Goal: Book appointment/travel/reservation

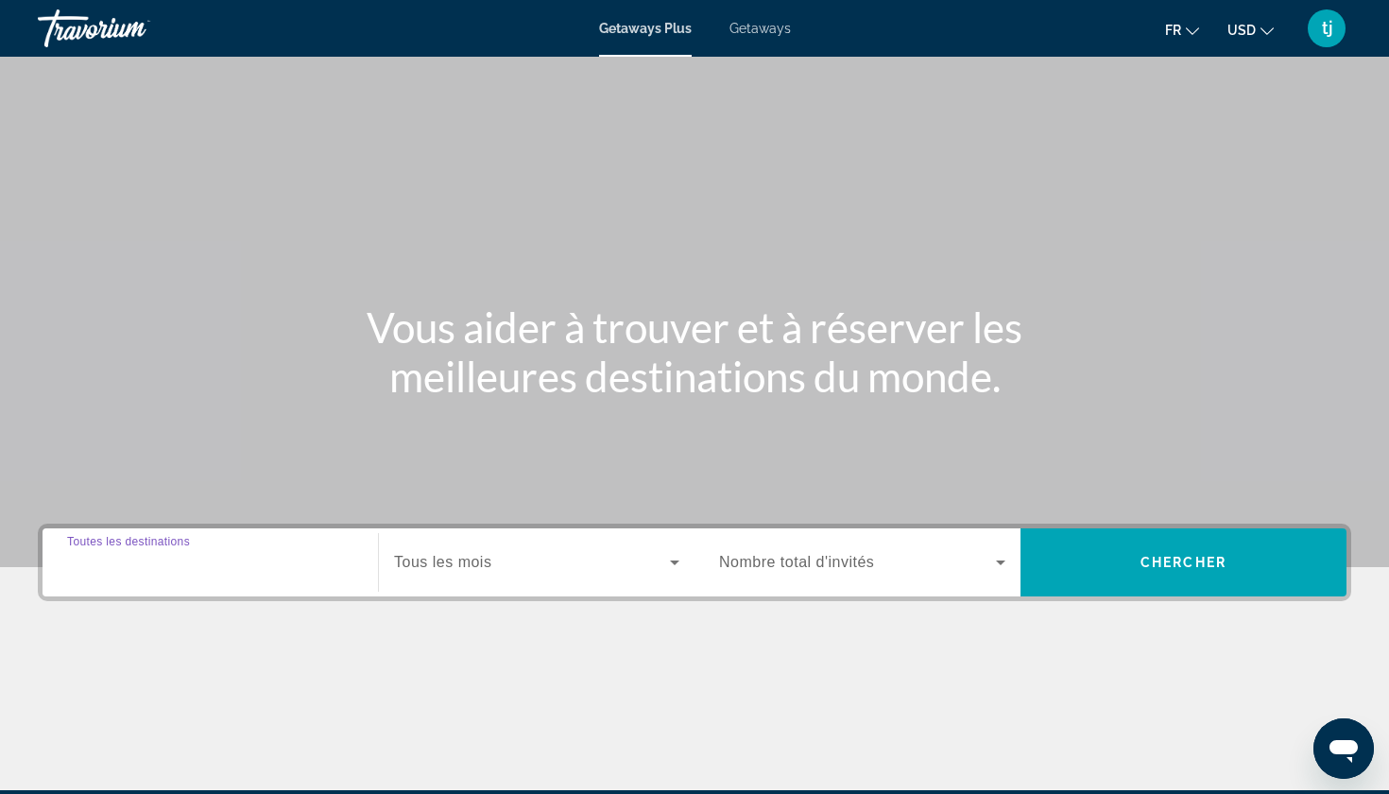
click at [329, 552] on input "Destination Toutes les destinations" at bounding box center [210, 563] width 286 height 23
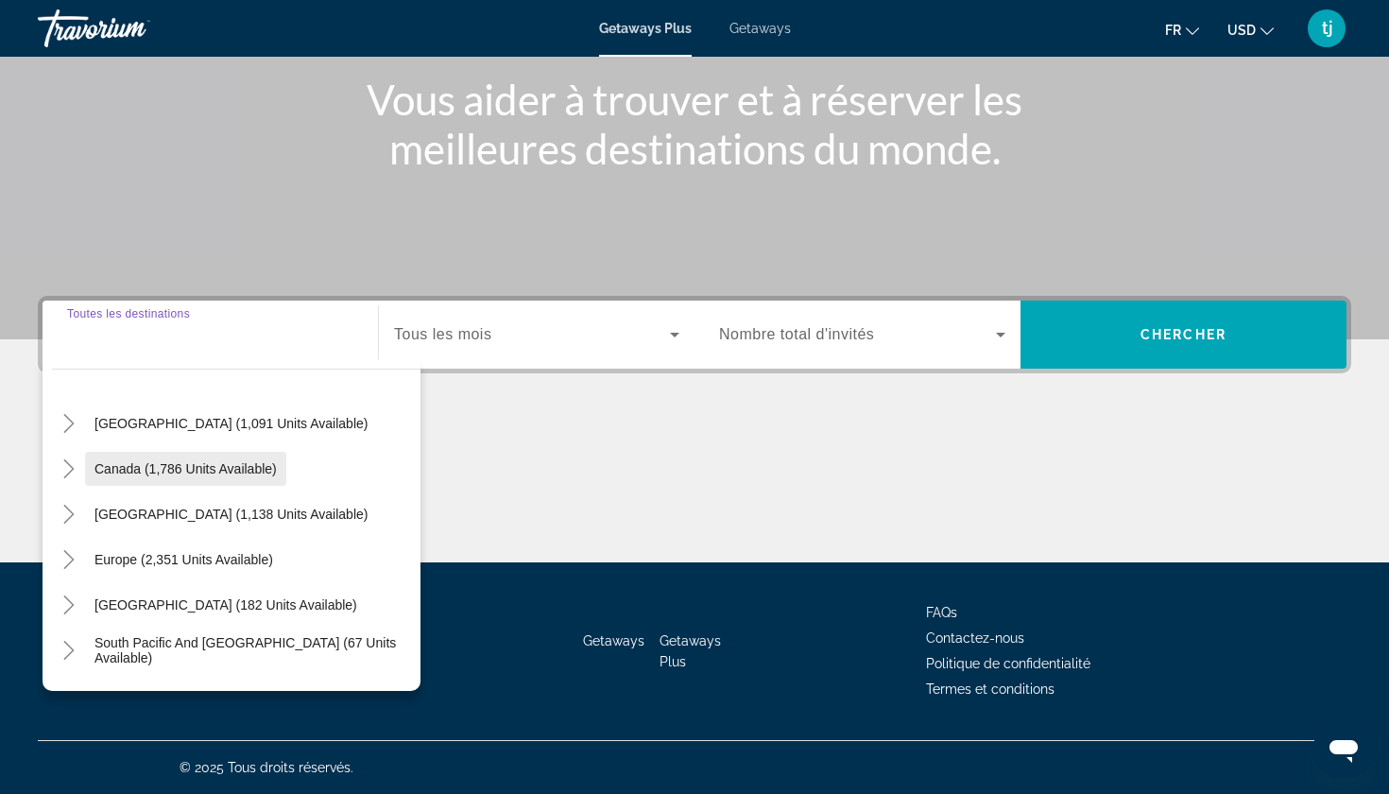
scroll to position [97, 0]
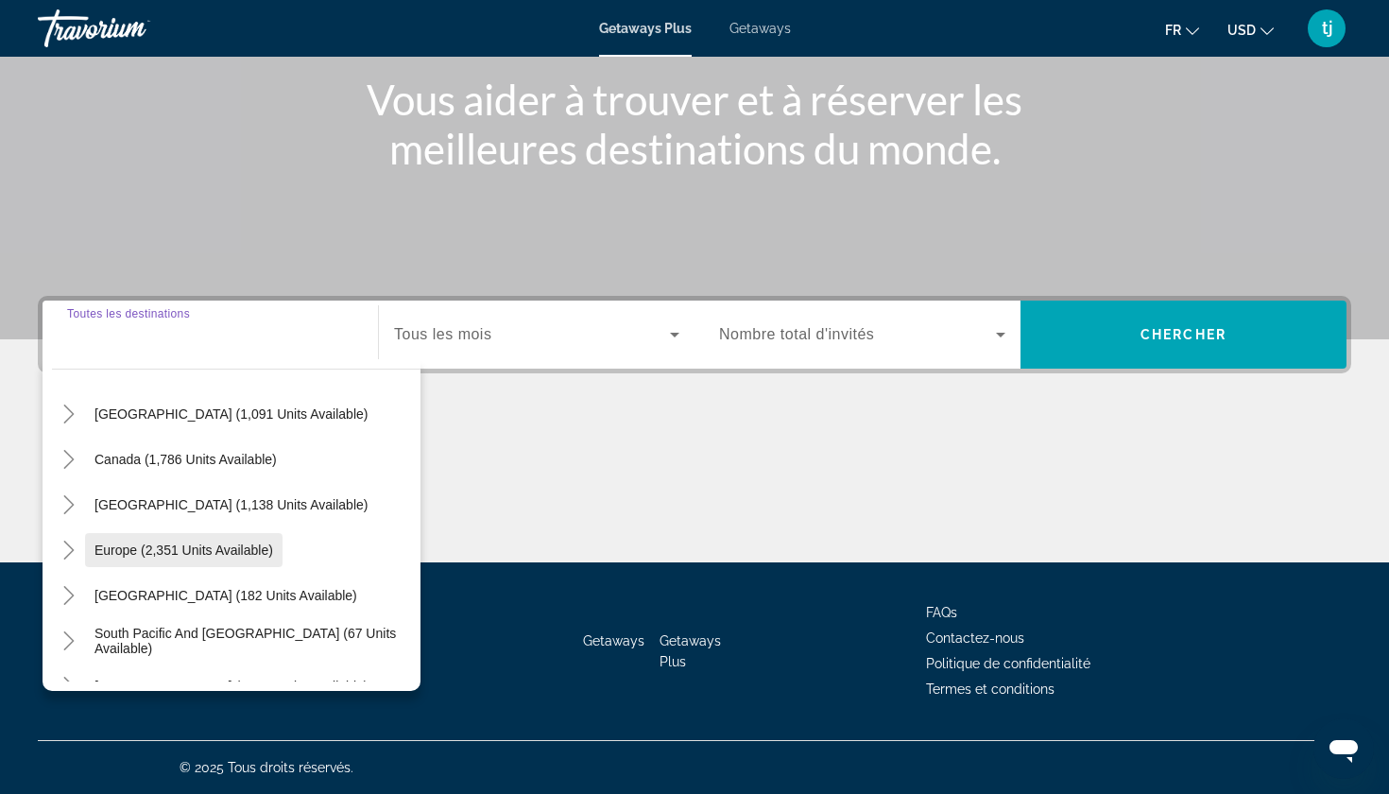
click at [118, 552] on span "Europe (2,351 units available)" at bounding box center [183, 549] width 179 height 15
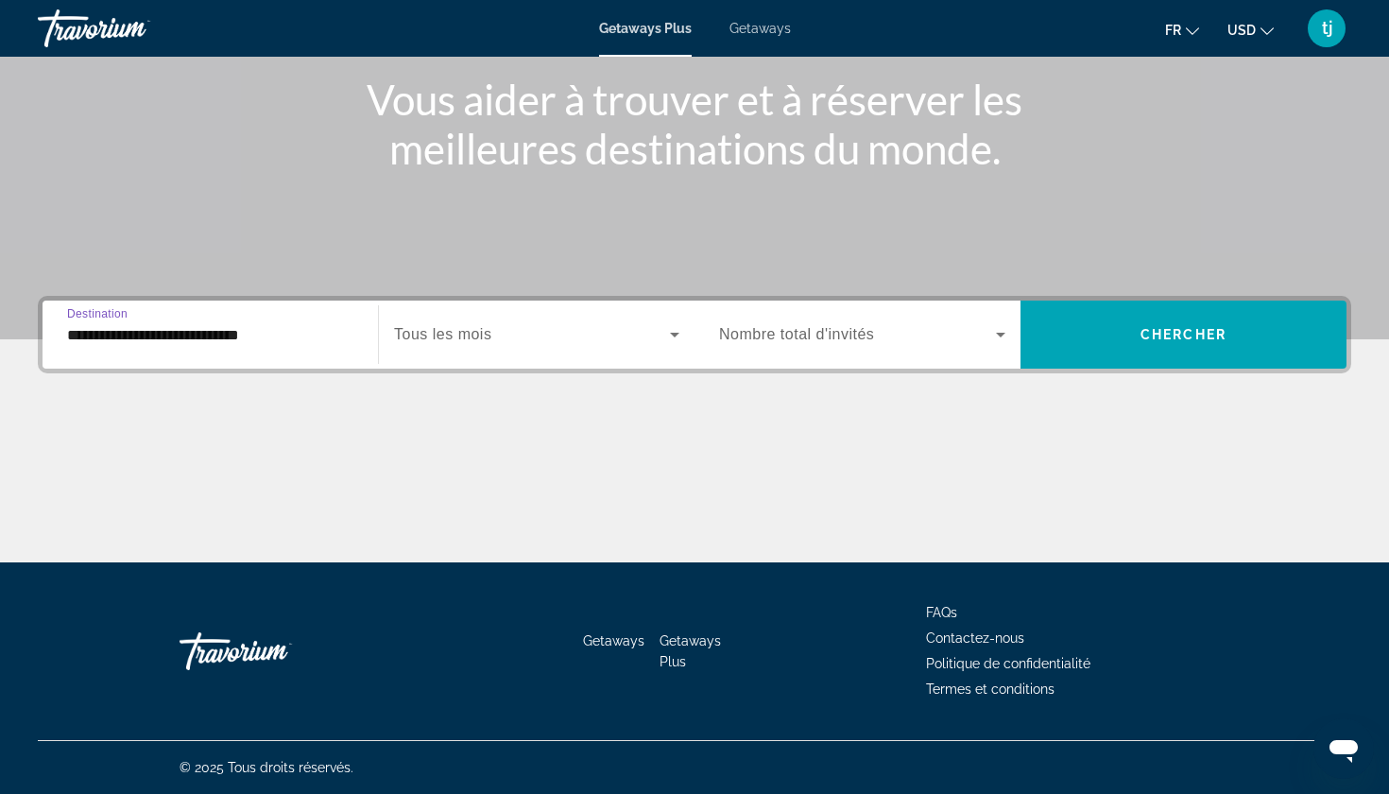
click at [142, 331] on input "**********" at bounding box center [210, 335] width 286 height 23
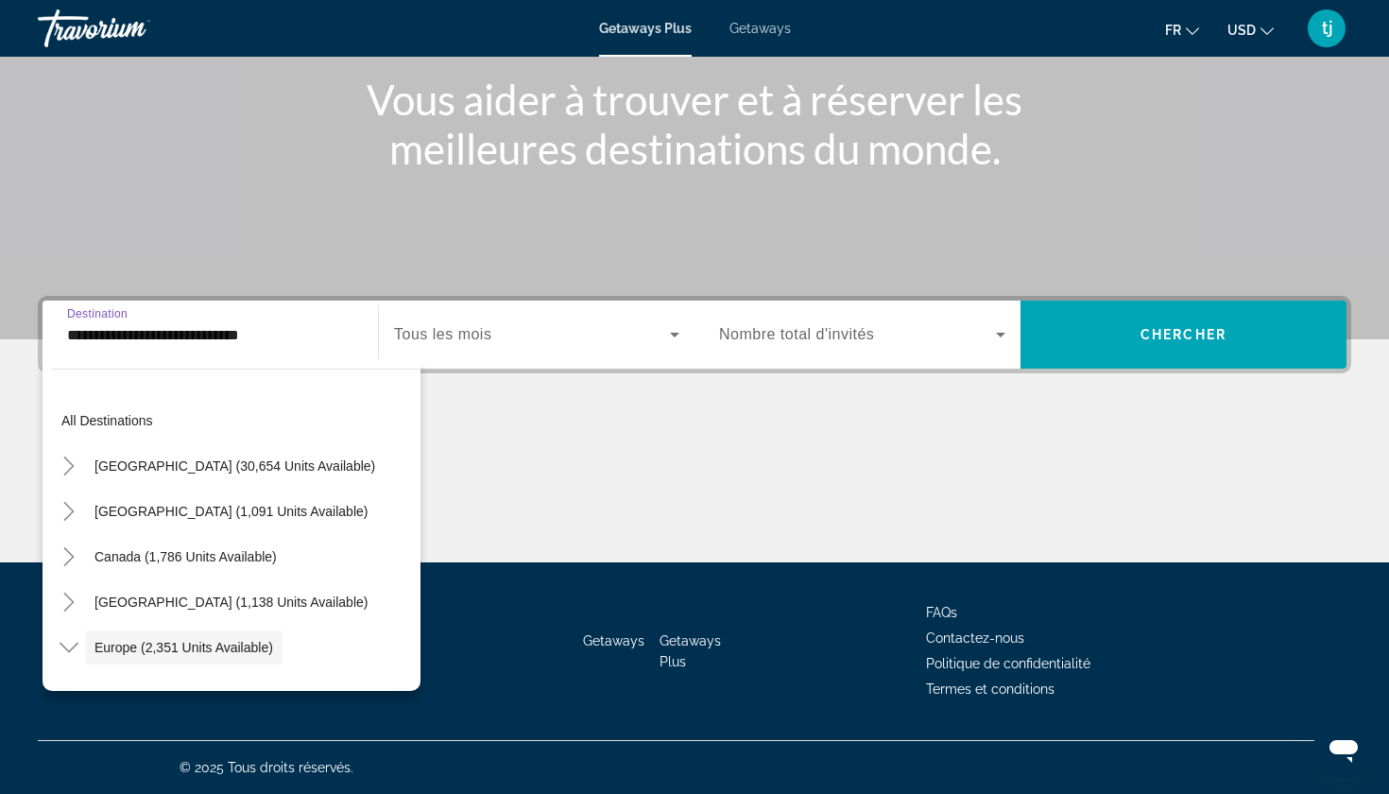
scroll to position [112, 0]
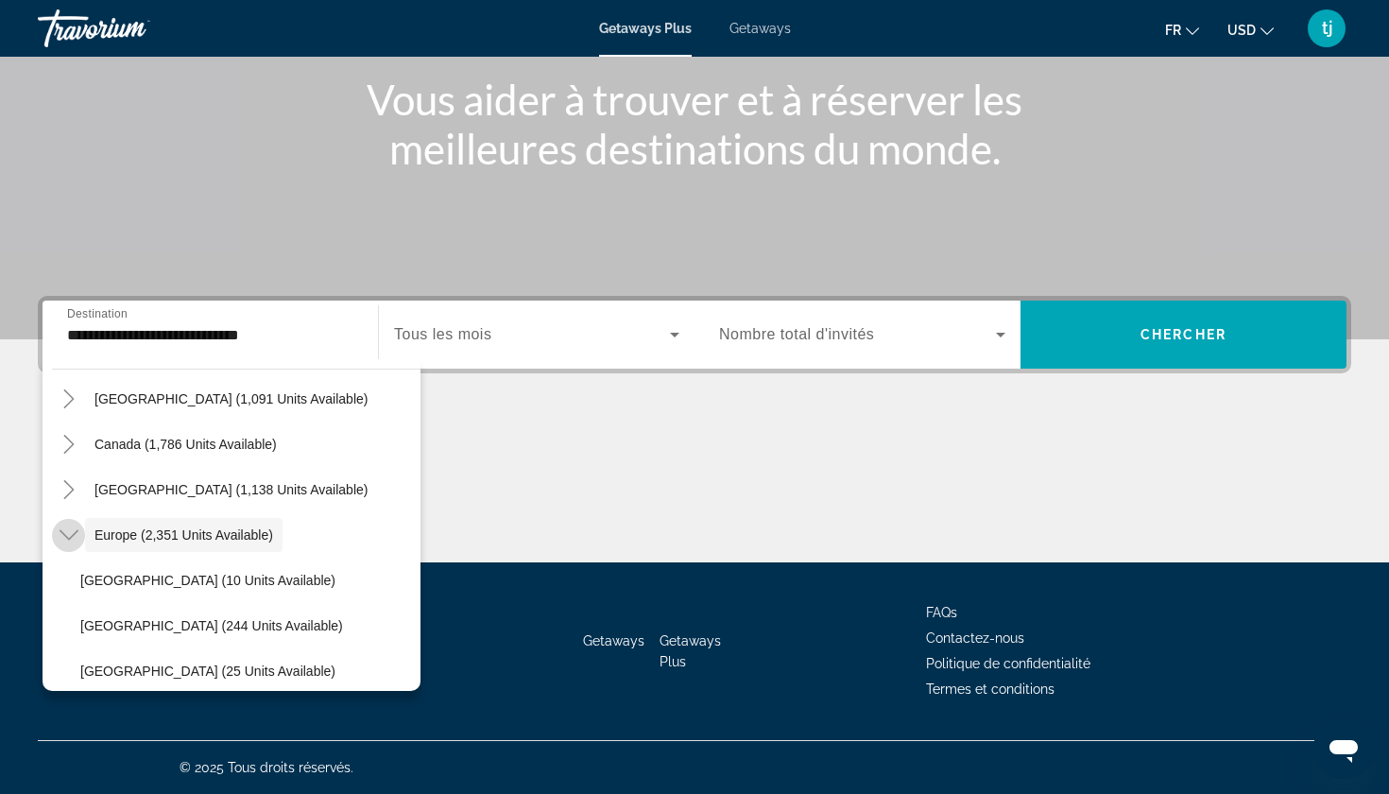
click at [76, 536] on icon "Toggle Europe (2,351 units available)" at bounding box center [69, 534] width 19 height 19
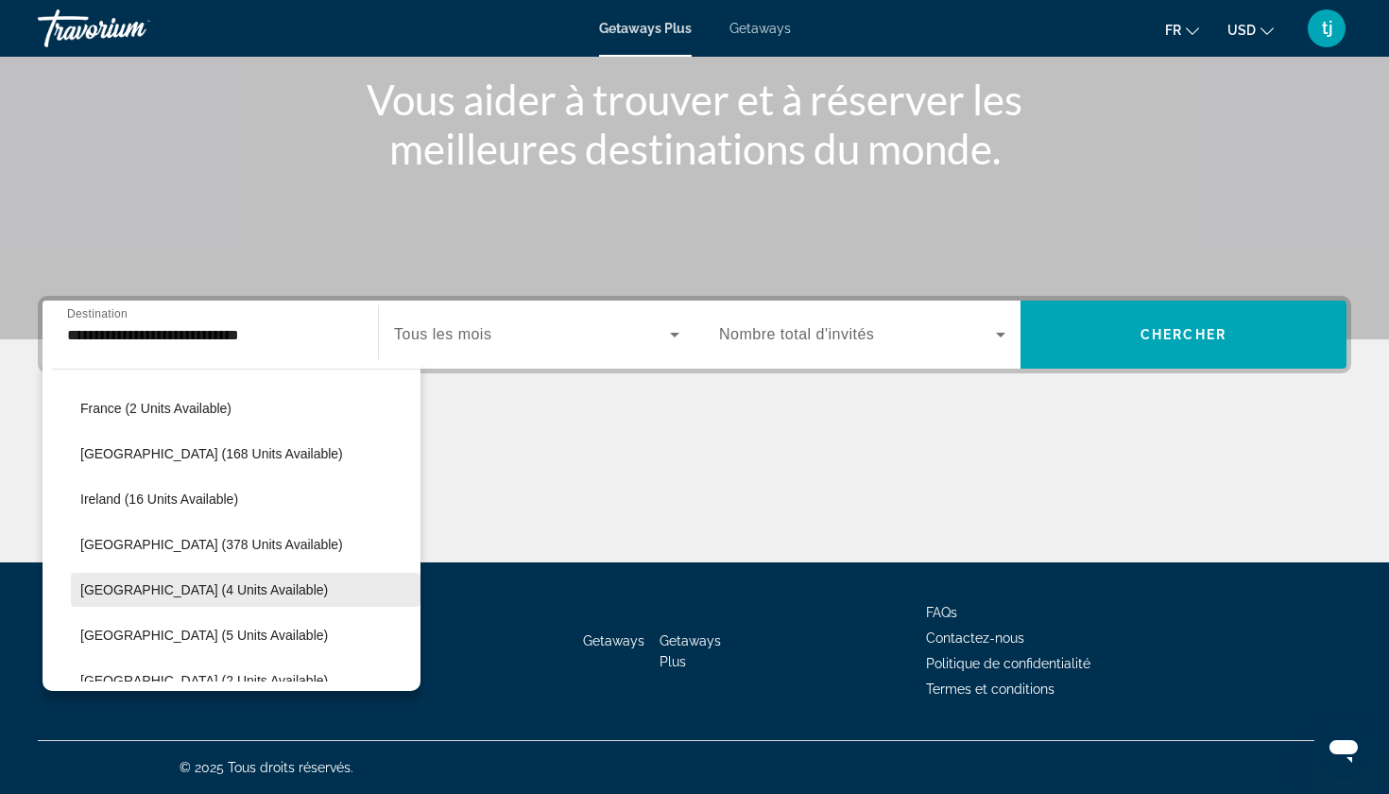
scroll to position [468, 0]
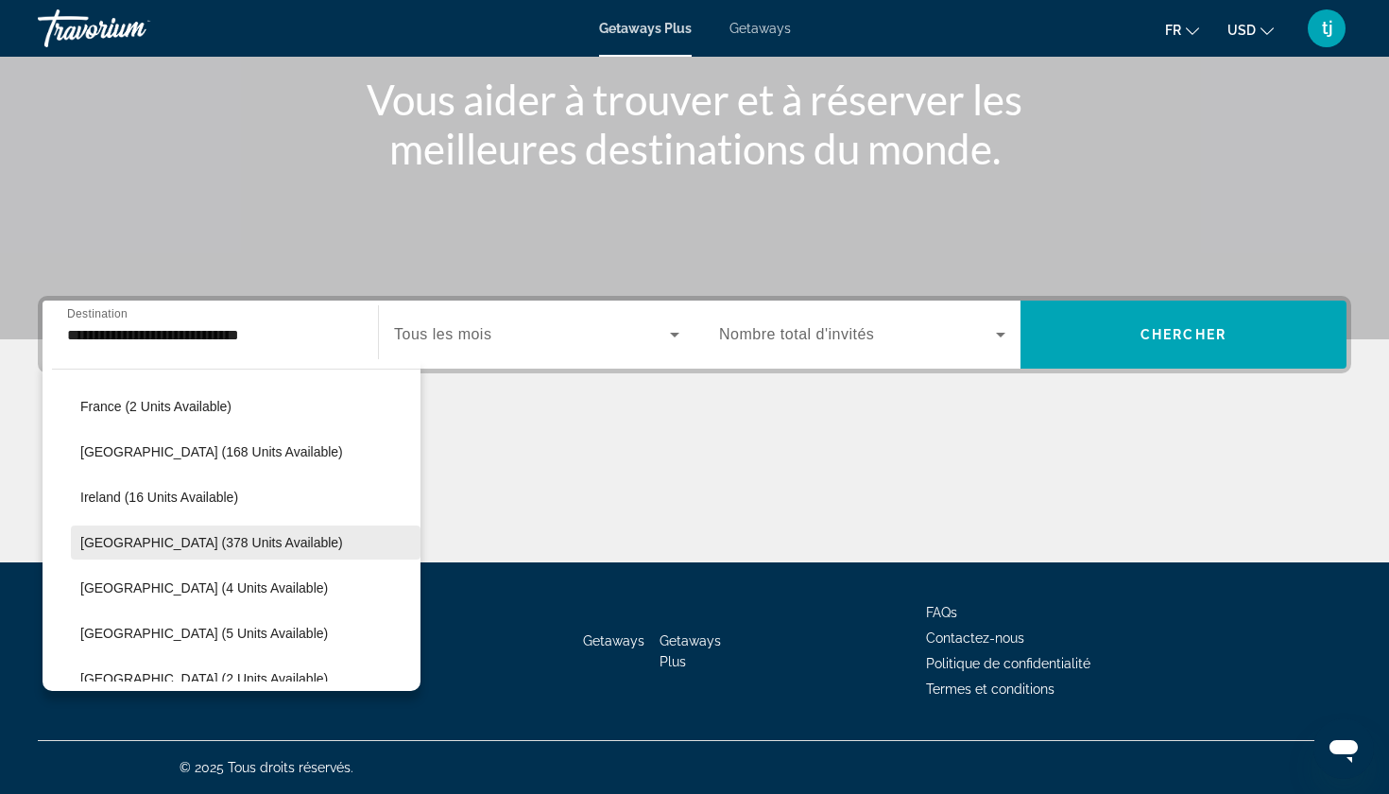
click at [146, 552] on span "Search widget" at bounding box center [246, 542] width 350 height 45
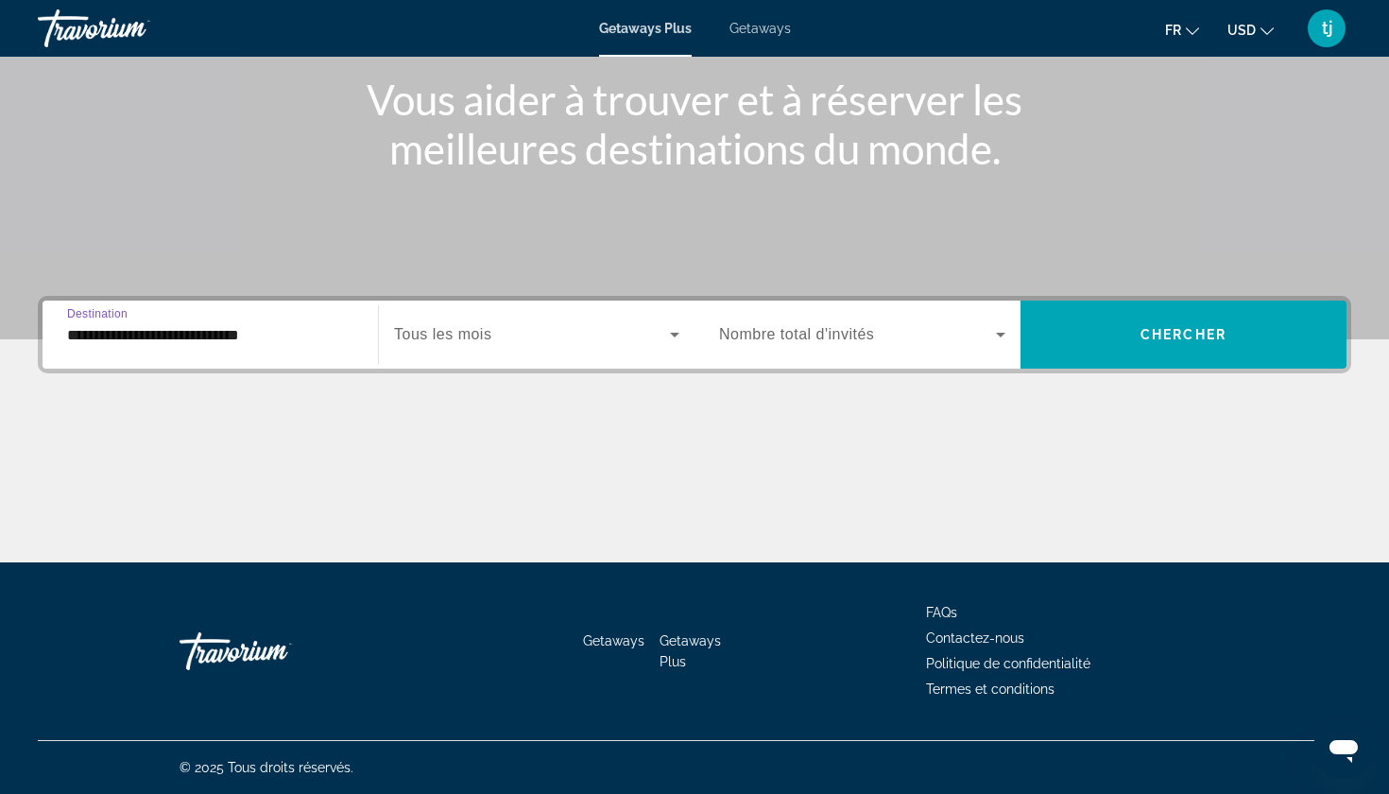
type input "**********"
click at [606, 344] on span "Search widget" at bounding box center [532, 334] width 276 height 23
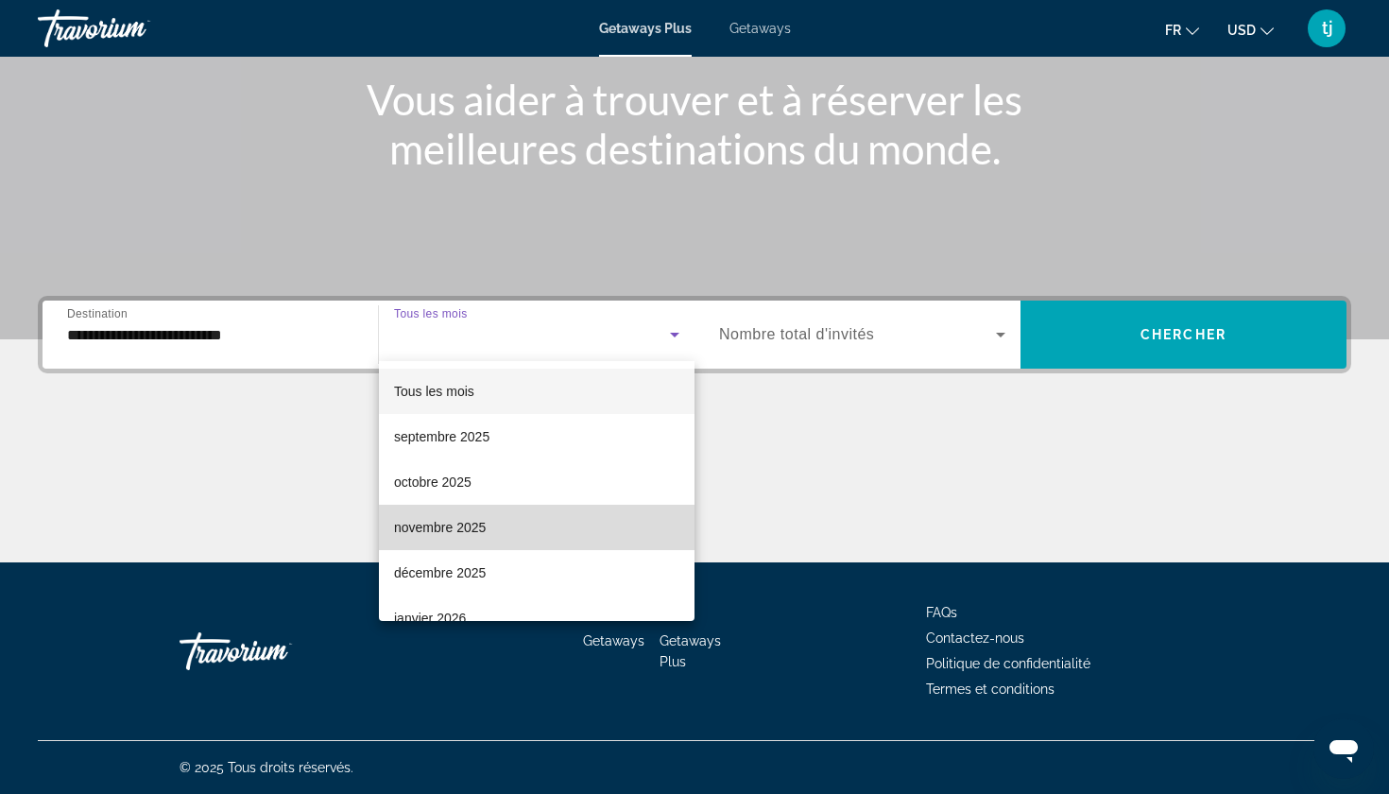
click at [488, 537] on mat-option "novembre 2025" at bounding box center [537, 527] width 316 height 45
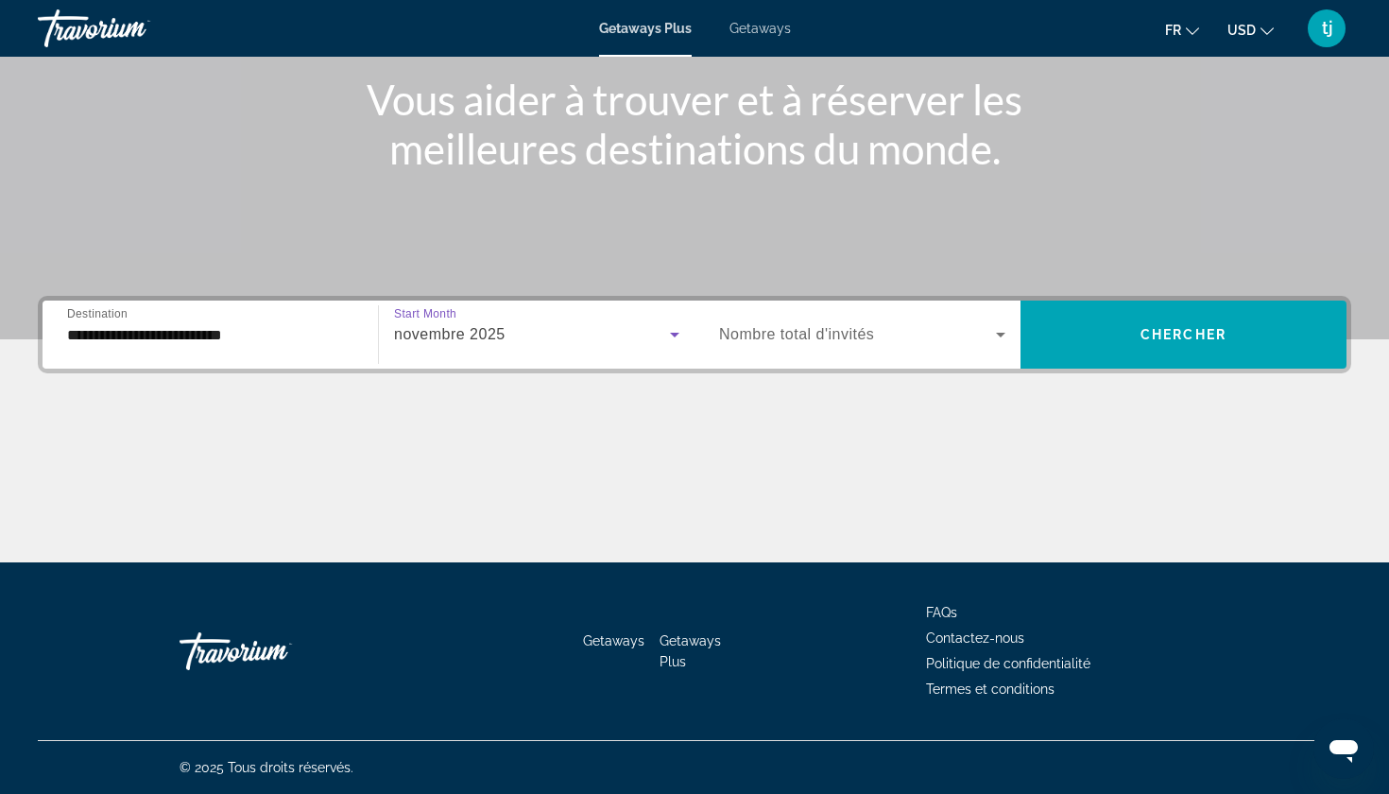
click at [797, 330] on span "Nombre total d'invités" at bounding box center [796, 334] width 155 height 16
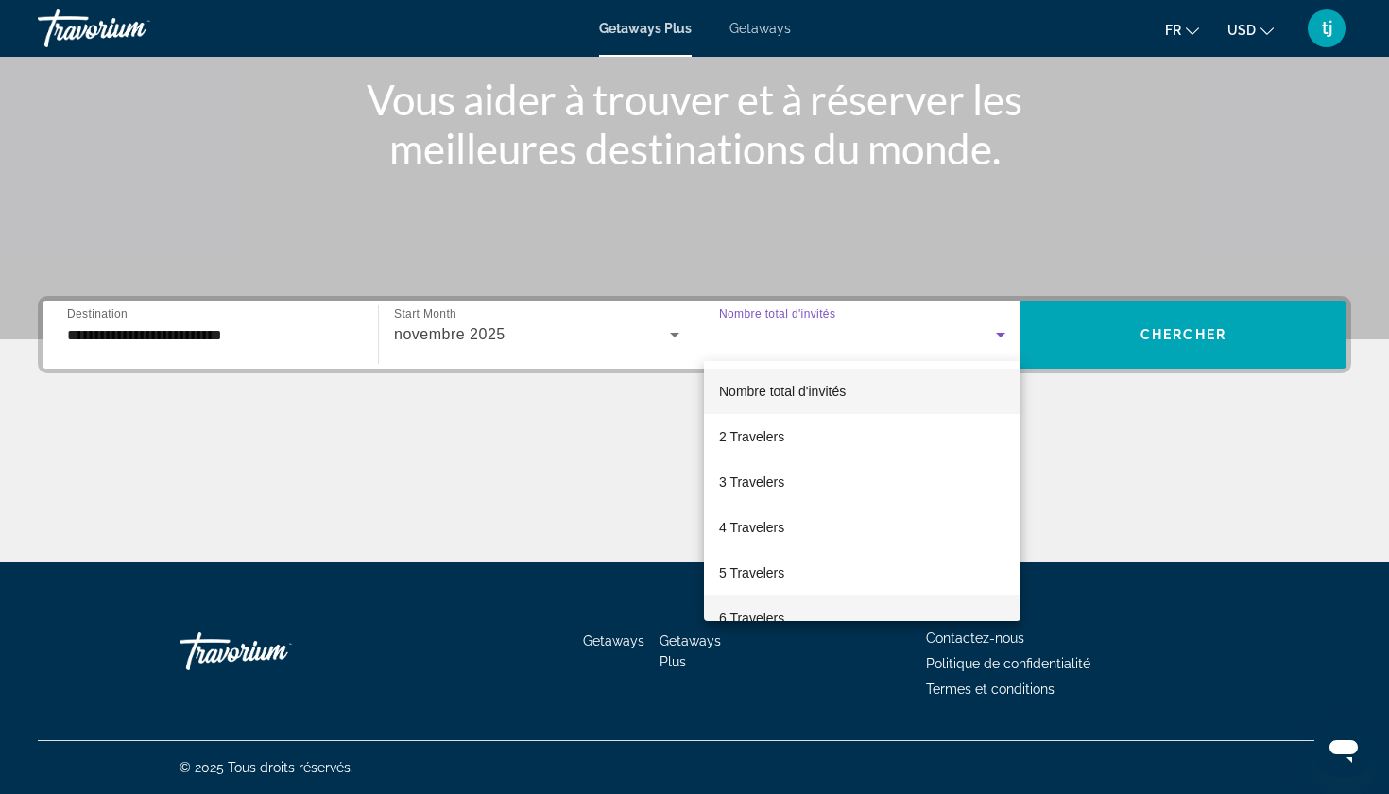
click at [770, 620] on span "6 Travelers" at bounding box center [751, 618] width 65 height 23
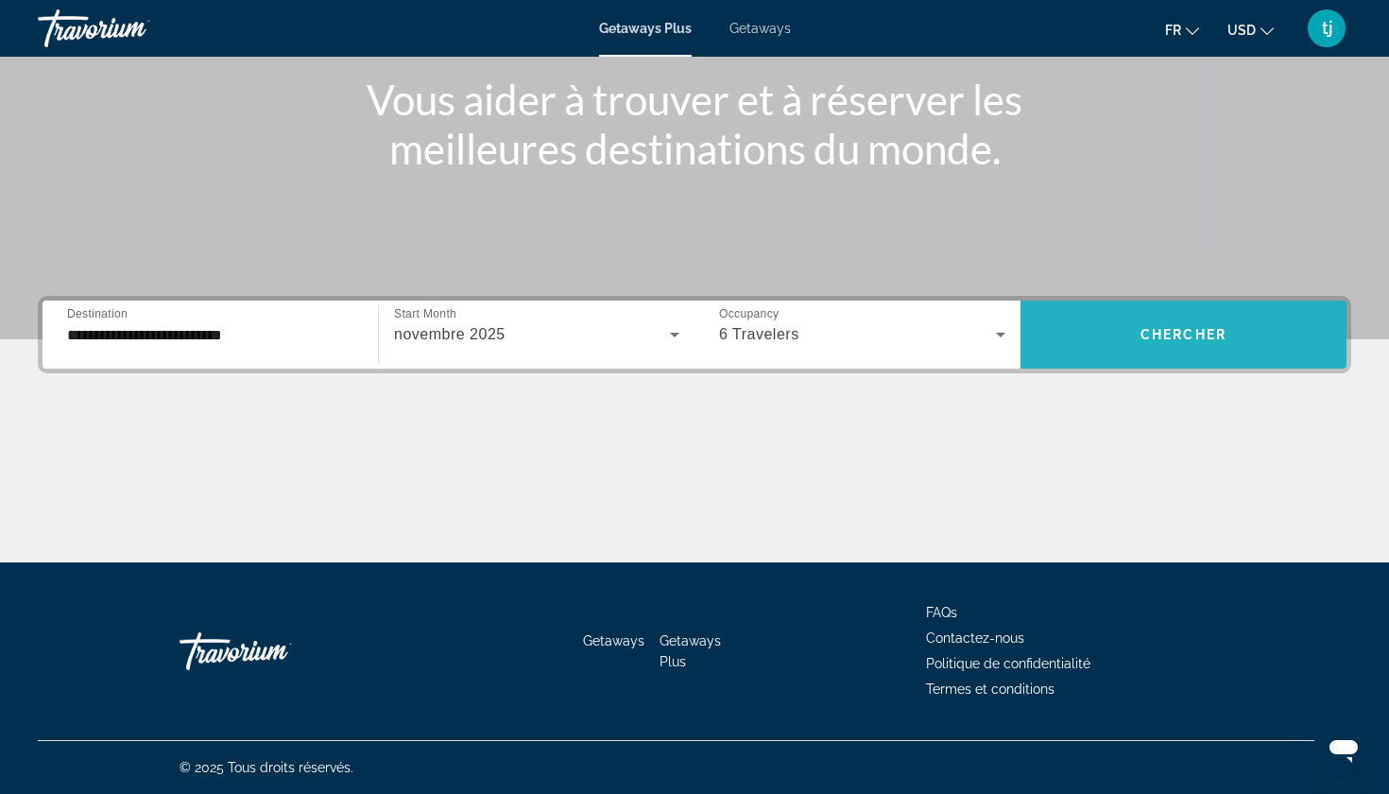
click at [1081, 347] on span "Search widget" at bounding box center [1183, 334] width 326 height 45
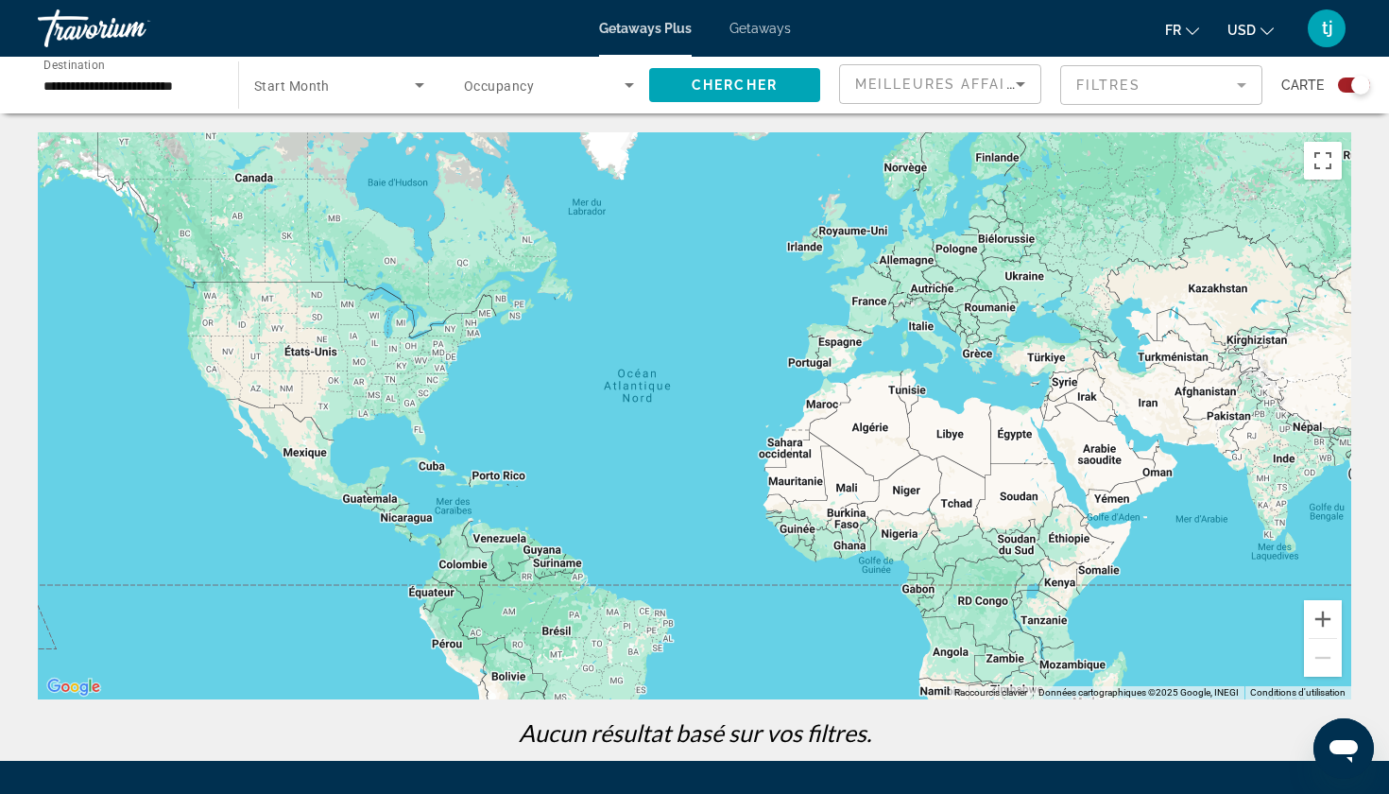
click at [538, 94] on span "Search widget" at bounding box center [544, 85] width 161 height 23
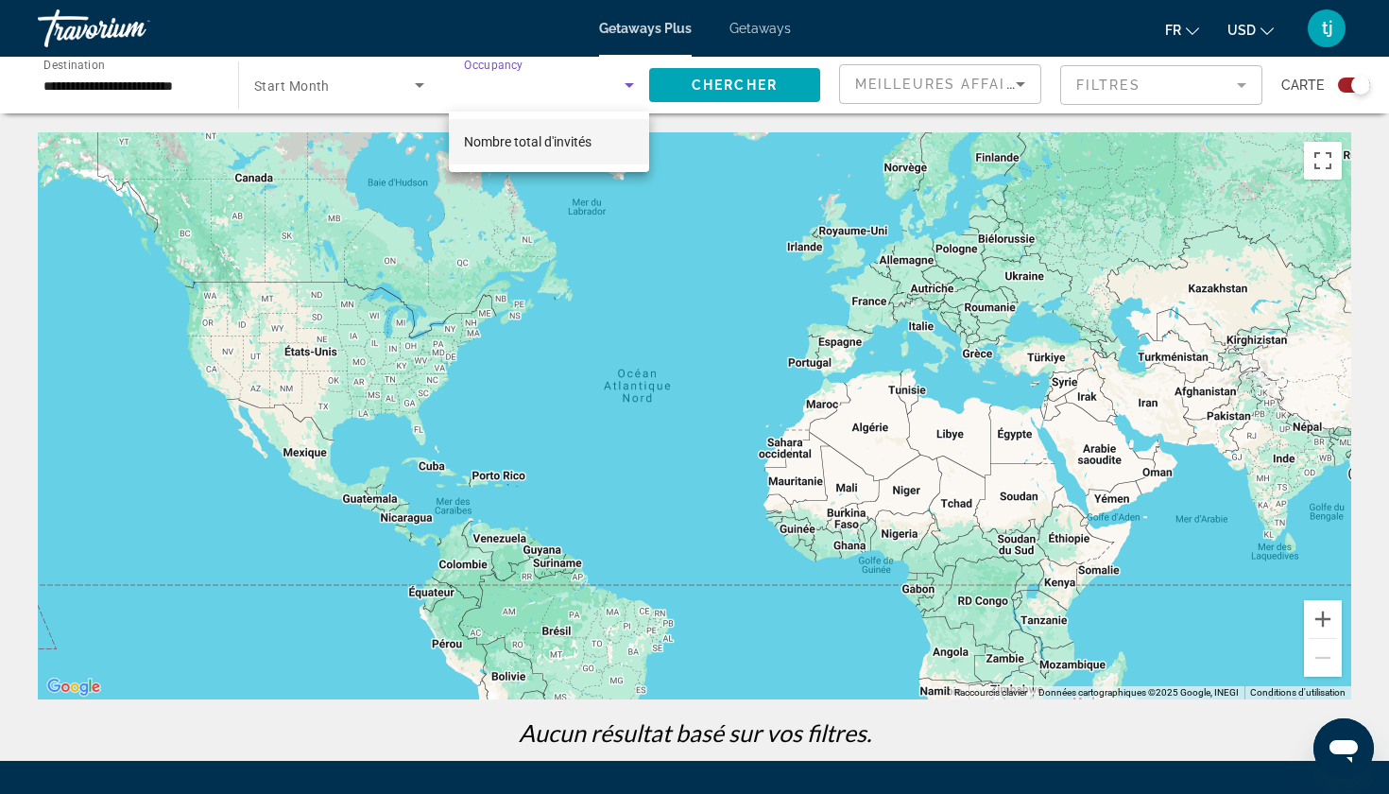
click at [344, 94] on div at bounding box center [694, 397] width 1389 height 794
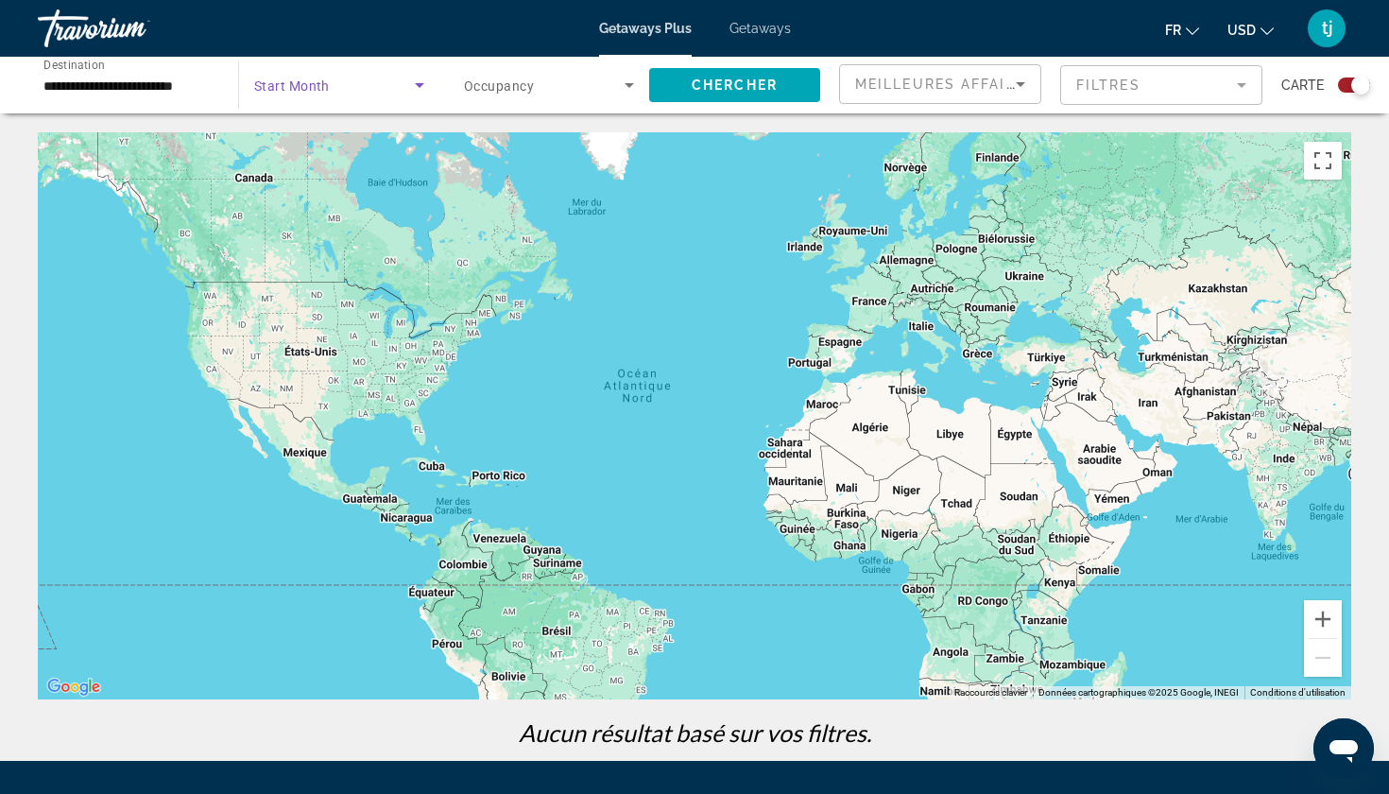
click at [344, 94] on span "Search widget" at bounding box center [334, 85] width 161 height 23
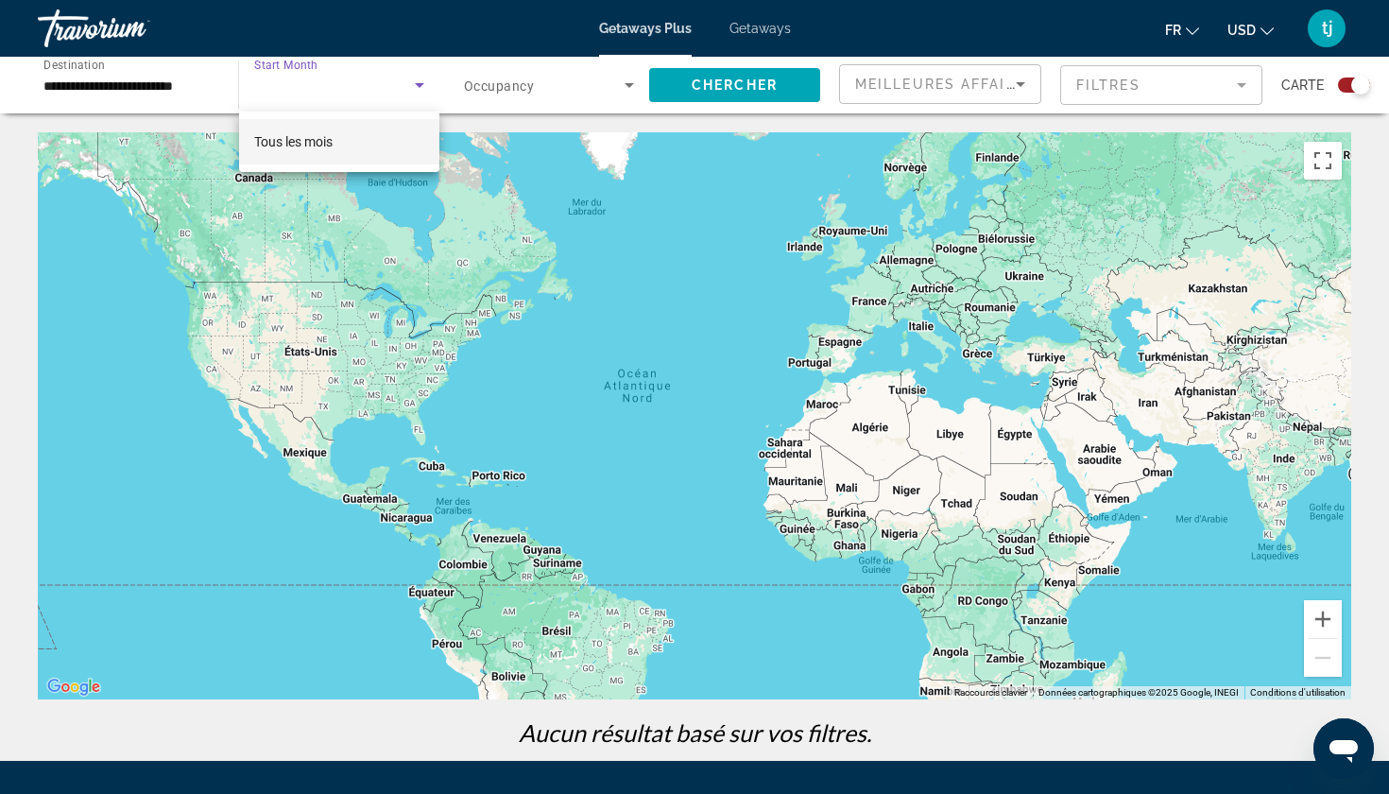
click at [730, 91] on div at bounding box center [694, 397] width 1389 height 794
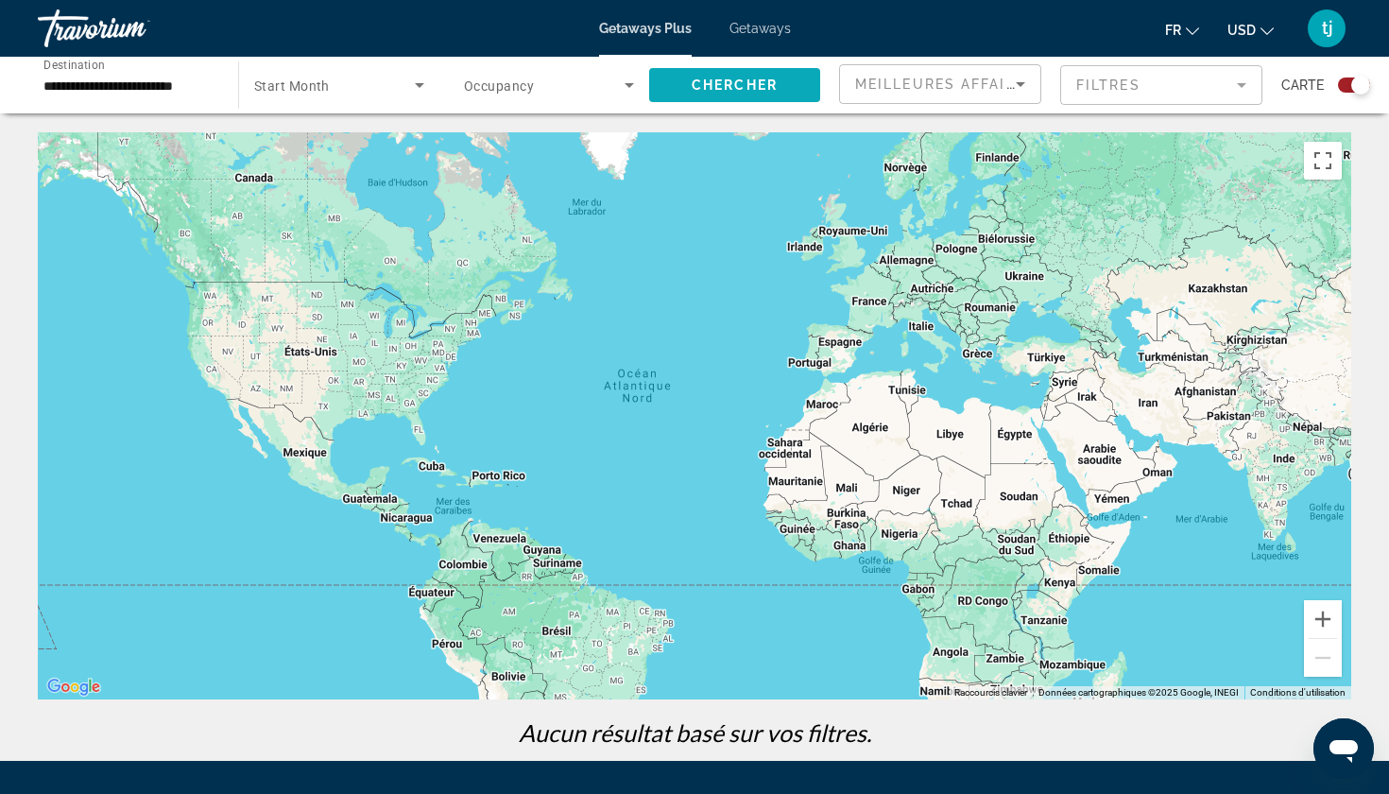
click at [730, 86] on span "Chercher" at bounding box center [735, 84] width 86 height 15
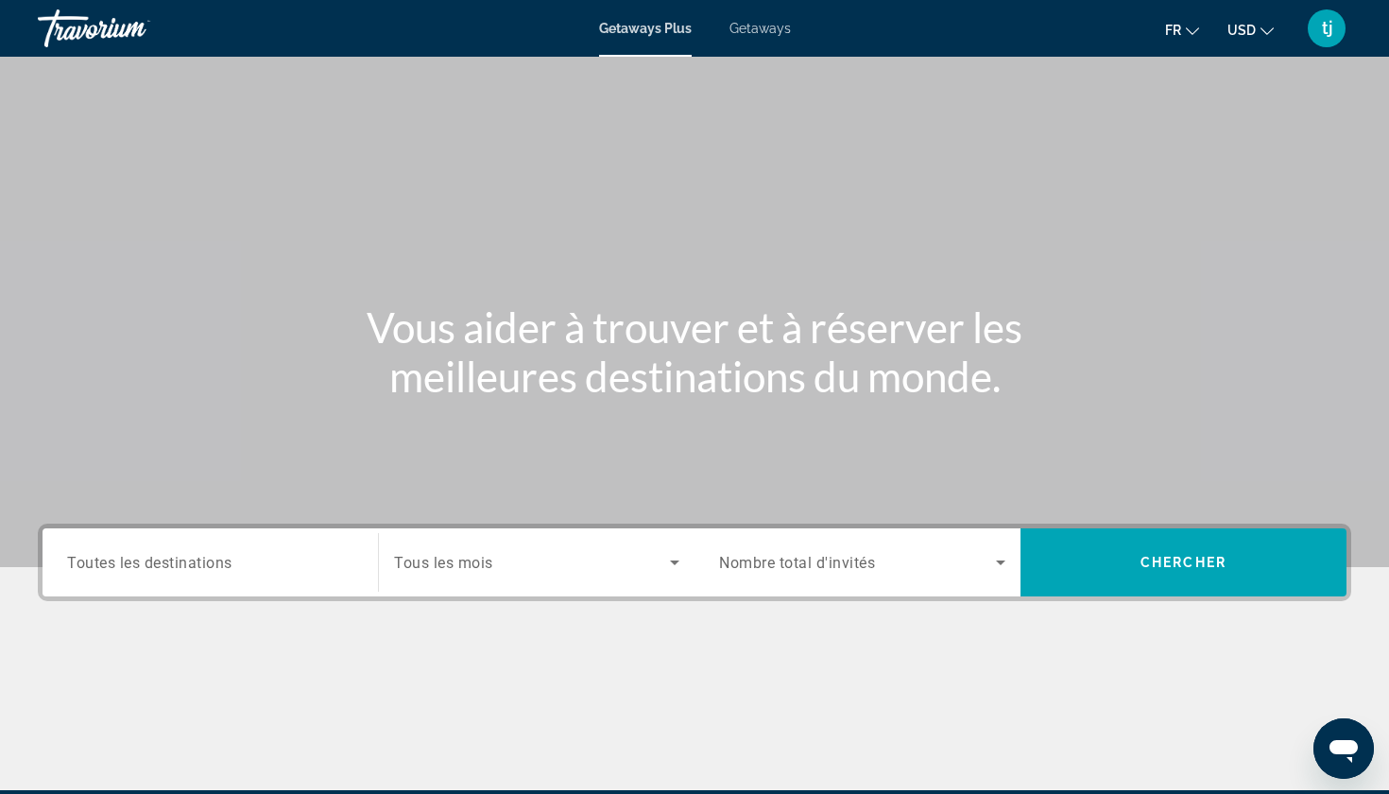
click at [132, 562] on span "Toutes les destinations" at bounding box center [149, 562] width 165 height 18
click at [132, 562] on input "Destination Toutes les destinations" at bounding box center [210, 563] width 286 height 23
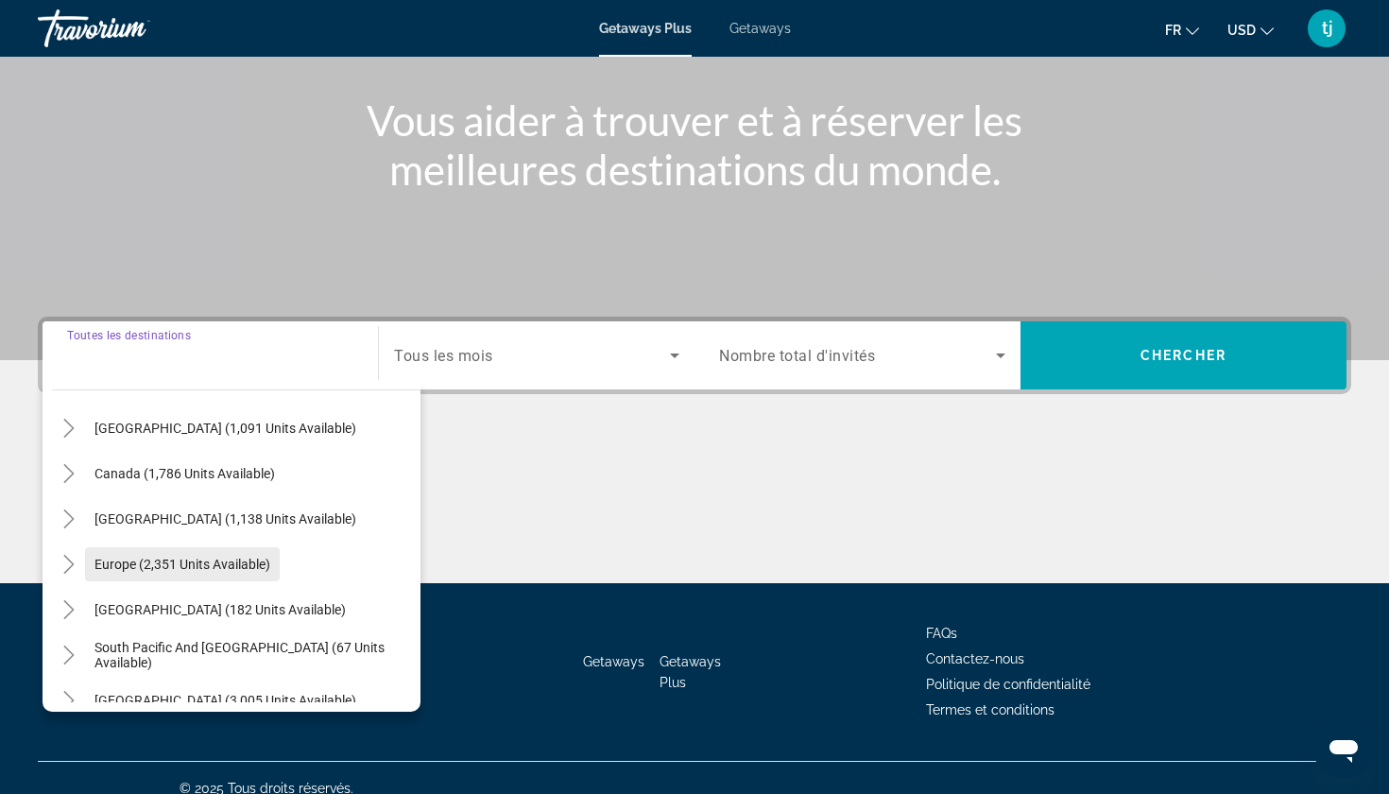
scroll to position [121, 0]
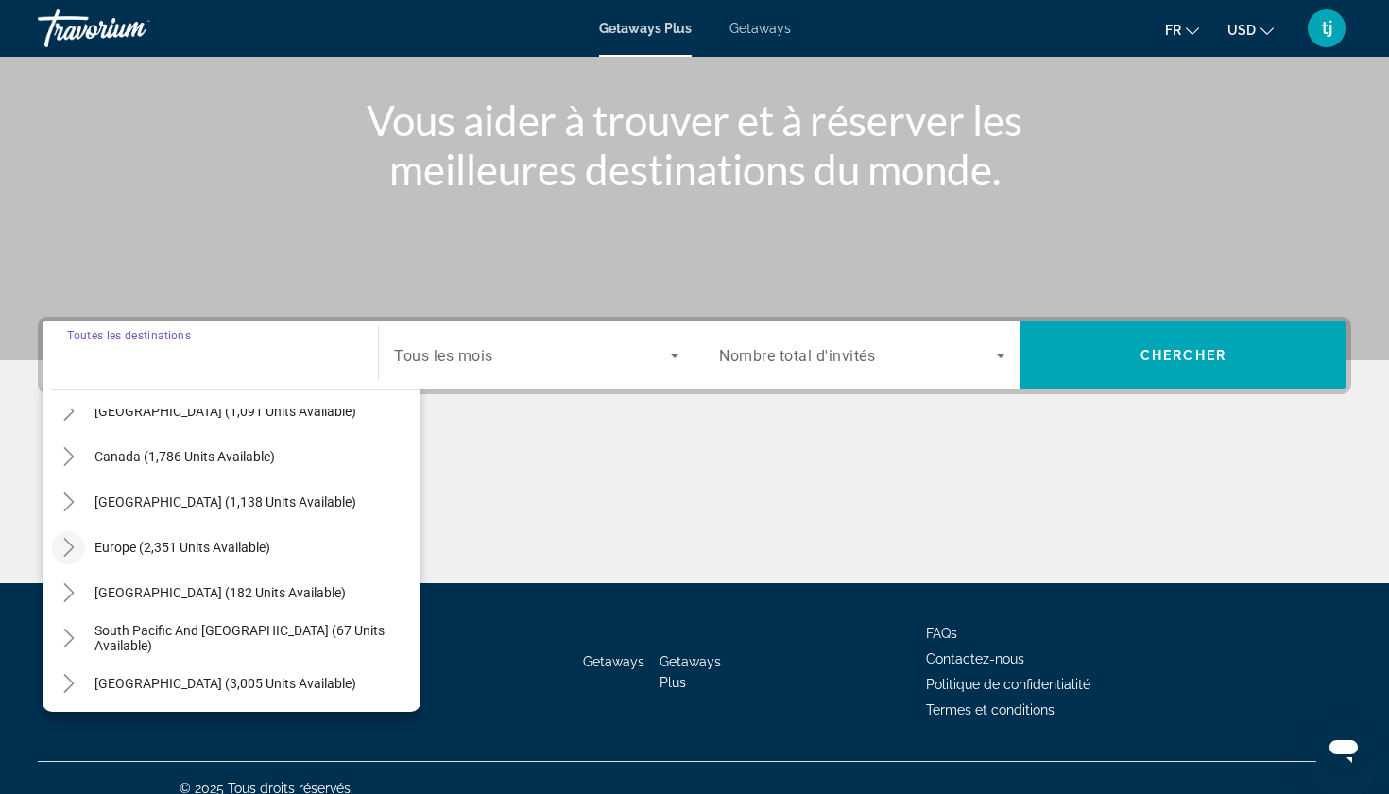
click at [77, 547] on icon "Toggle Europe (2,351 units available)" at bounding box center [69, 547] width 19 height 19
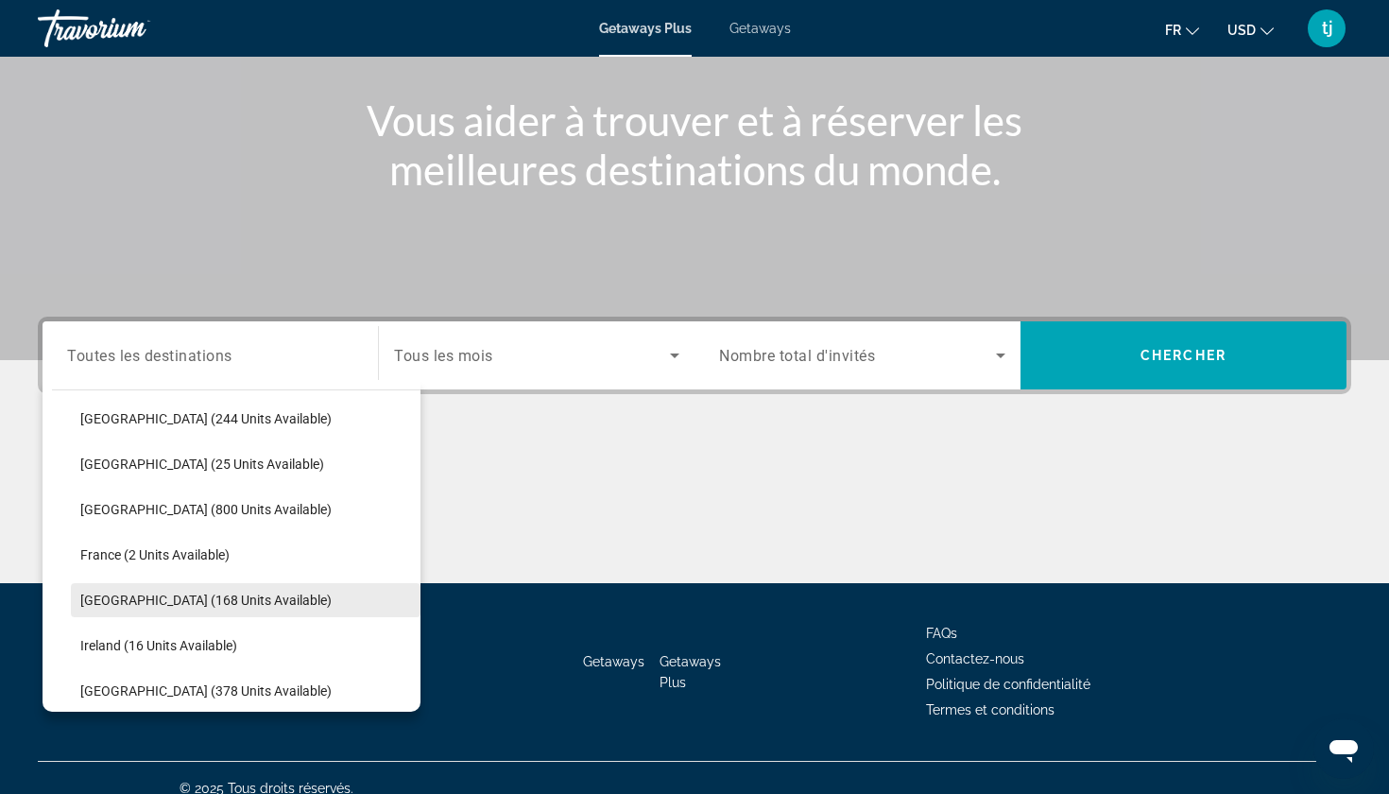
scroll to position [355, 0]
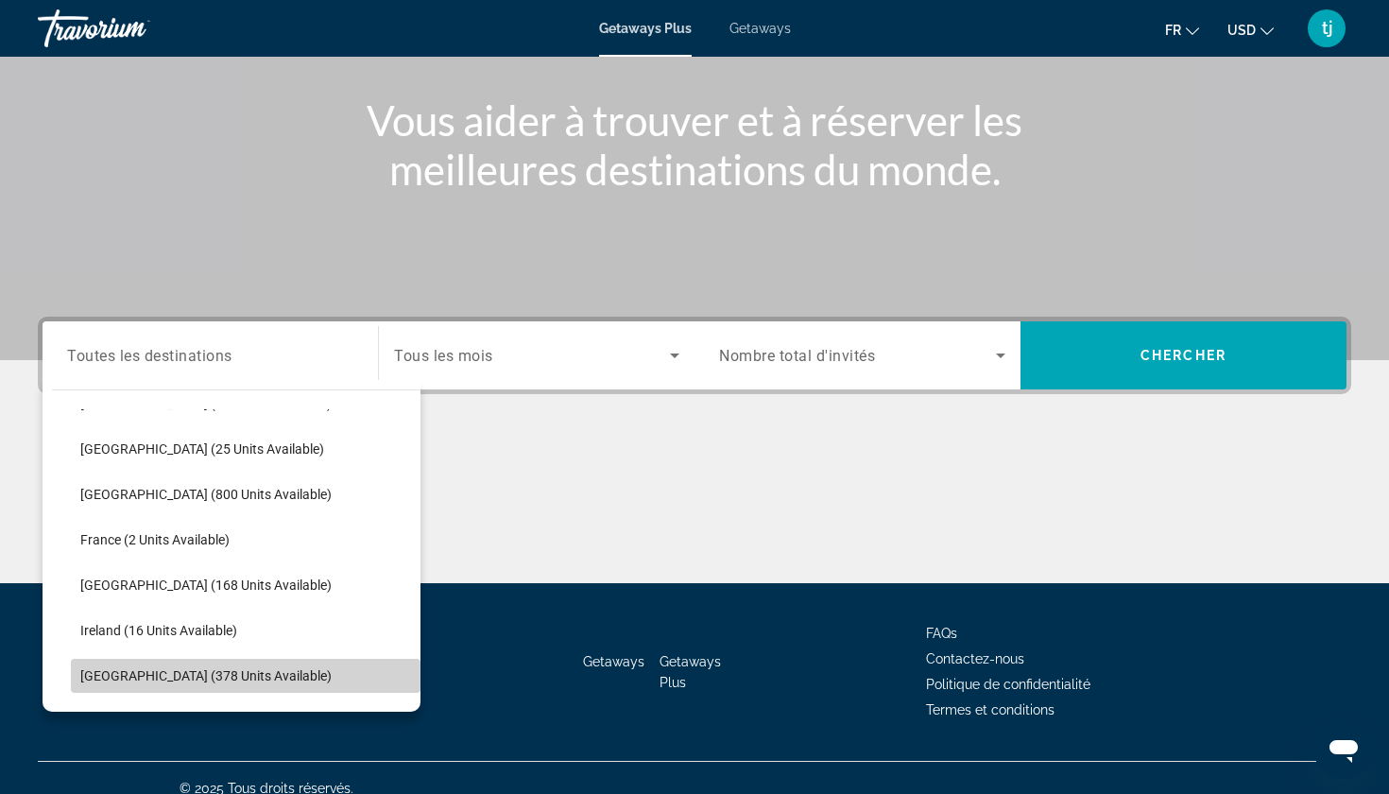
click at [130, 675] on span "[GEOGRAPHIC_DATA] (378 units available)" at bounding box center [205, 675] width 251 height 15
type input "**********"
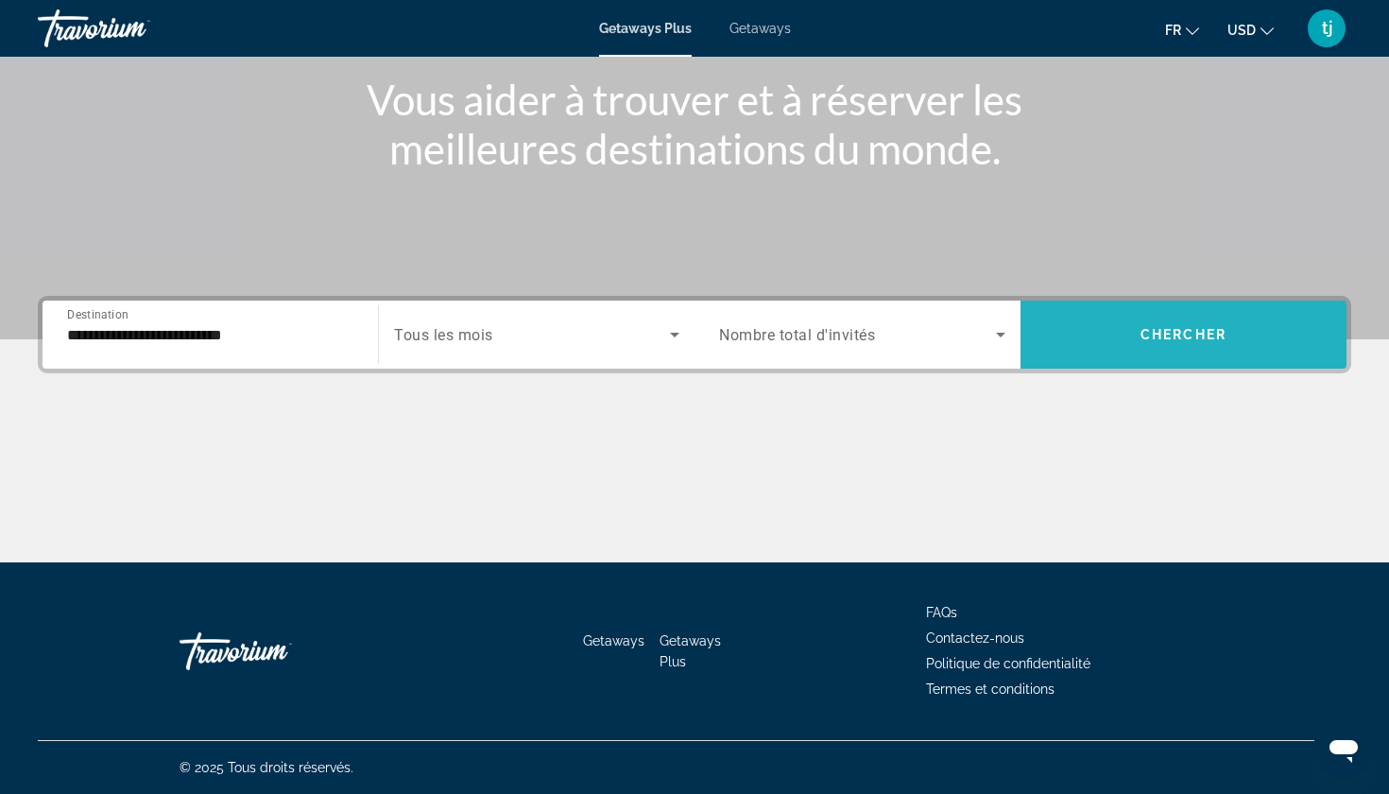
click at [1085, 325] on span "Search widget" at bounding box center [1183, 334] width 326 height 45
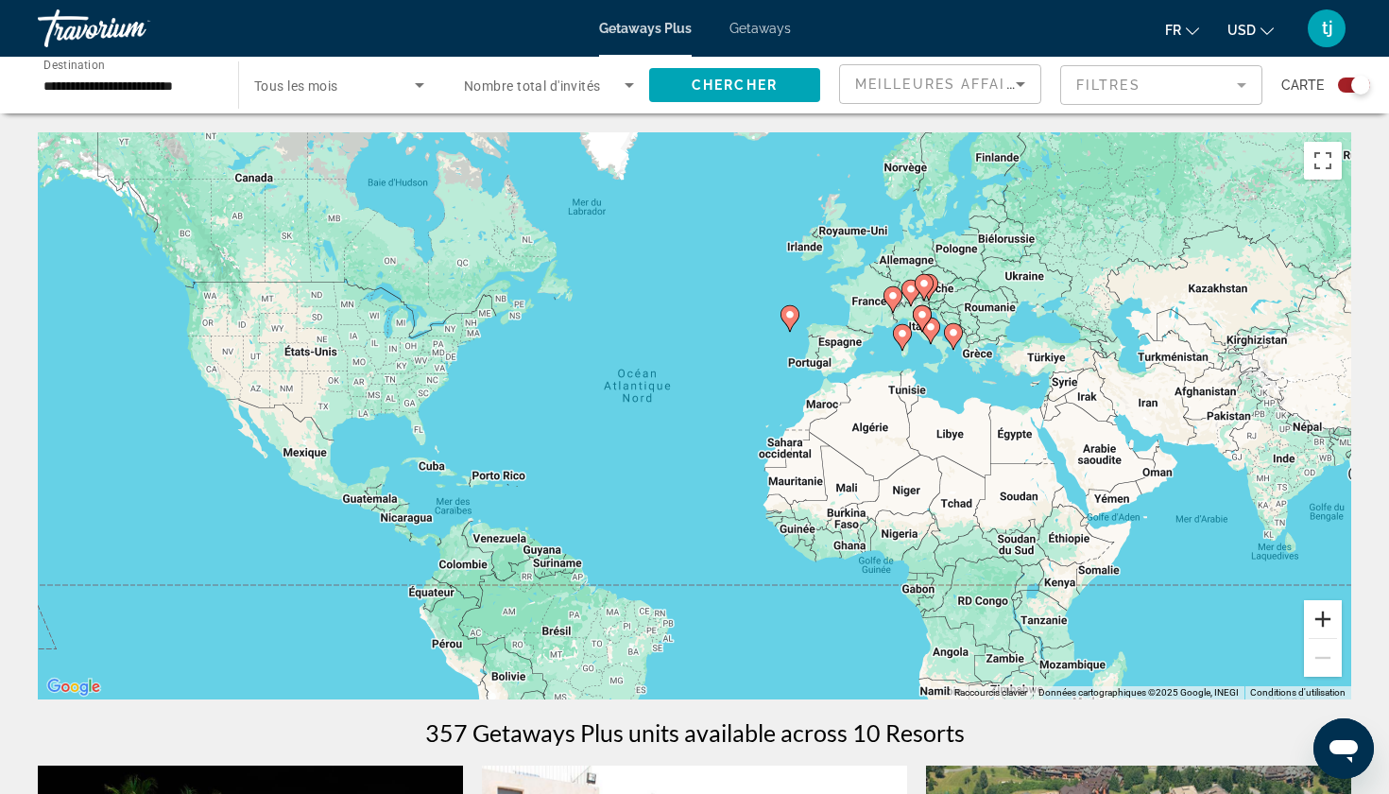
click at [1324, 614] on button "Zoom avant" at bounding box center [1323, 619] width 38 height 38
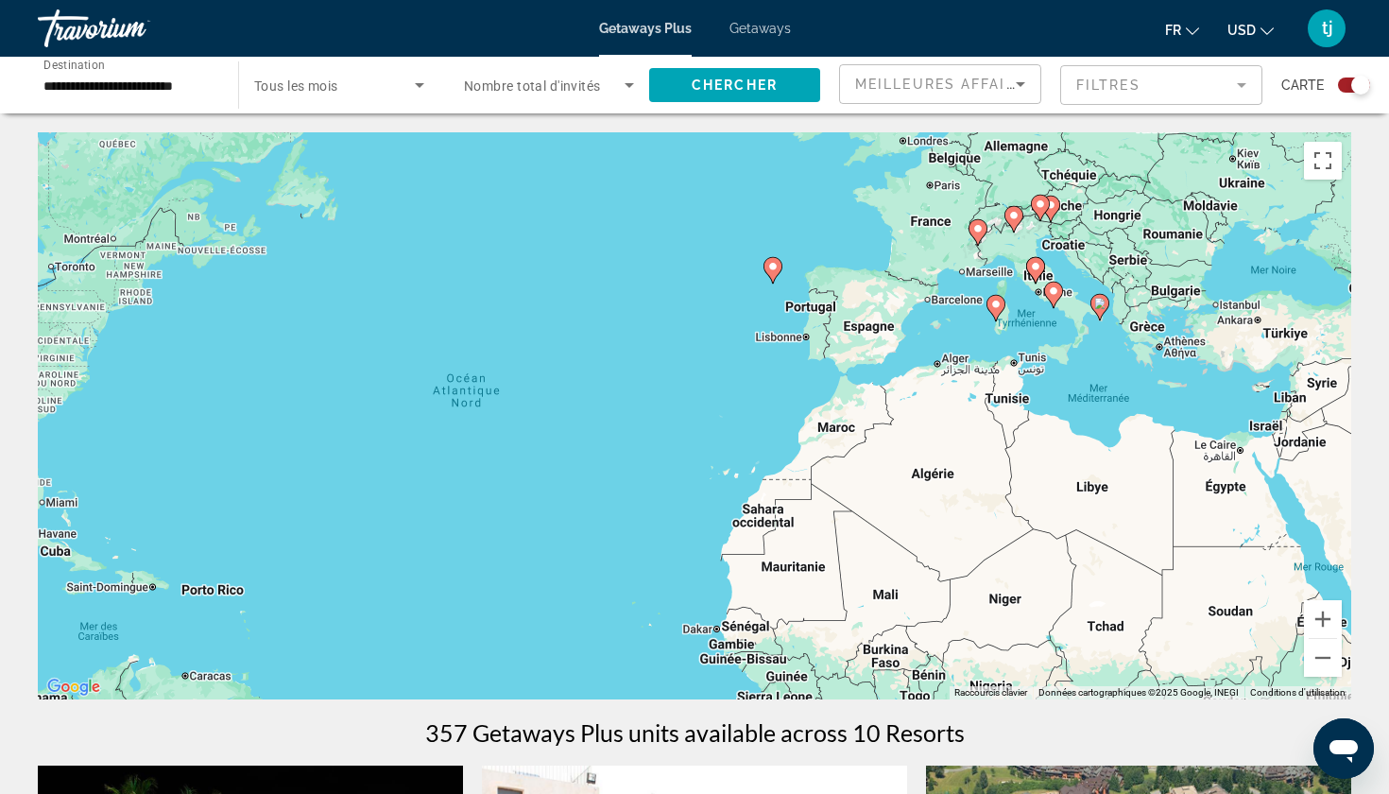
drag, startPoint x: 1019, startPoint y: 481, endPoint x: 687, endPoint y: 558, distance: 341.5
click at [687, 558] on div "Pour activer le glissement avec le clavier, appuyez sur Alt+Entrée. Une fois ce…" at bounding box center [694, 415] width 1313 height 567
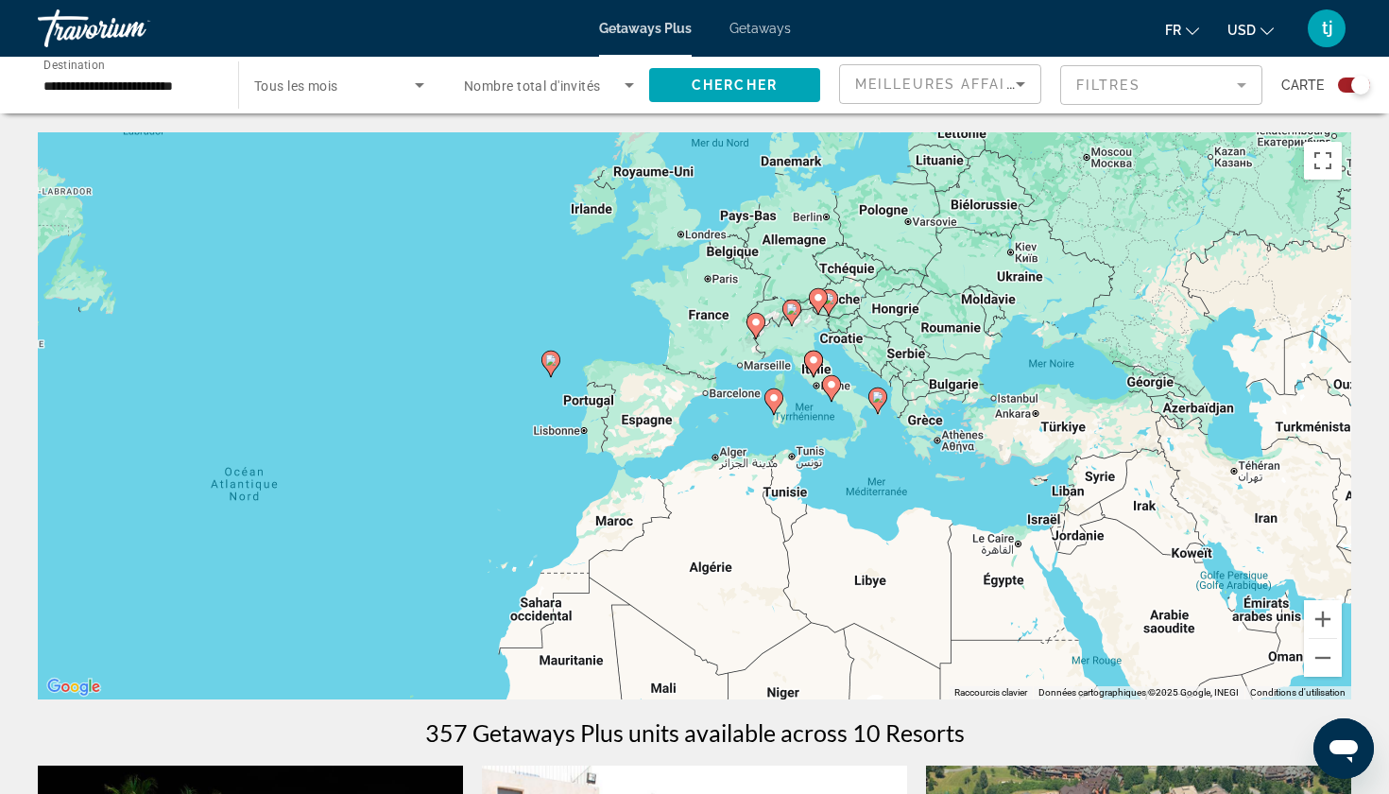
drag, startPoint x: 695, startPoint y: 505, endPoint x: 695, endPoint y: 551, distance: 45.4
click at [695, 551] on div "Pour activer le glissement avec le clavier, appuyez sur Alt+Entrée. Une fois ce…" at bounding box center [694, 415] width 1313 height 567
click at [1322, 620] on button "Zoom avant" at bounding box center [1323, 619] width 38 height 38
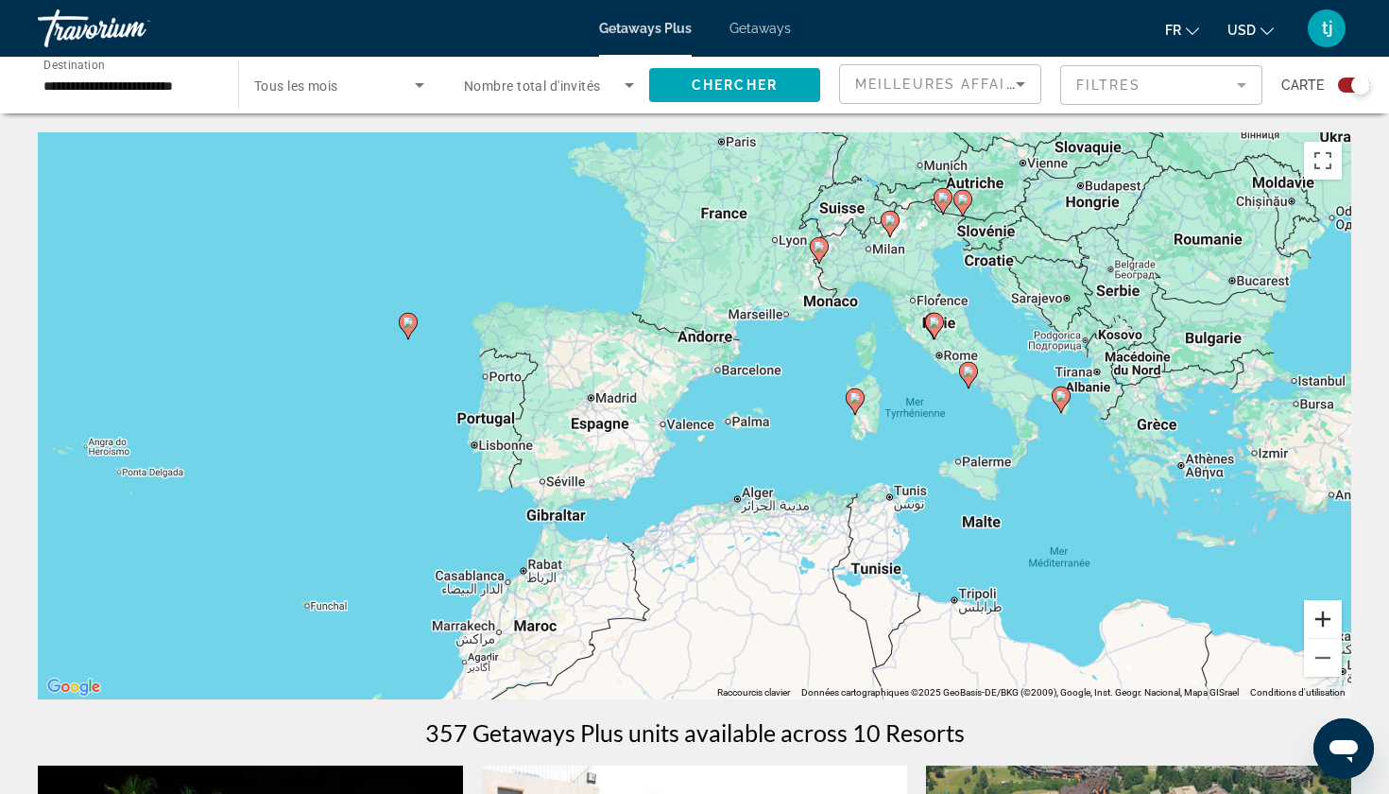
click at [1326, 616] on button "Zoom avant" at bounding box center [1323, 619] width 38 height 38
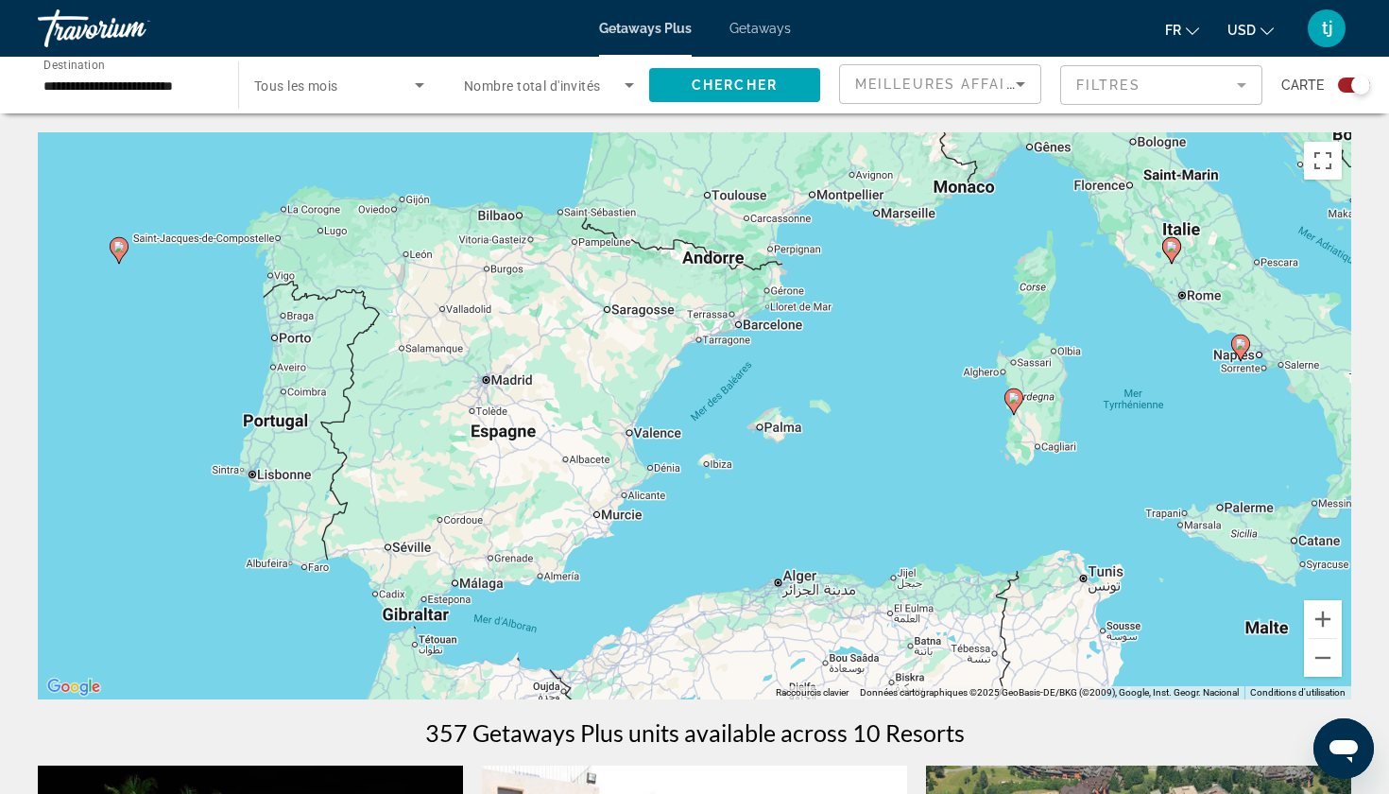
click at [1007, 408] on gmp-advanced-marker "Main content" at bounding box center [1013, 401] width 19 height 28
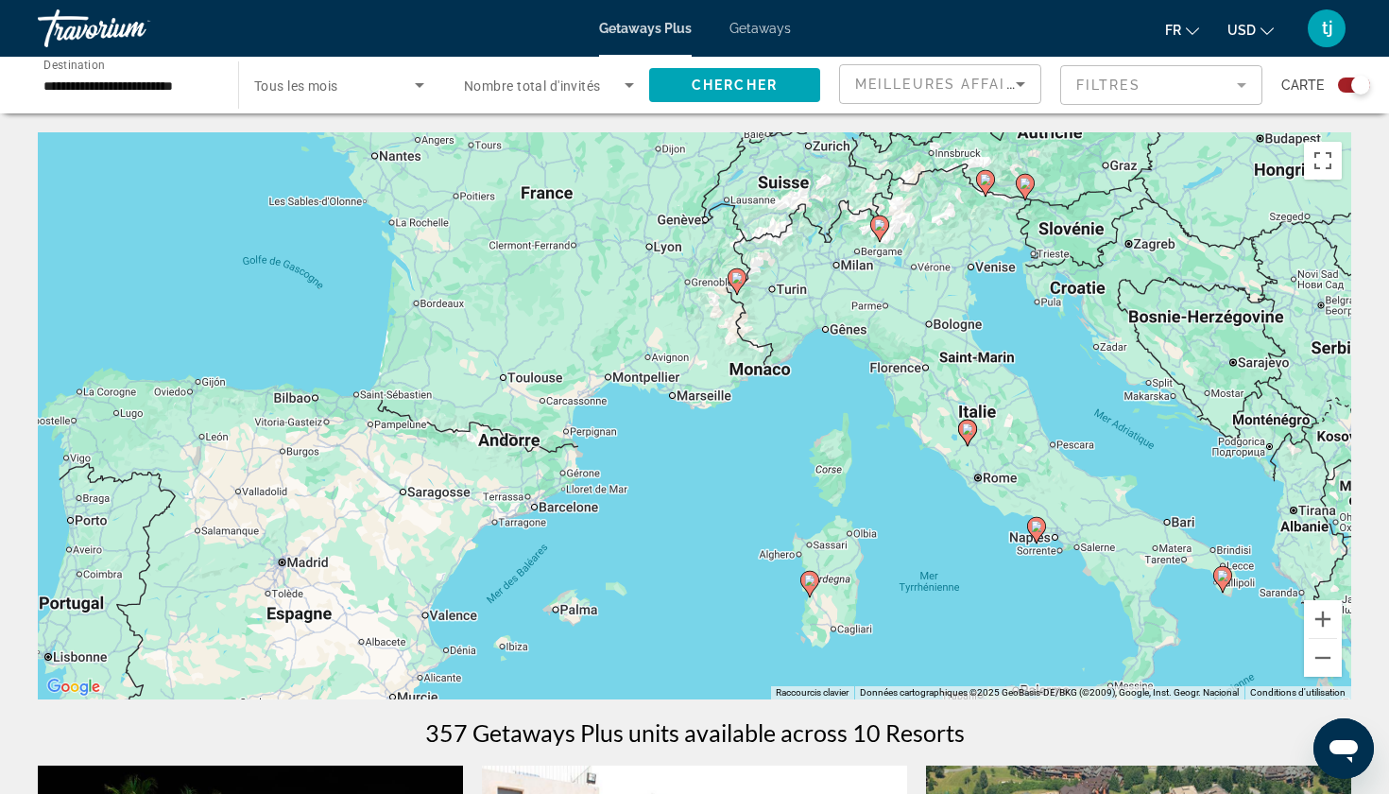
drag, startPoint x: 1127, startPoint y: 359, endPoint x: 920, endPoint y: 541, distance: 275.8
click at [920, 541] on div "Pour activer le glissement avec le clavier, appuyez sur Alt+Entrée. Une fois ce…" at bounding box center [694, 415] width 1313 height 567
click at [1324, 623] on button "Zoom avant" at bounding box center [1323, 619] width 38 height 38
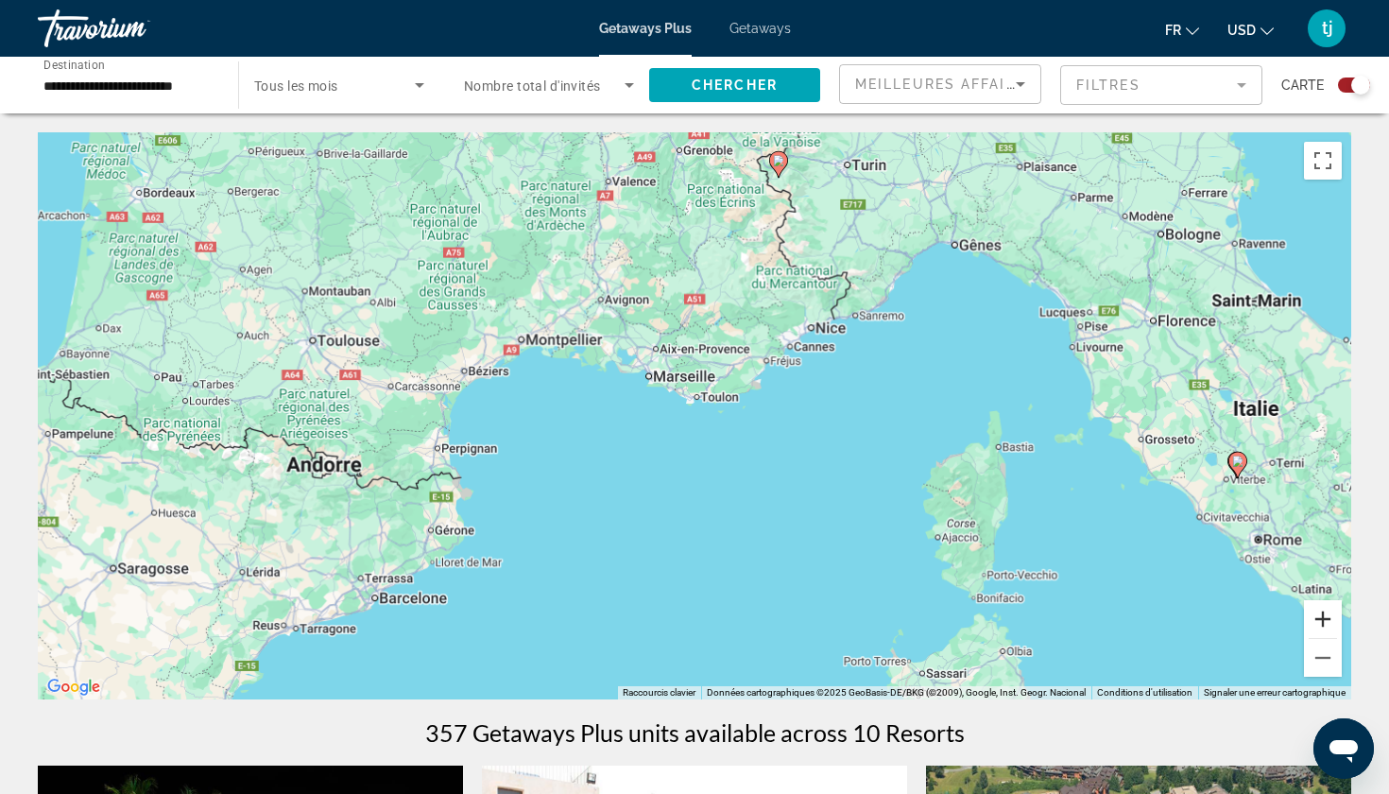
click at [1324, 622] on button "Zoom avant" at bounding box center [1323, 619] width 38 height 38
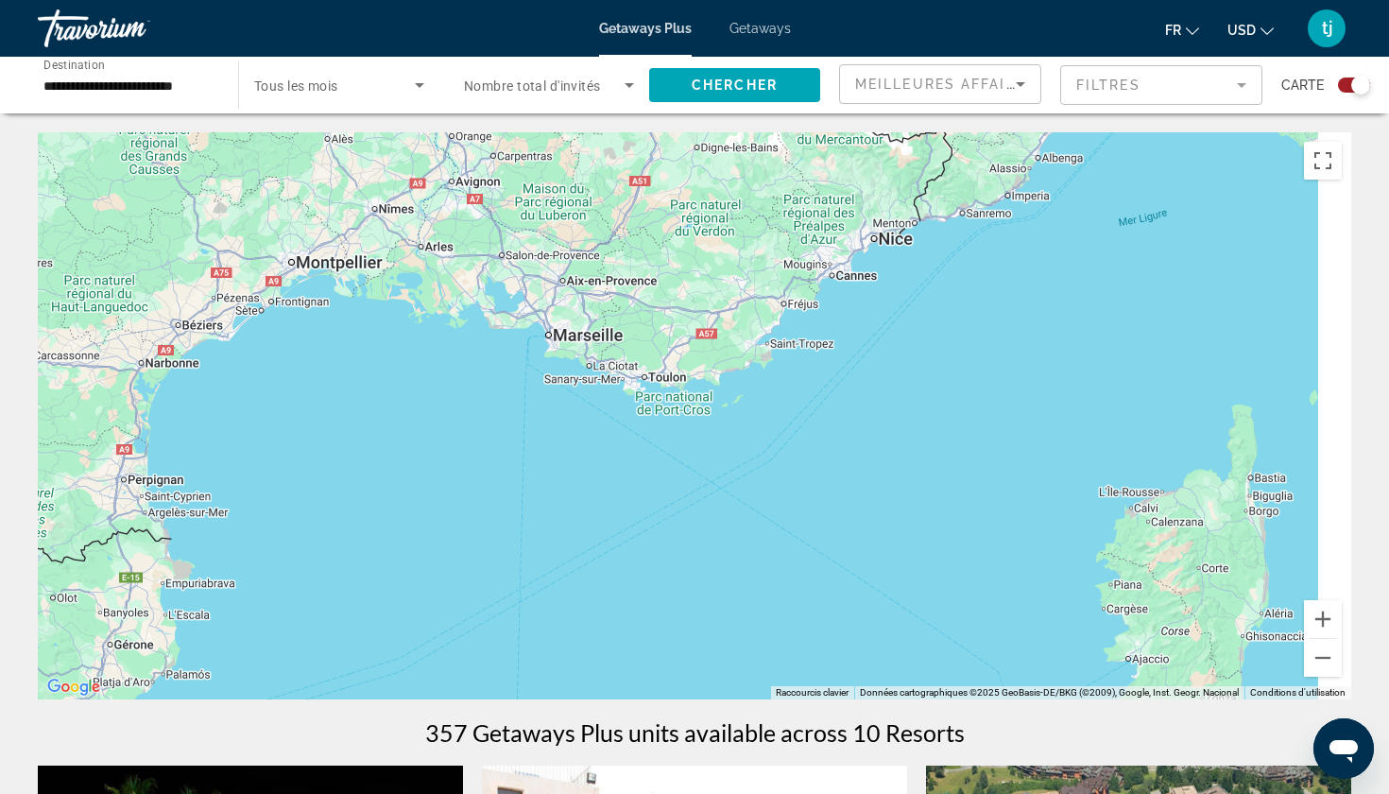
drag, startPoint x: 1078, startPoint y: 542, endPoint x: 831, endPoint y: 542, distance: 246.6
click at [833, 542] on div "Main content" at bounding box center [694, 415] width 1313 height 567
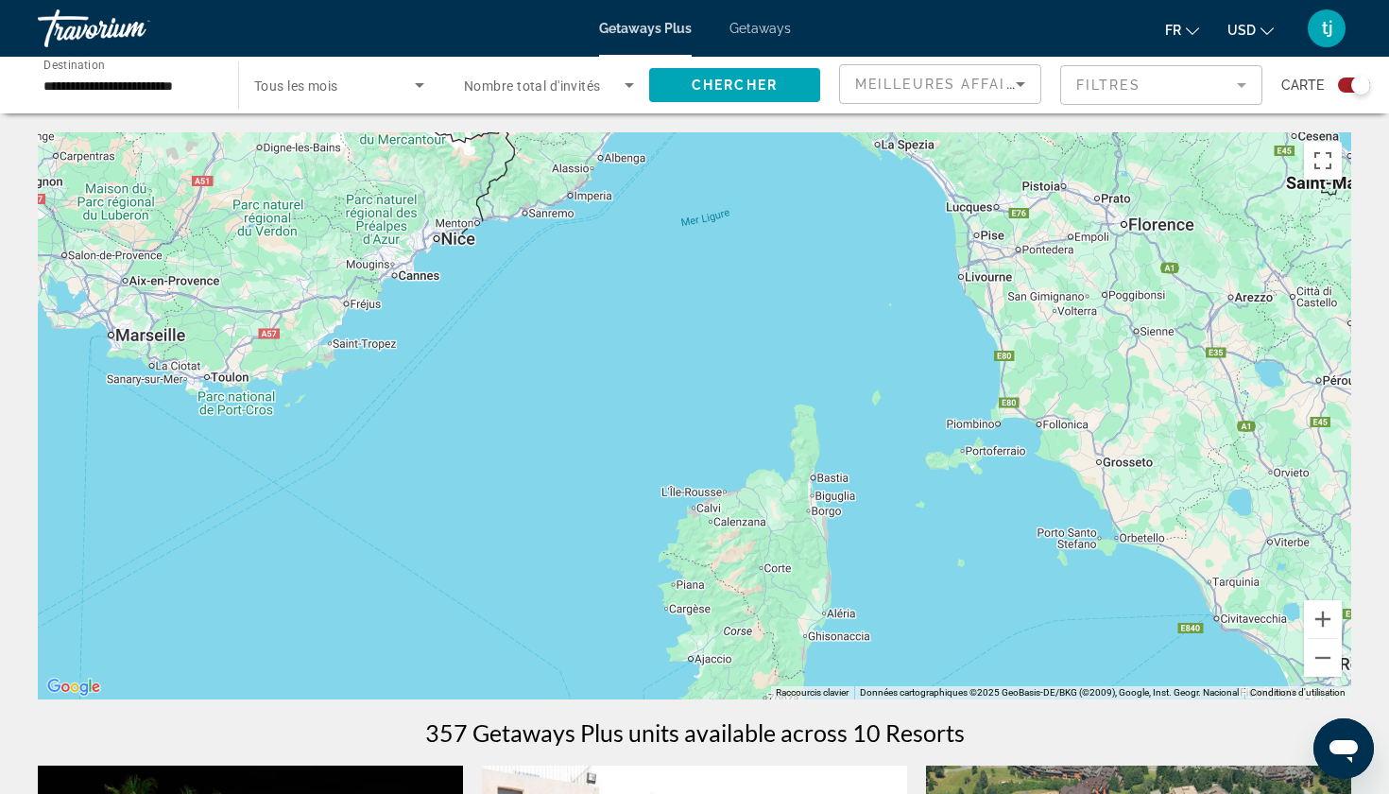
drag, startPoint x: 722, startPoint y: 545, endPoint x: 591, endPoint y: 545, distance: 131.3
click at [593, 545] on div "Main content" at bounding box center [694, 415] width 1313 height 567
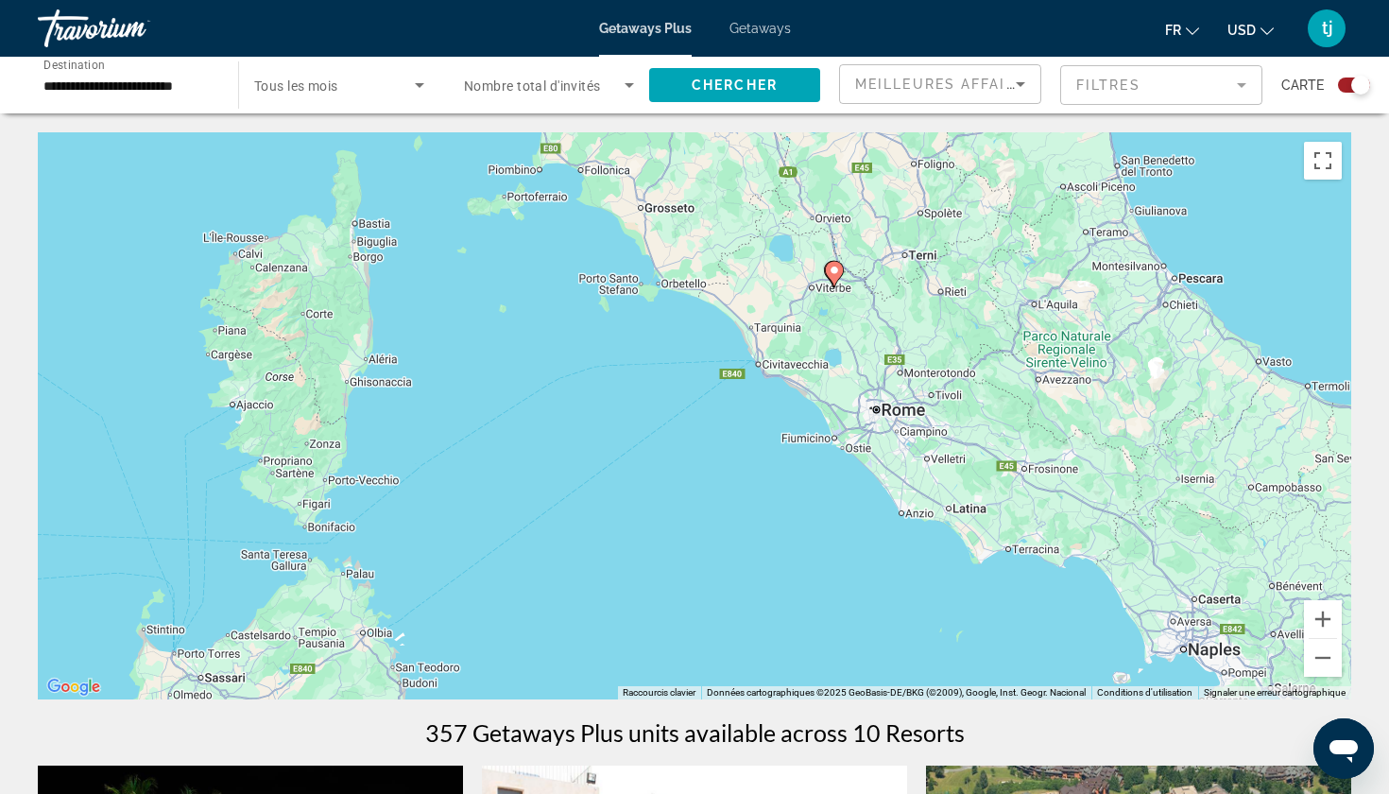
drag, startPoint x: 615, startPoint y: 447, endPoint x: 560, endPoint y: 307, distance: 150.2
click at [560, 307] on div "Pour activer le glissement avec le clavier, appuyez sur Alt+Entrée. Une fois ce…" at bounding box center [694, 415] width 1313 height 567
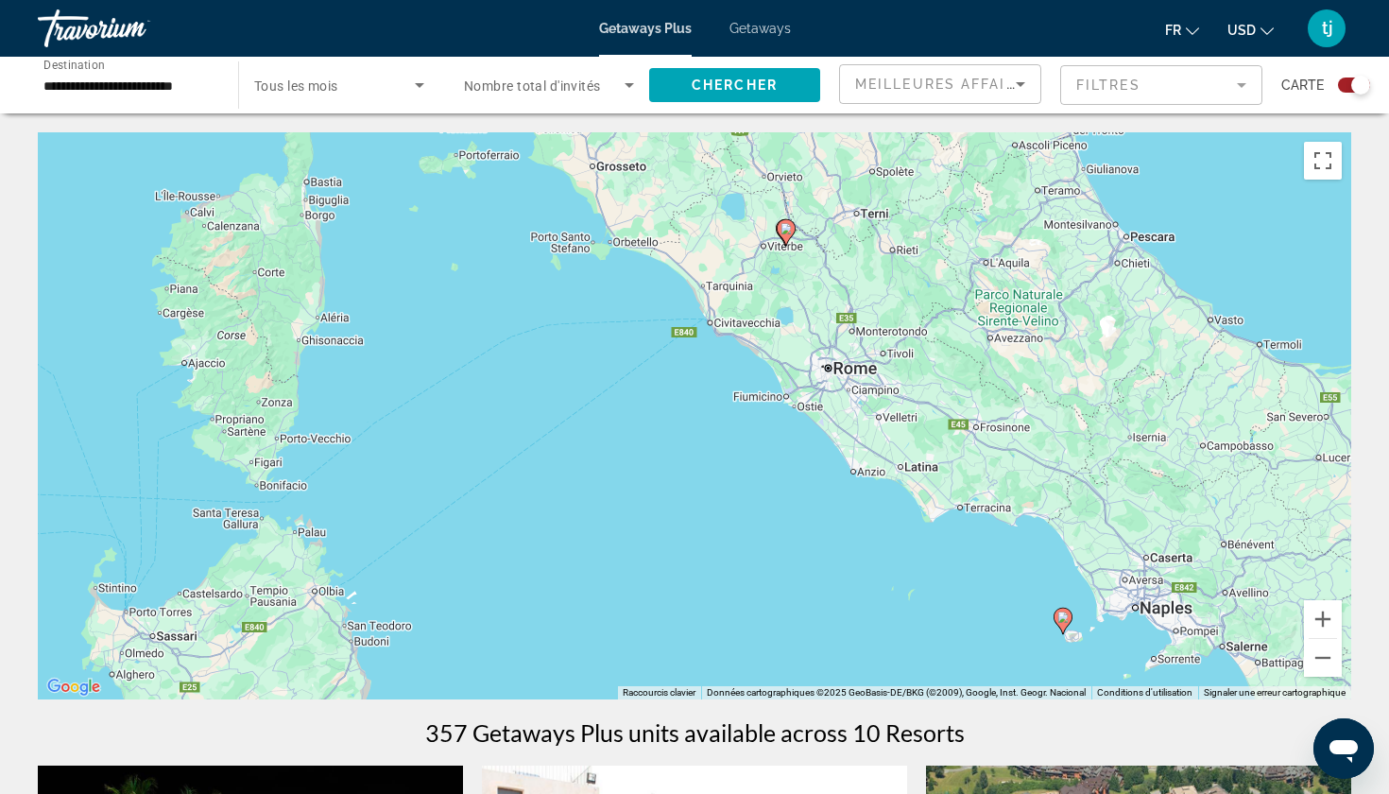
drag, startPoint x: 682, startPoint y: 321, endPoint x: 671, endPoint y: 286, distance: 36.8
click at [671, 286] on div "Pour activer le glissement avec le clavier, appuyez sur Alt+Entrée. Une fois ce…" at bounding box center [694, 415] width 1313 height 567
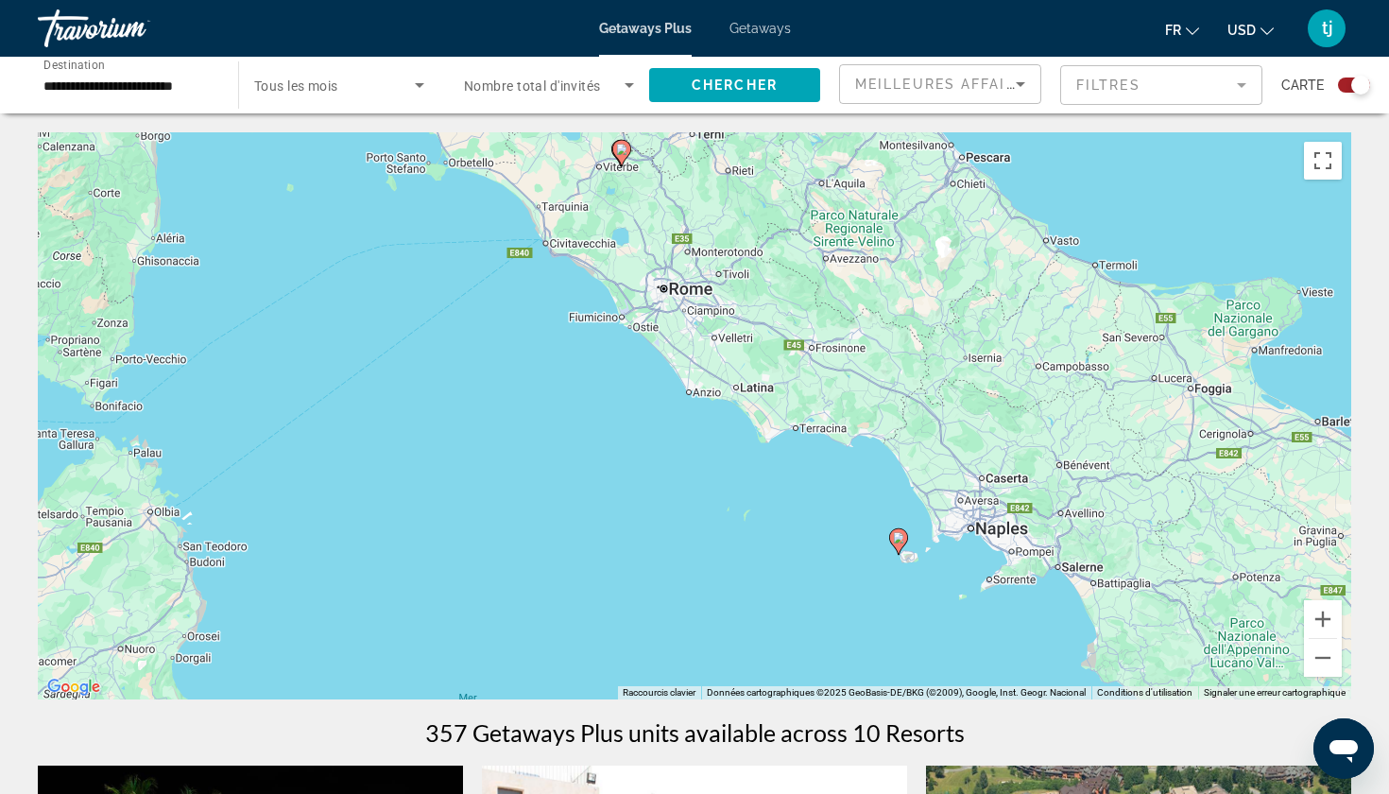
drag, startPoint x: 1079, startPoint y: 563, endPoint x: 909, endPoint y: 497, distance: 182.5
click at [912, 497] on div "Pour activer le glissement avec le clavier, appuyez sur Alt+Entrée. Une fois ce…" at bounding box center [694, 415] width 1313 height 567
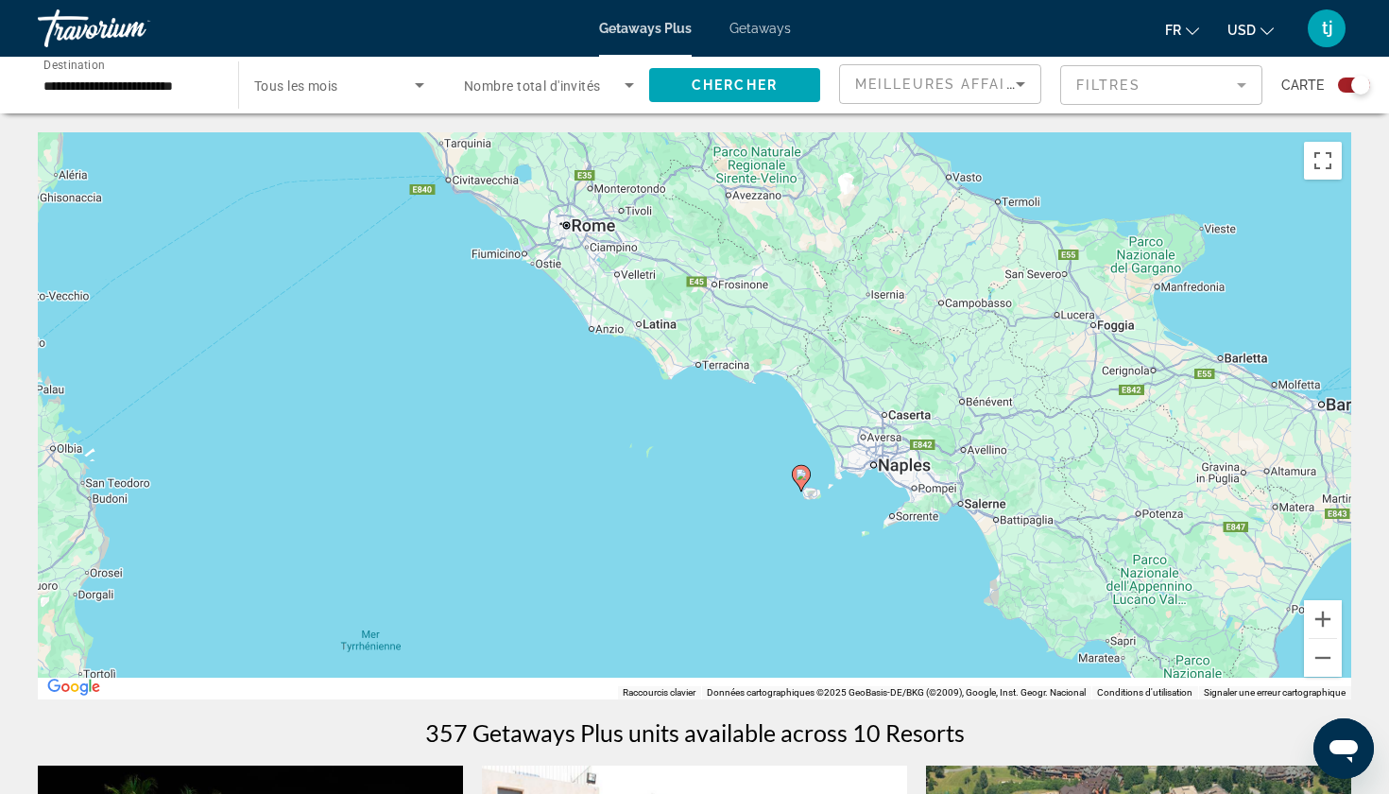
drag, startPoint x: 885, startPoint y: 457, endPoint x: 843, endPoint y: 393, distance: 77.0
click at [845, 393] on div "Pour activer le glissement avec le clavier, appuyez sur Alt+Entrée. Une fois ce…" at bounding box center [694, 415] width 1313 height 567
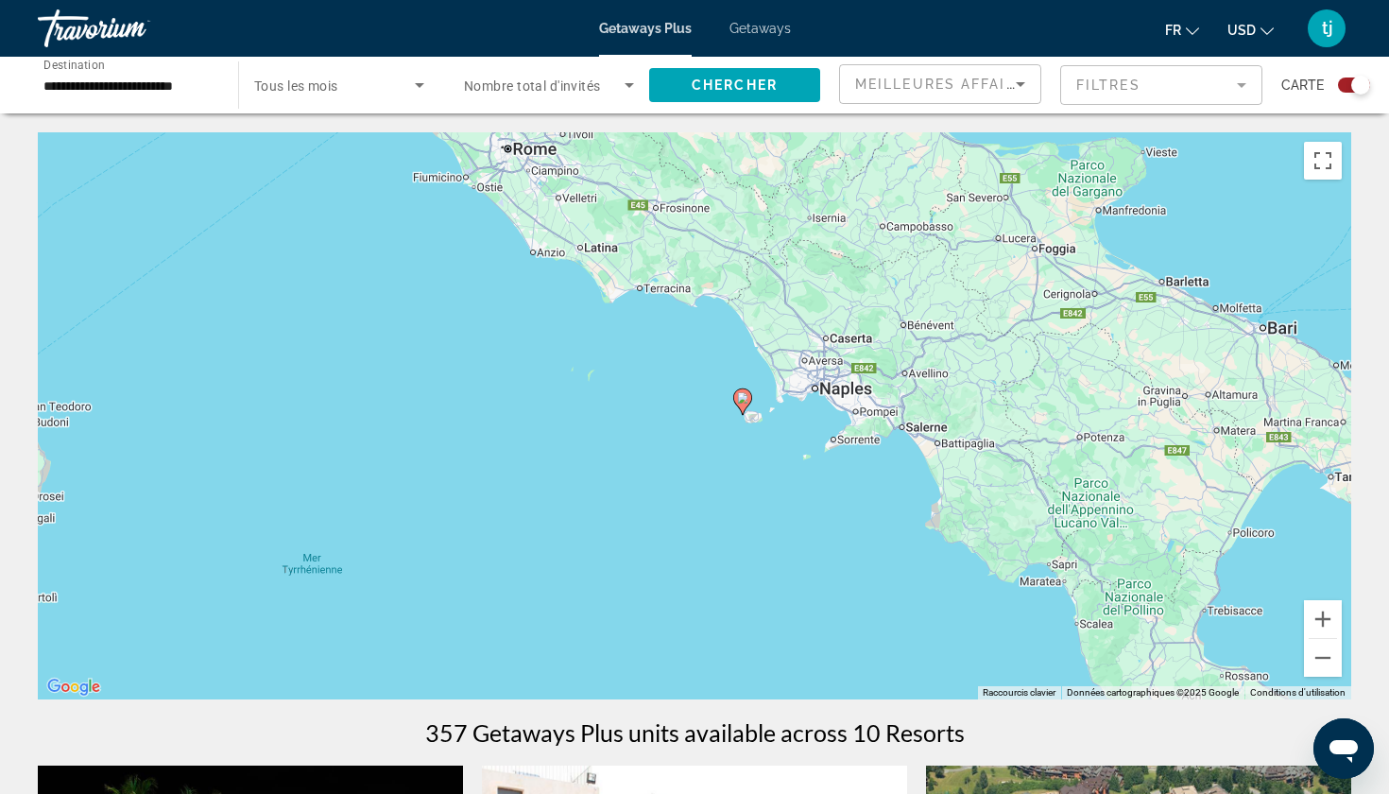
drag, startPoint x: 822, startPoint y: 373, endPoint x: 801, endPoint y: 306, distance: 70.2
click at [801, 306] on div "Pour activer le glissement avec le clavier, appuyez sur Alt+Entrée. Une fois ce…" at bounding box center [694, 415] width 1313 height 567
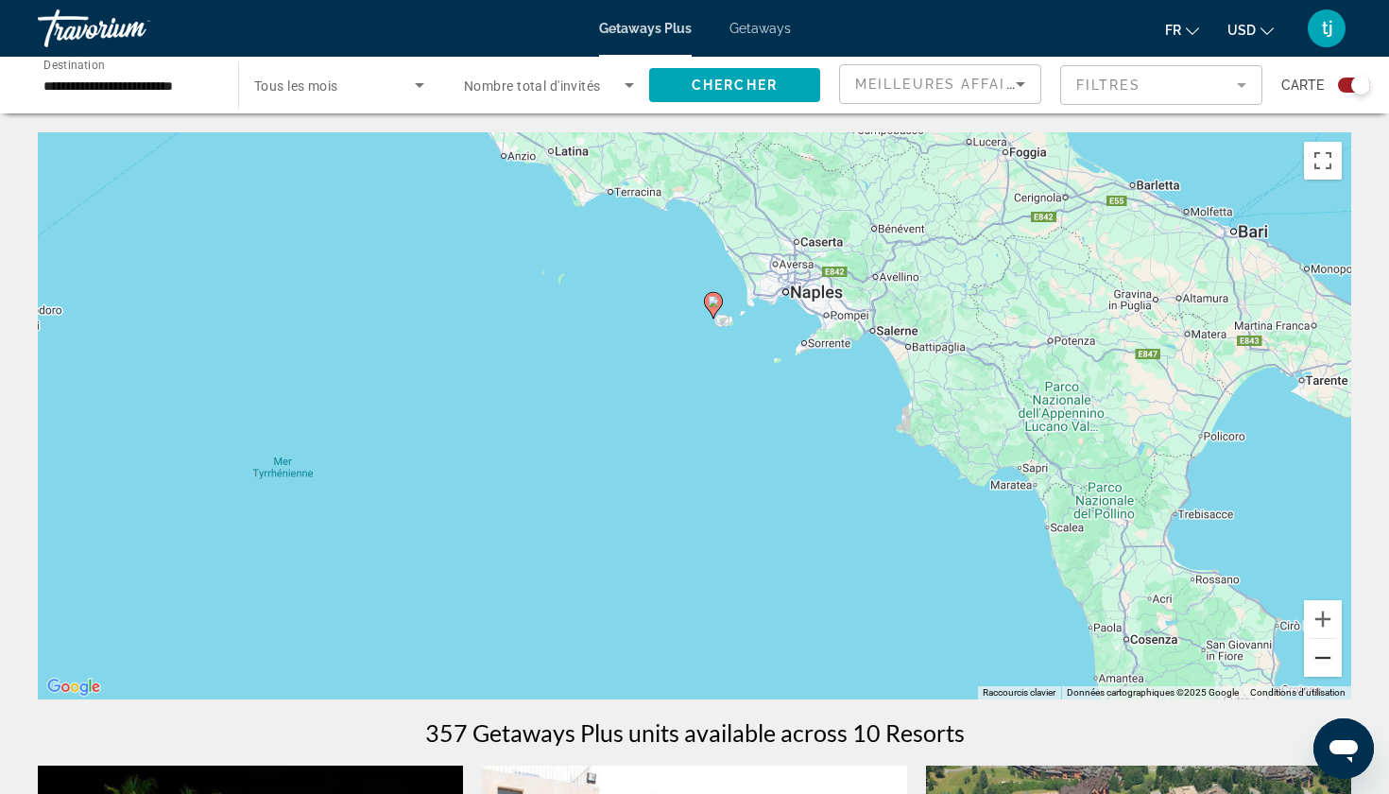
click at [1317, 660] on button "Zoom arrière" at bounding box center [1323, 658] width 38 height 38
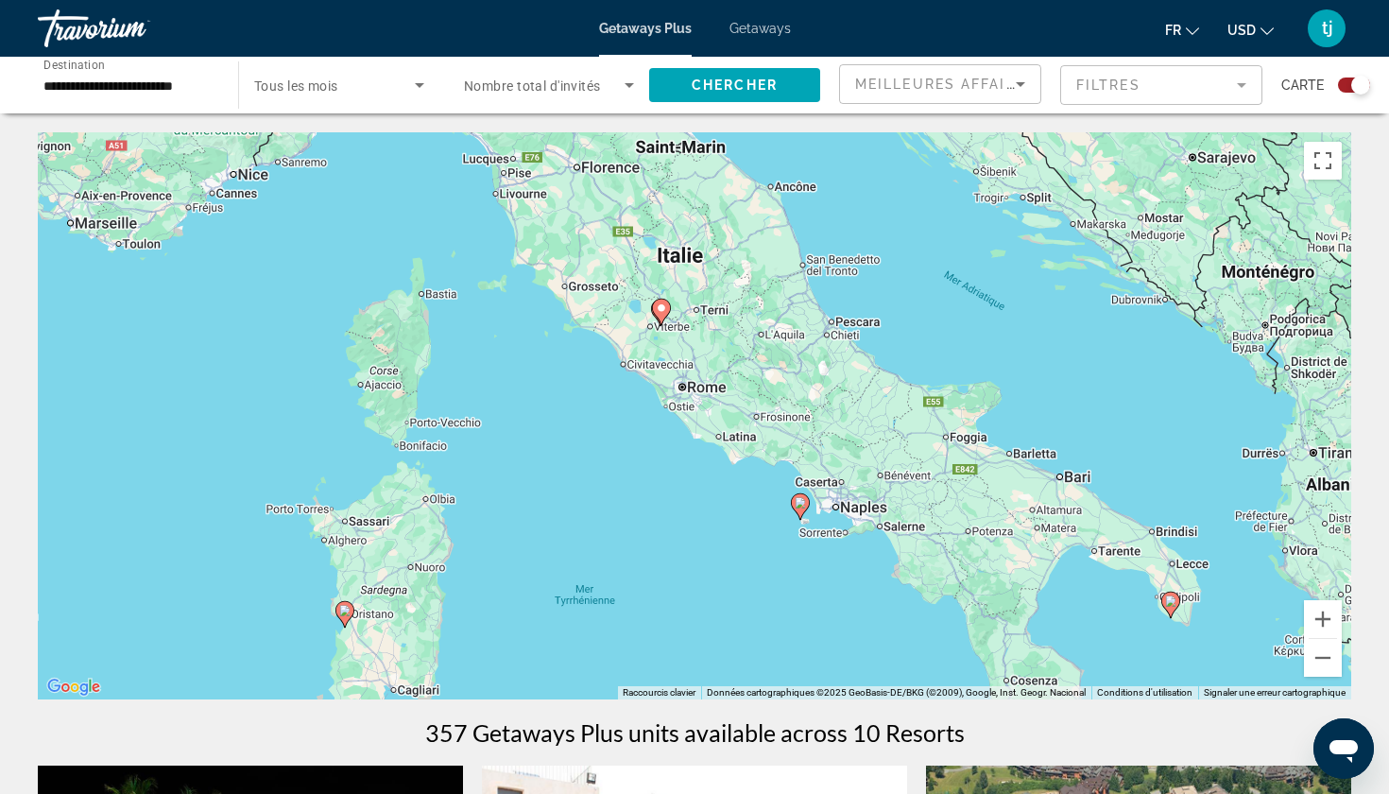
drag, startPoint x: 757, startPoint y: 359, endPoint x: 851, endPoint y: 506, distance: 175.1
click at [854, 514] on div "Pour activer le glissement avec le clavier, appuyez sur Alt+Entrée. Une fois ce…" at bounding box center [694, 415] width 1313 height 567
click at [1315, 615] on button "Zoom avant" at bounding box center [1323, 619] width 38 height 38
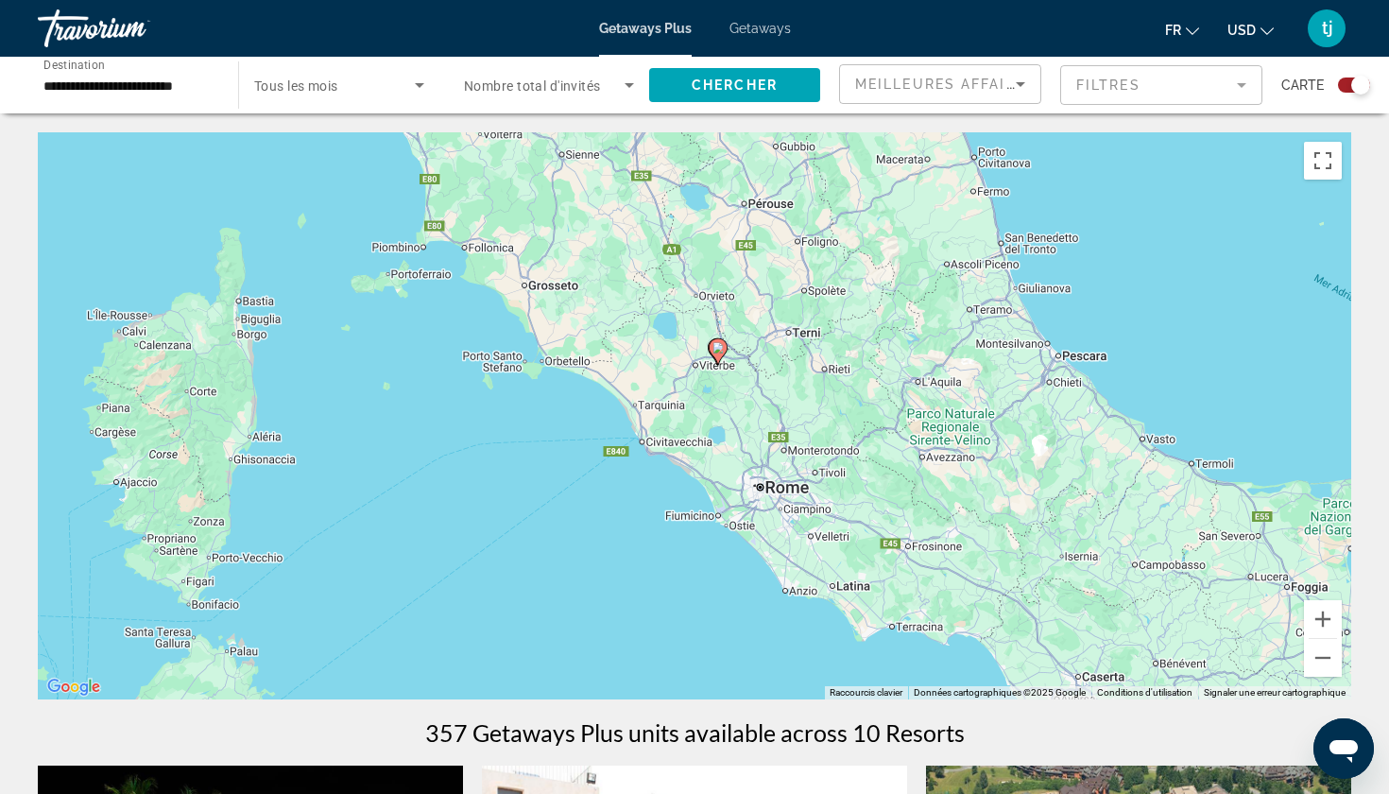
drag, startPoint x: 715, startPoint y: 405, endPoint x: 803, endPoint y: 532, distance: 154.1
click at [803, 533] on div "Pour activer le glissement avec le clavier, appuyez sur Alt+Entrée. Une fois ce…" at bounding box center [694, 415] width 1313 height 567
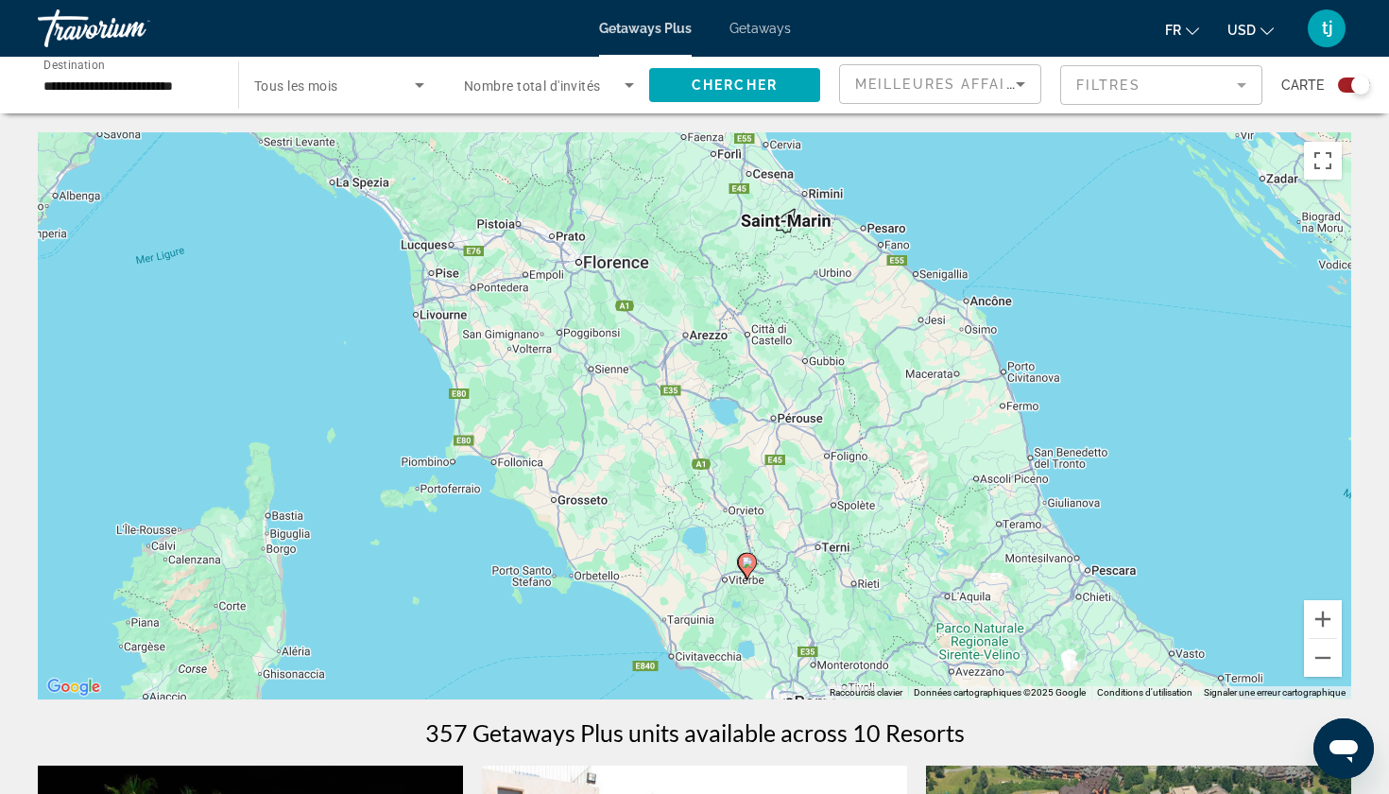
drag, startPoint x: 1126, startPoint y: 542, endPoint x: 1156, endPoint y: 760, distance: 219.4
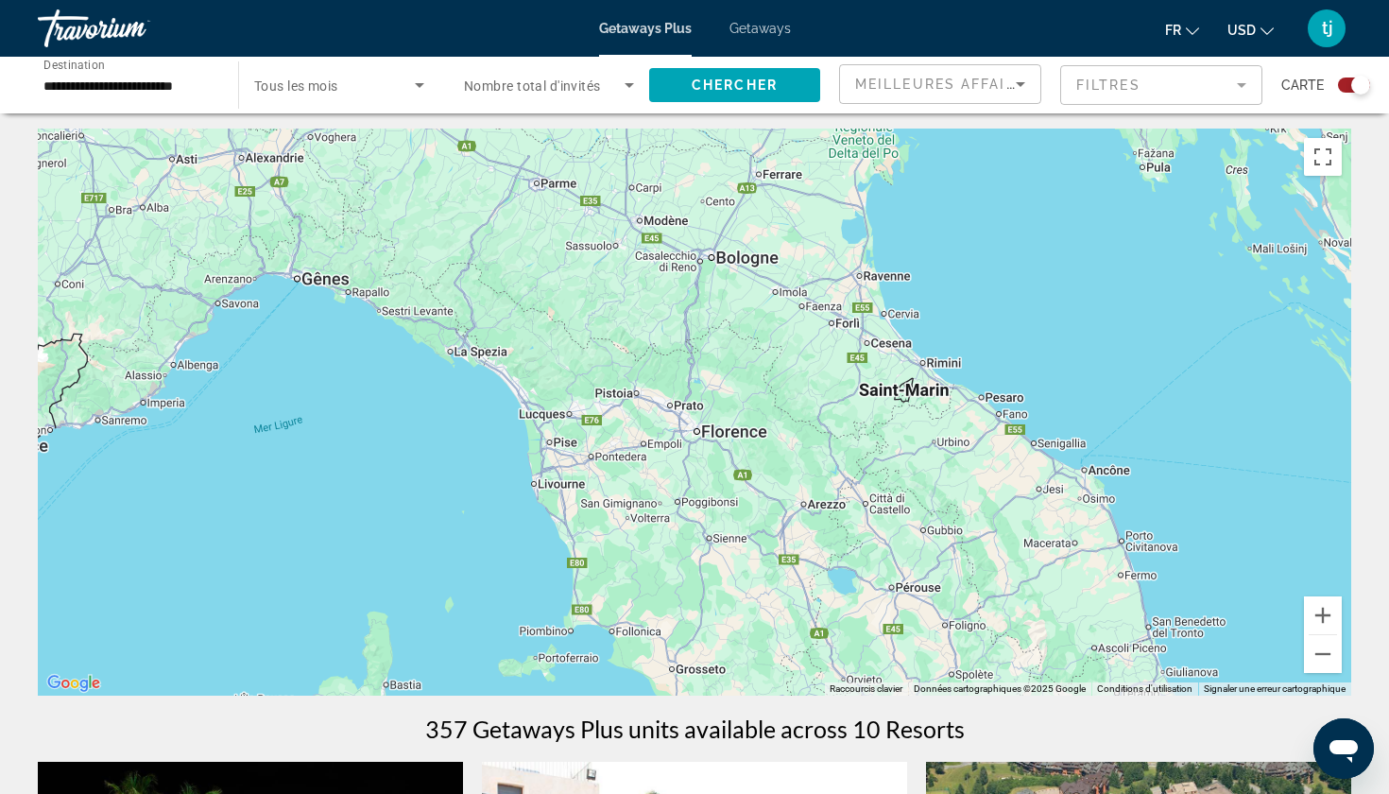
drag, startPoint x: 927, startPoint y: 530, endPoint x: 1045, endPoint y: 706, distance: 211.7
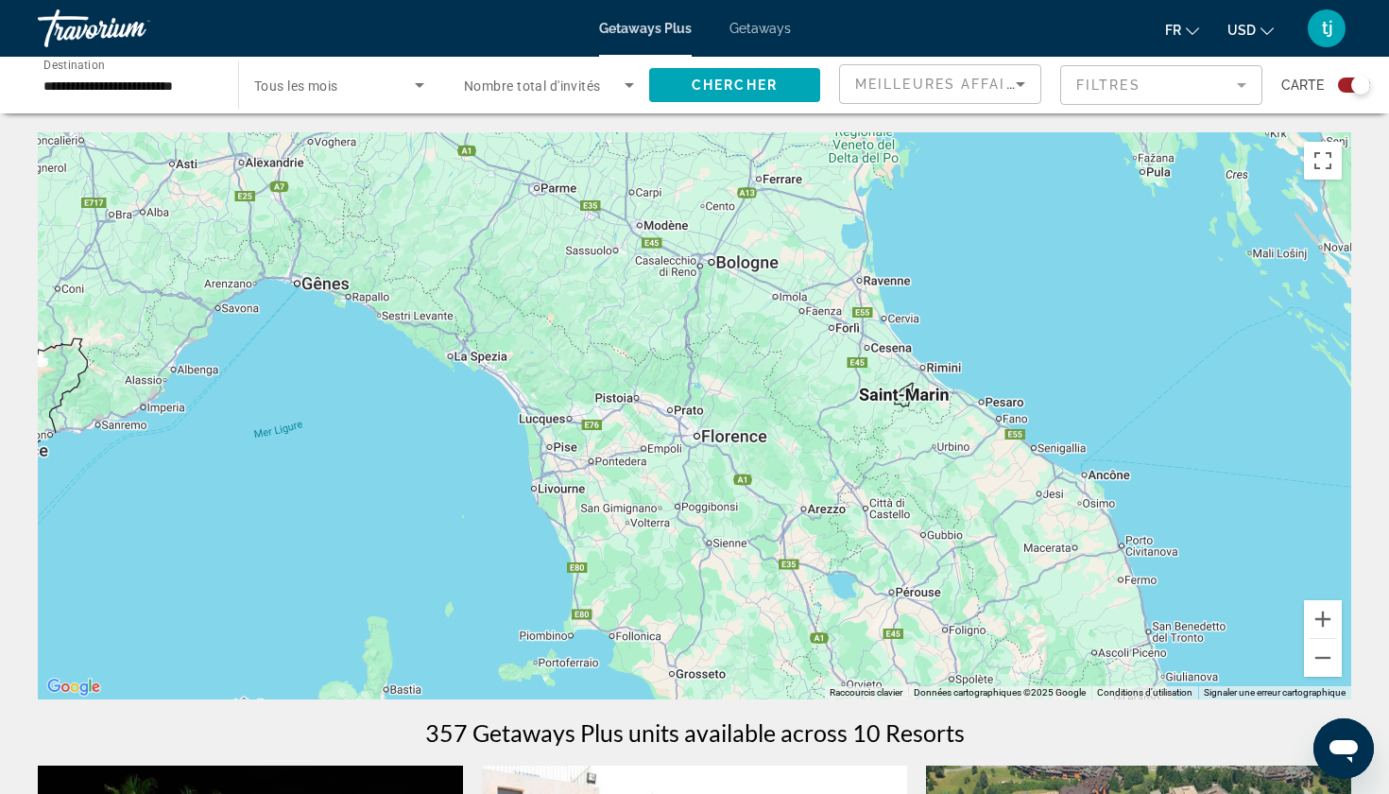
scroll to position [0, 0]
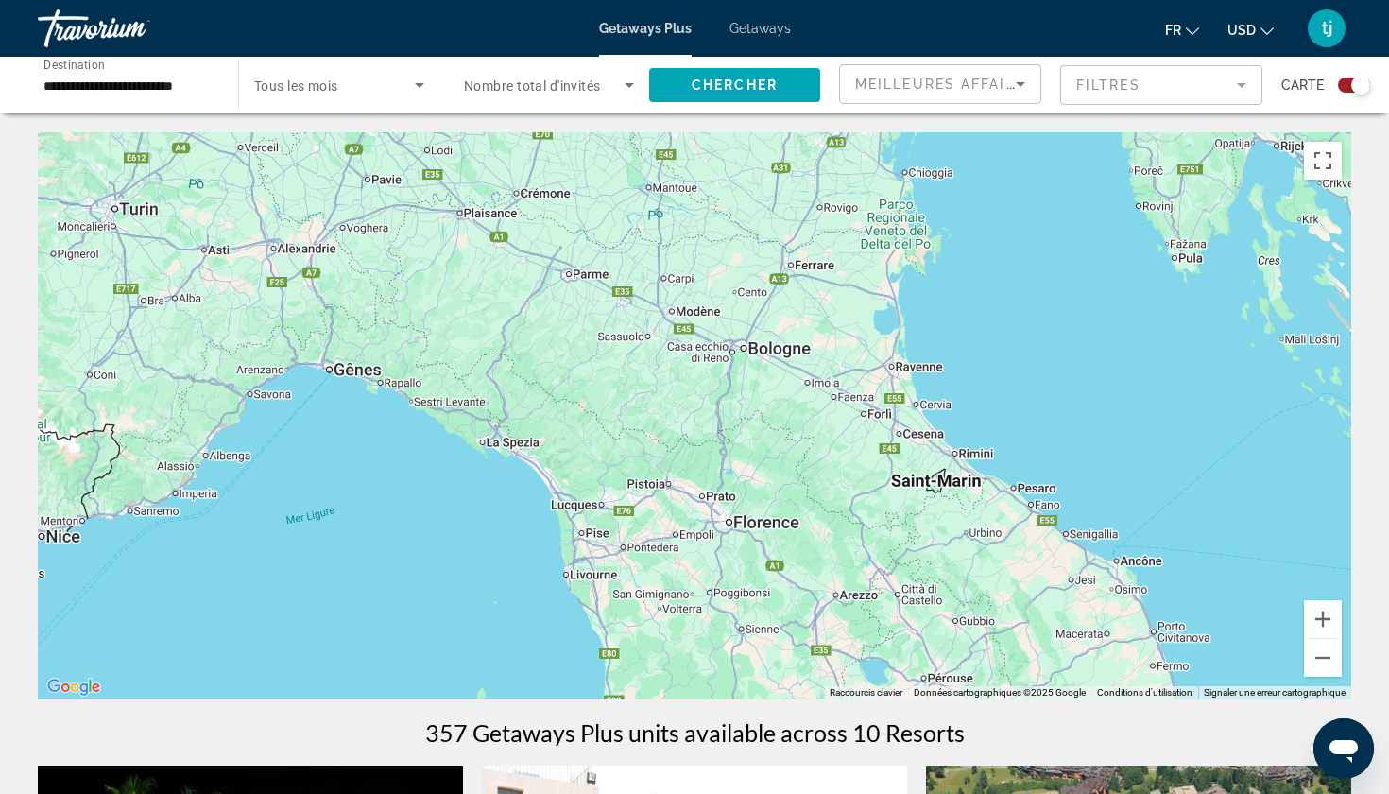
drag, startPoint x: 767, startPoint y: 409, endPoint x: 798, endPoint y: 497, distance: 93.2
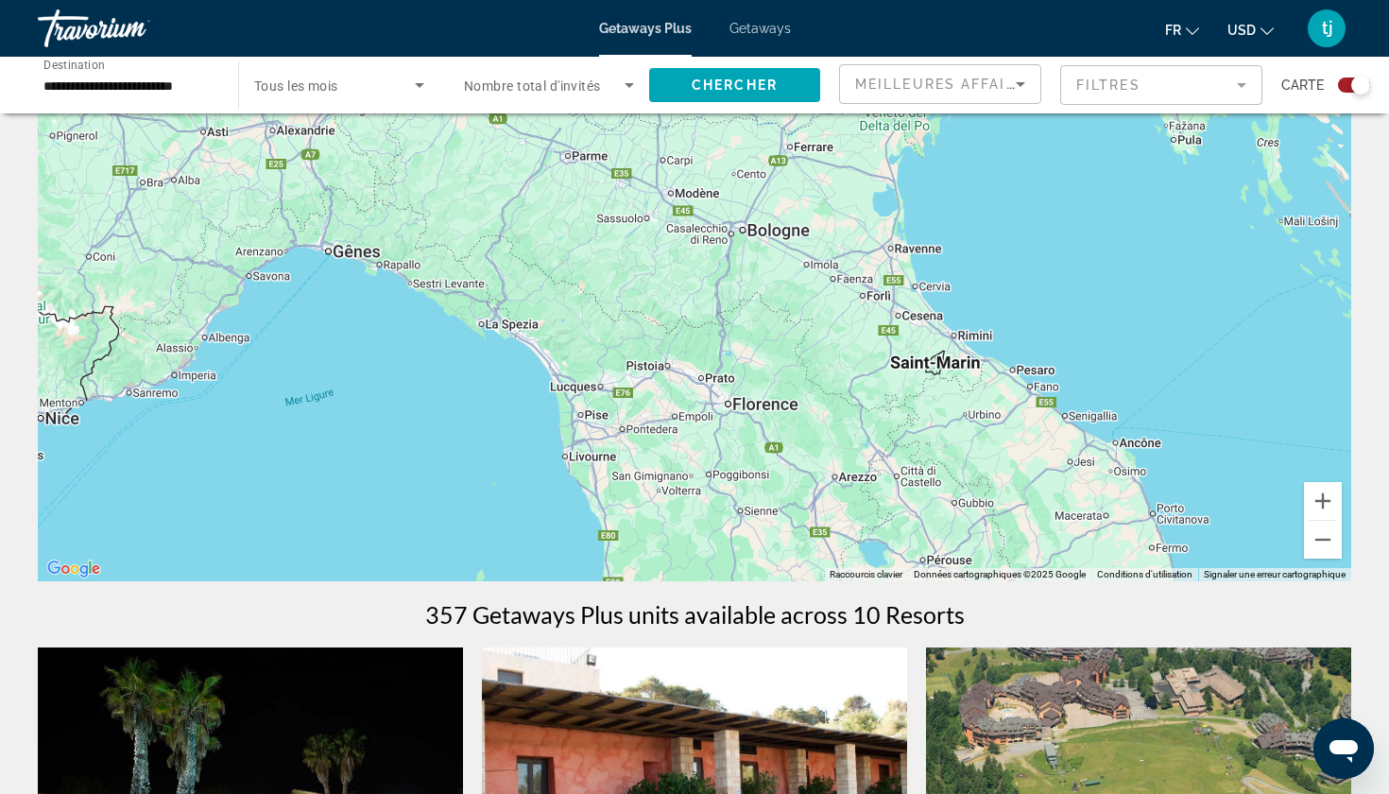
scroll to position [121, 0]
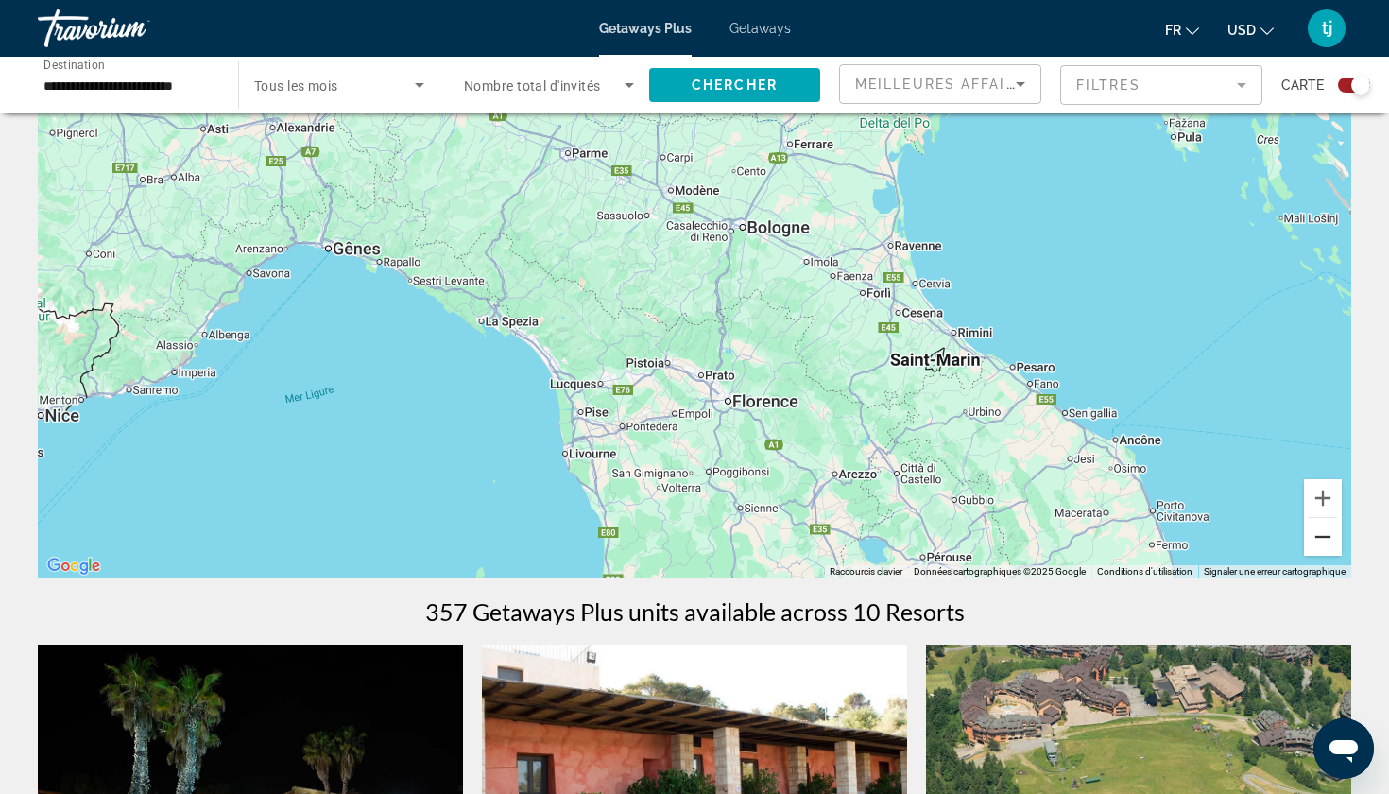
click at [1323, 539] on button "Zoom arrière" at bounding box center [1323, 537] width 38 height 38
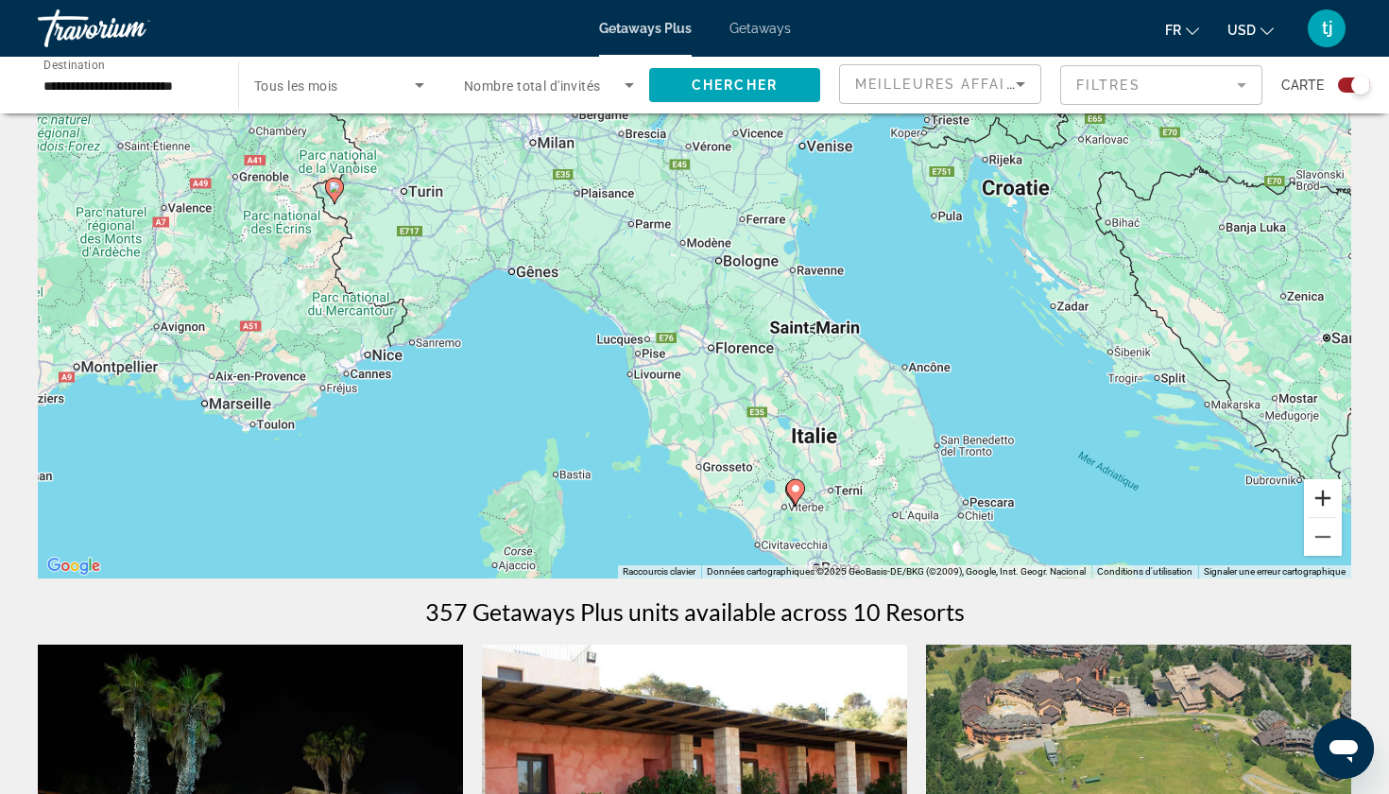
click at [1320, 501] on button "Zoom avant" at bounding box center [1323, 498] width 38 height 38
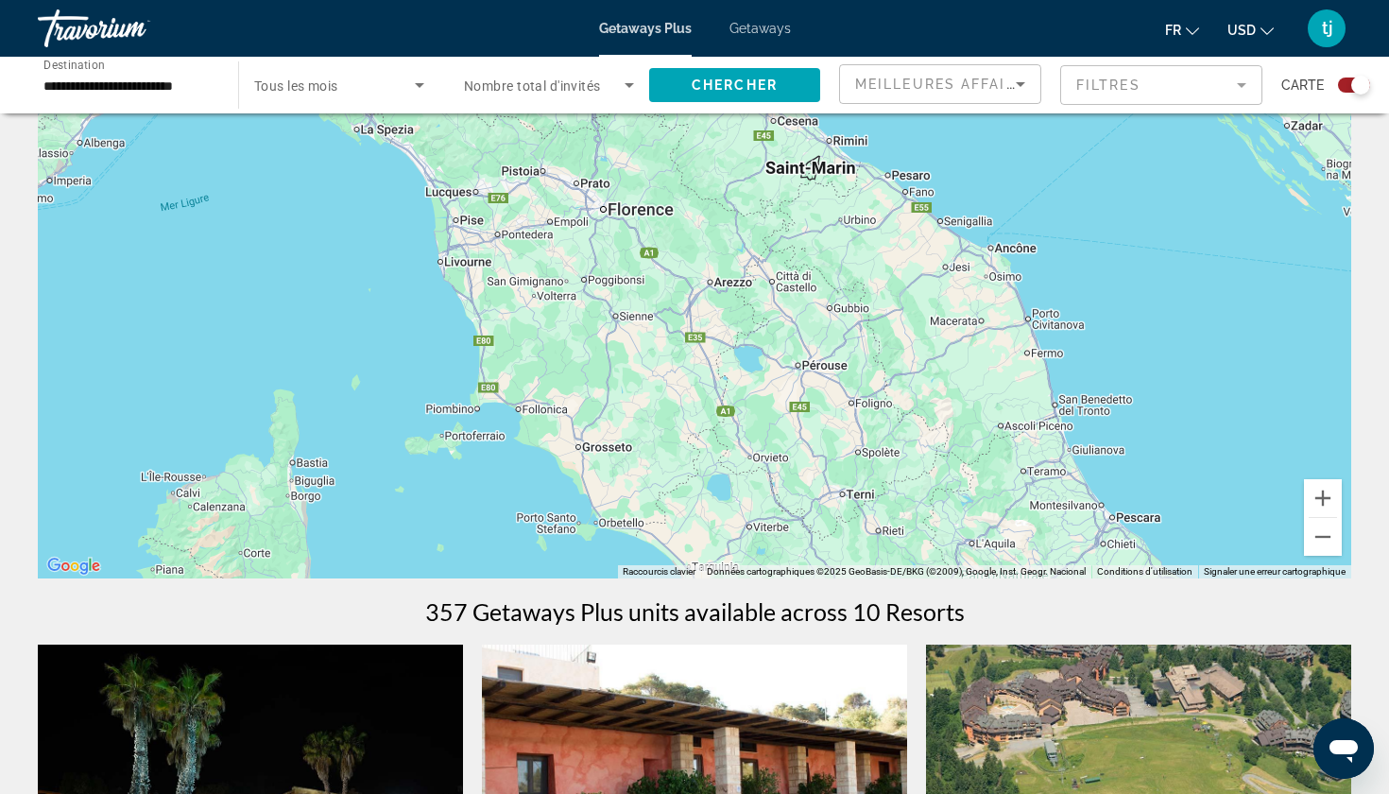
drag, startPoint x: 1195, startPoint y: 531, endPoint x: 1069, endPoint y: 340, distance: 229.0
click at [1069, 339] on div "Pour activer le glissement avec le clavier, appuyez sur Alt+Entrée. Une fois ce…" at bounding box center [694, 294] width 1313 height 567
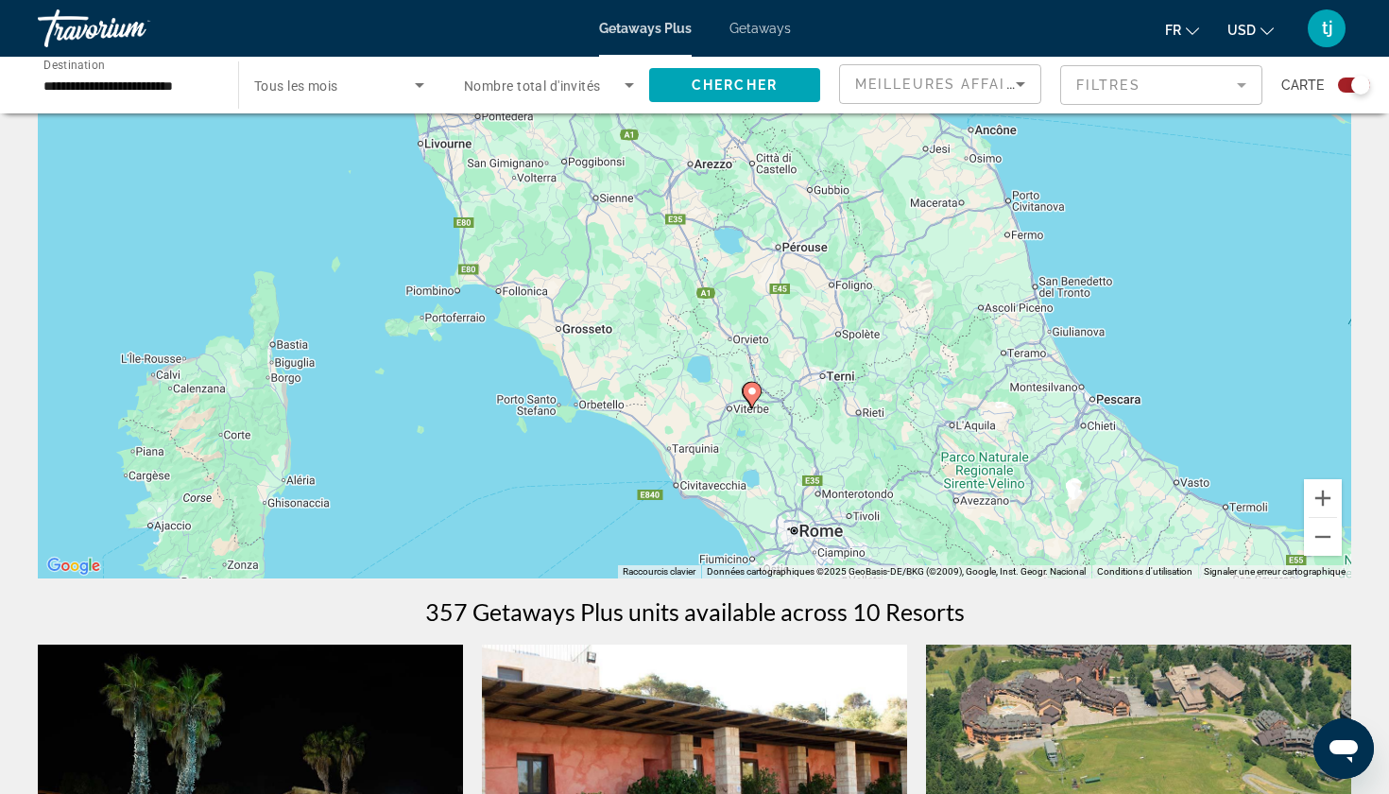
drag, startPoint x: 1069, startPoint y: 340, endPoint x: 1049, endPoint y: 215, distance: 126.3
click at [1049, 214] on div "Pour activer le glissement avec le clavier, appuyez sur Alt+Entrée. Une fois ce…" at bounding box center [694, 294] width 1313 height 567
click at [750, 388] on image "Main content" at bounding box center [751, 390] width 11 height 11
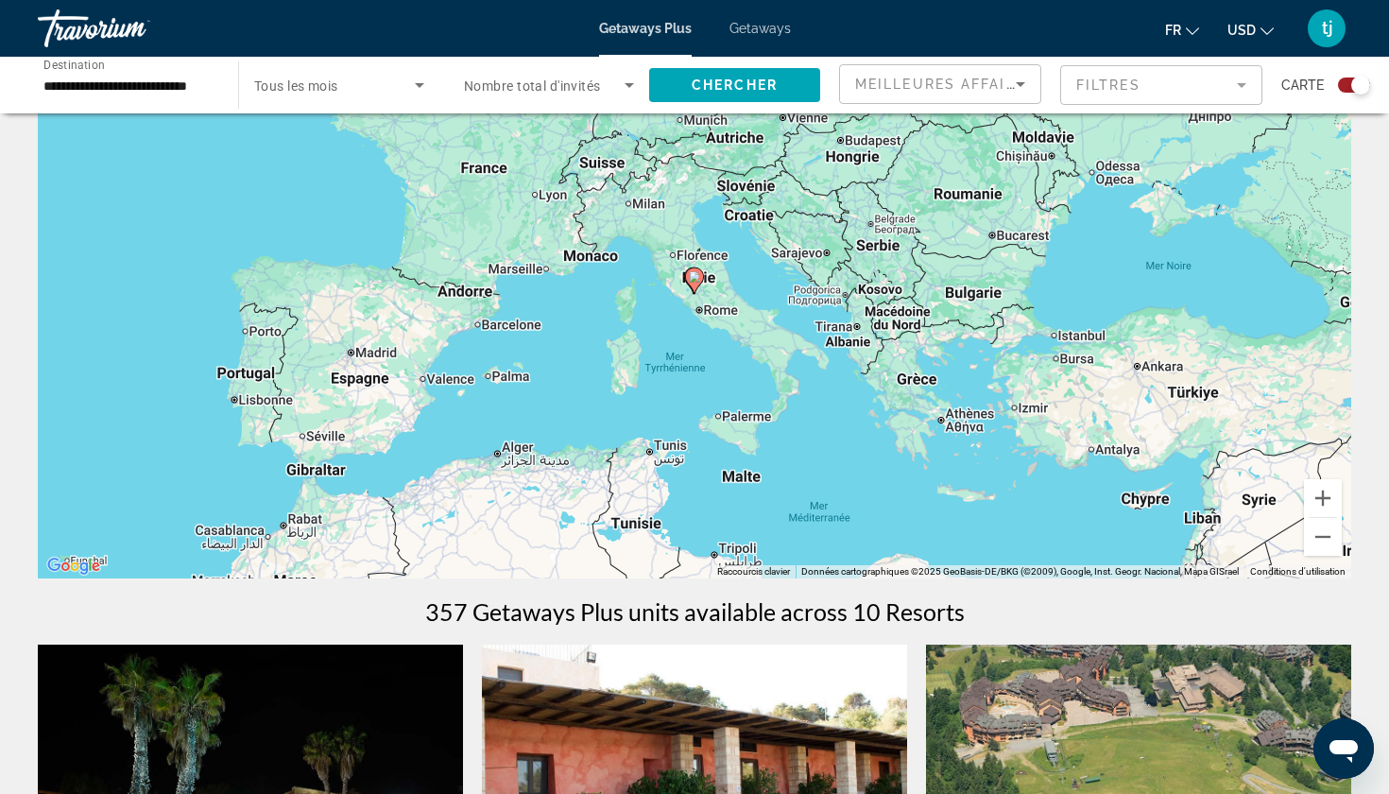
click at [698, 286] on icon "Main content" at bounding box center [694, 280] width 19 height 26
type input "**********"
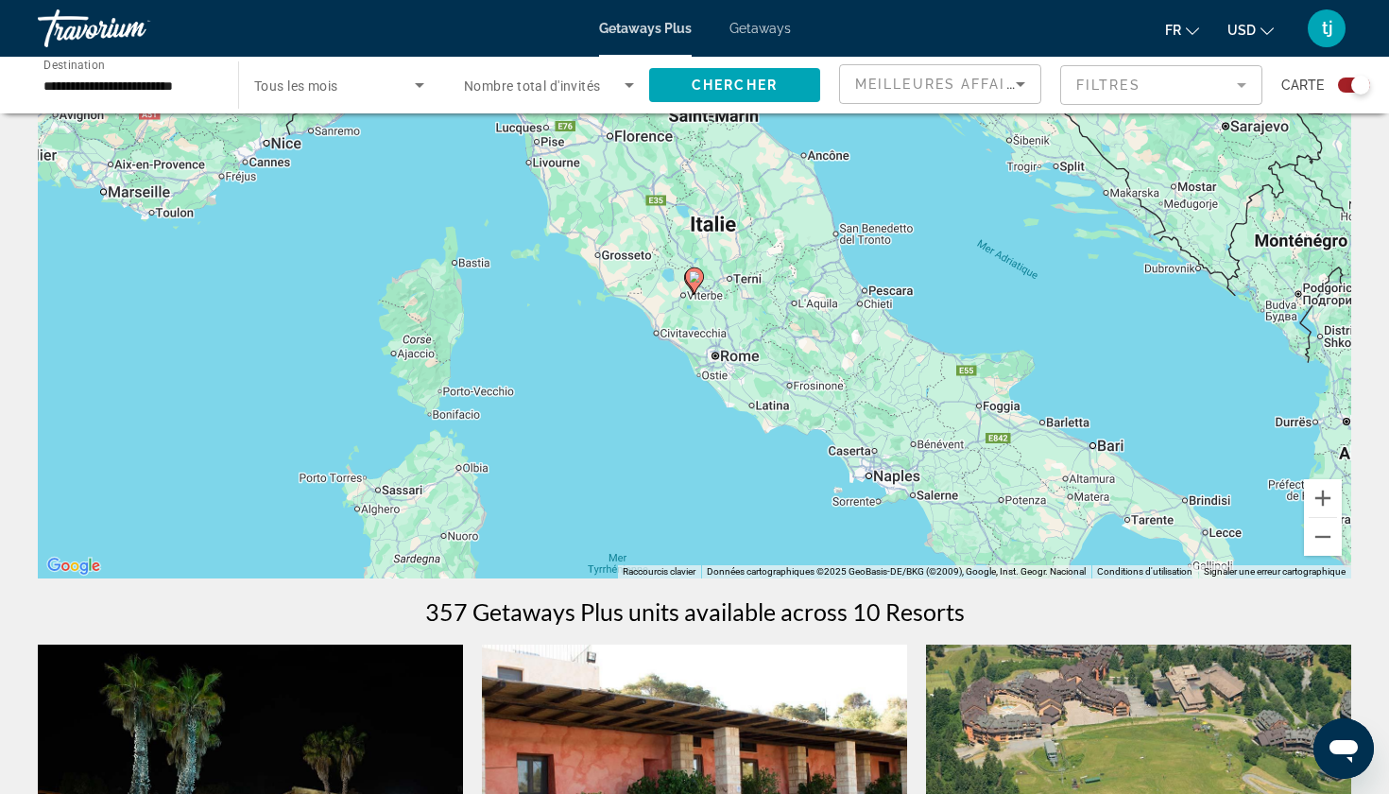
click at [695, 282] on image "Main content" at bounding box center [694, 276] width 11 height 11
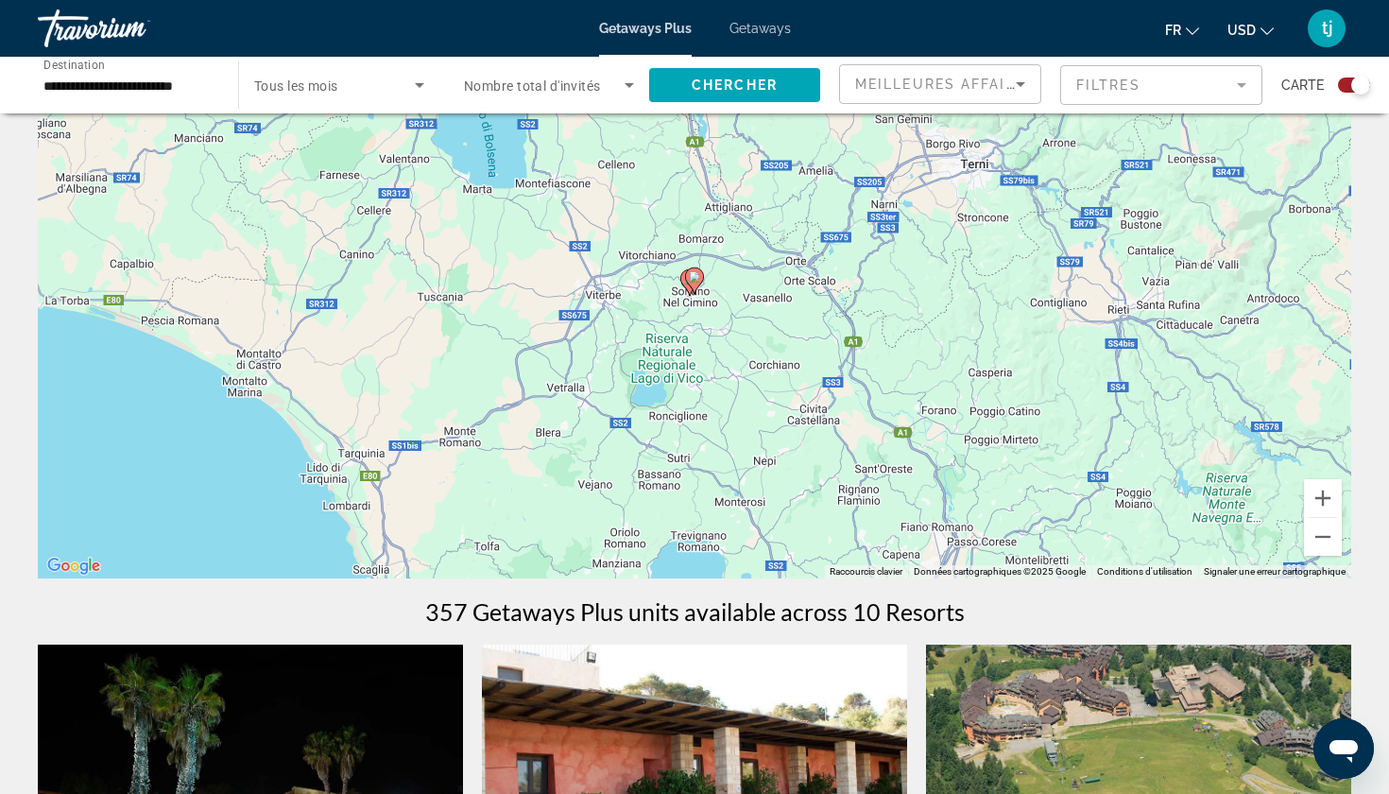
click at [695, 281] on image "Main content" at bounding box center [694, 276] width 11 height 11
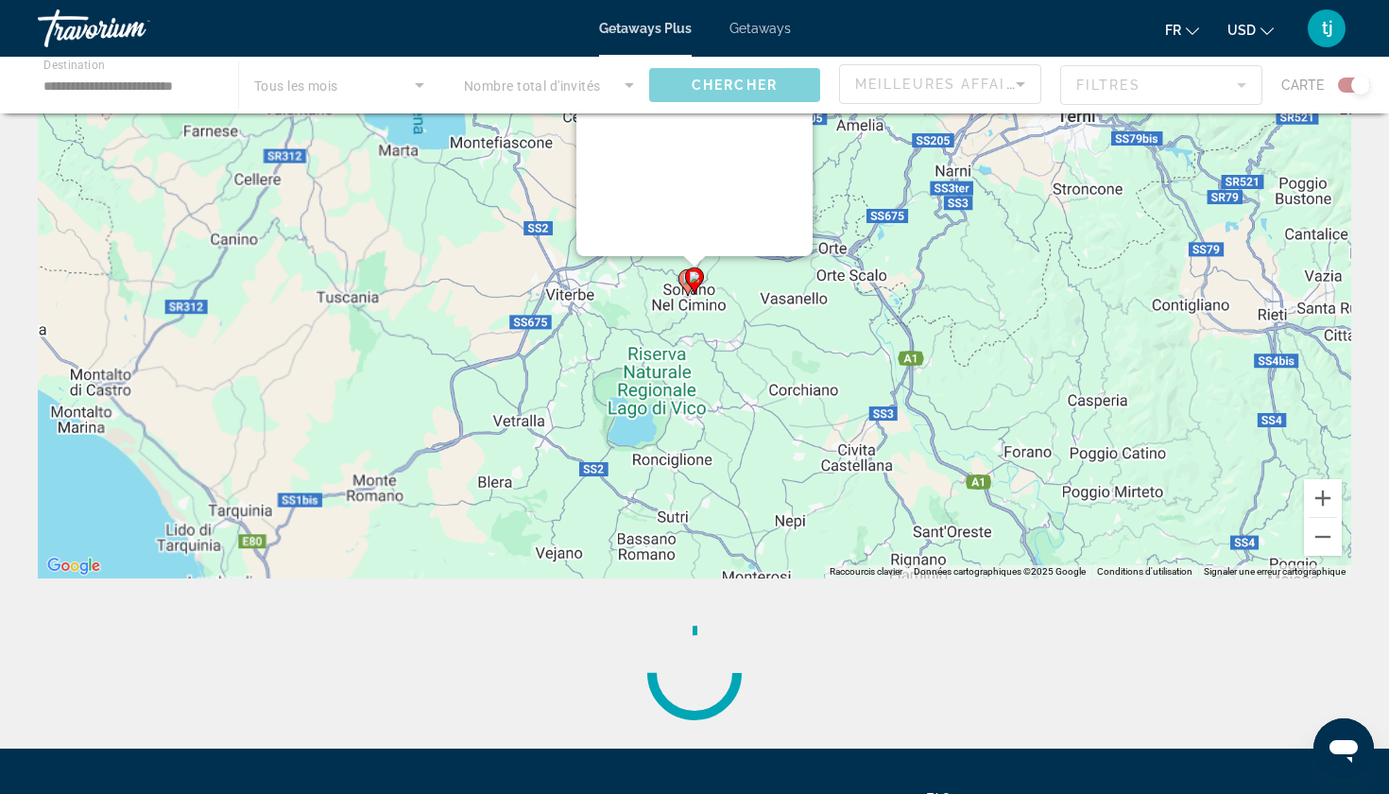
scroll to position [0, 0]
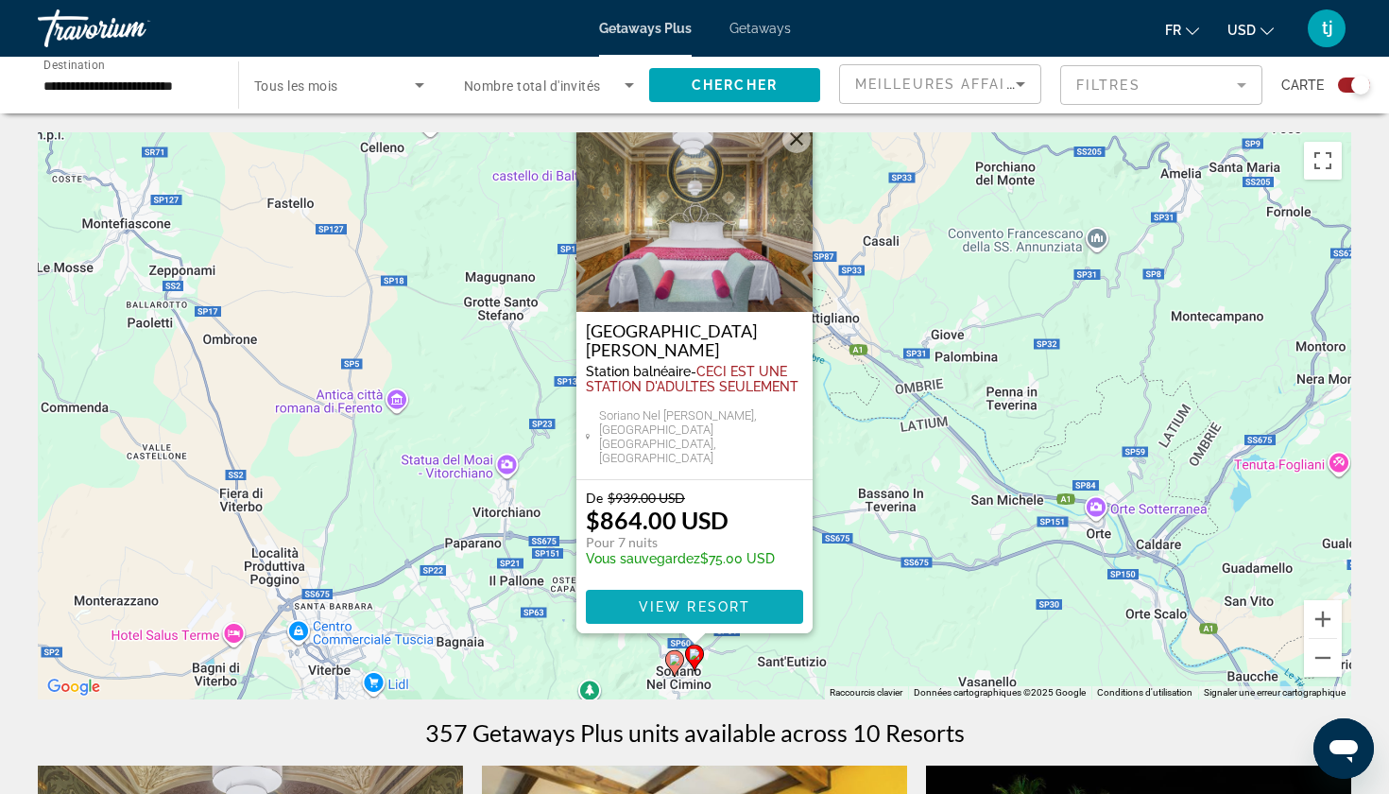
click at [715, 613] on span "View Resort" at bounding box center [694, 606] width 111 height 15
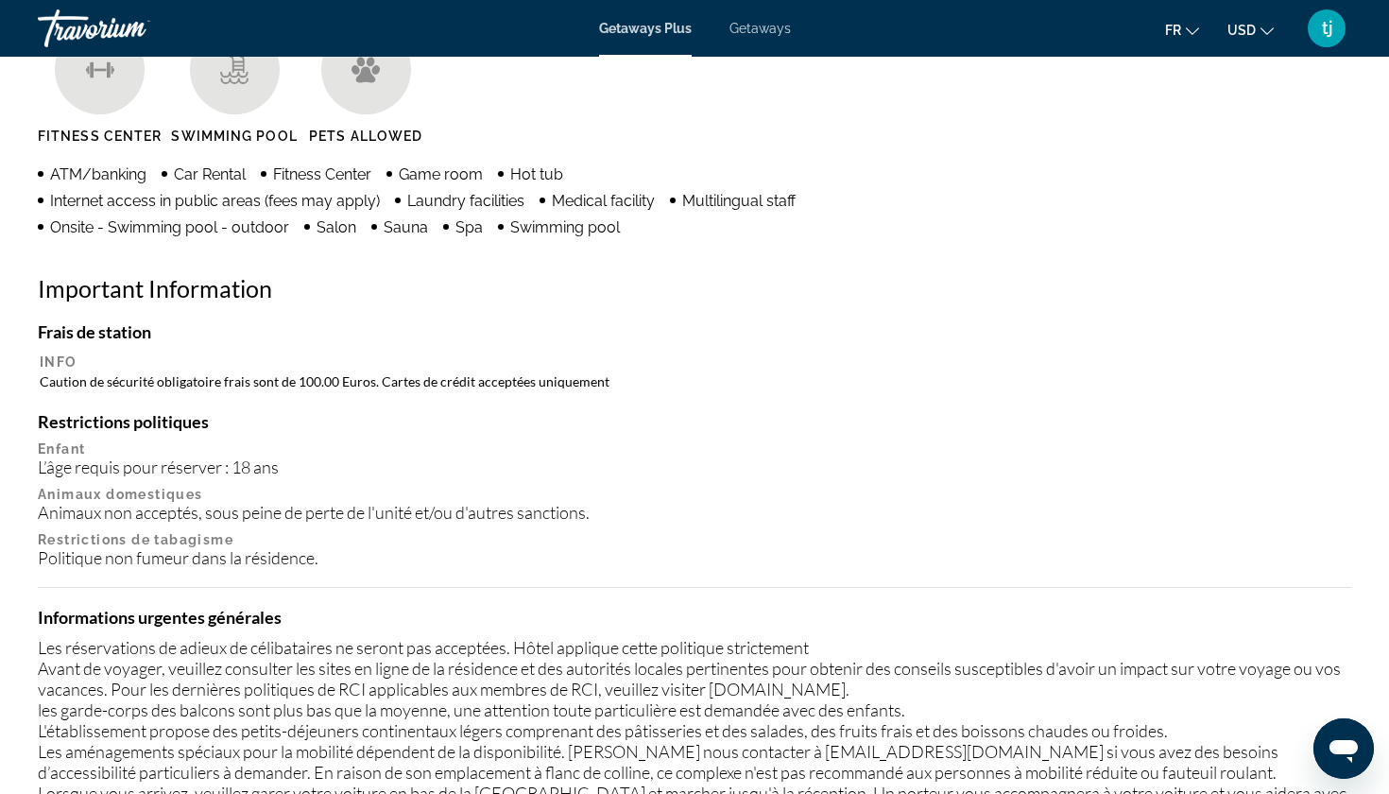
scroll to position [1524, 0]
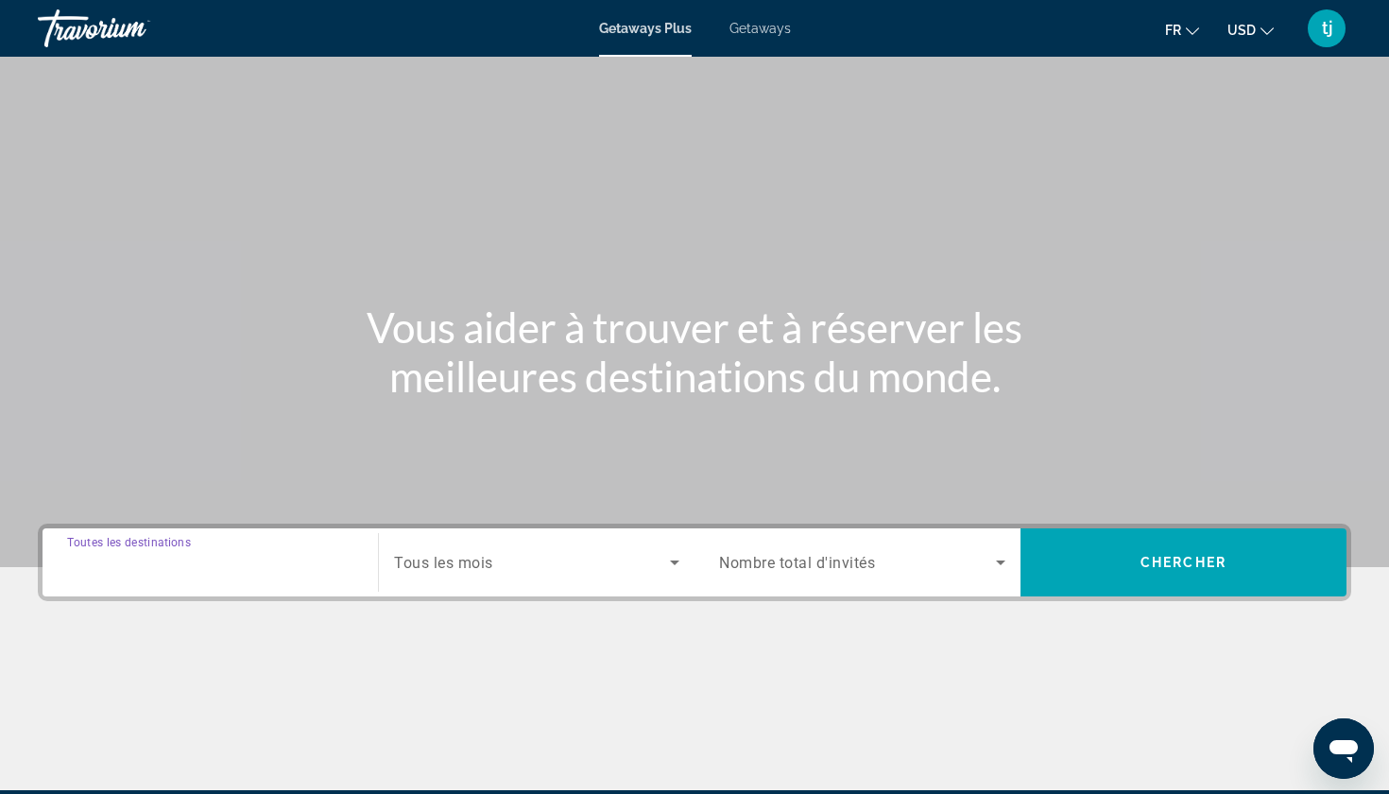
click at [234, 555] on input "Destination Toutes les destinations" at bounding box center [210, 563] width 286 height 23
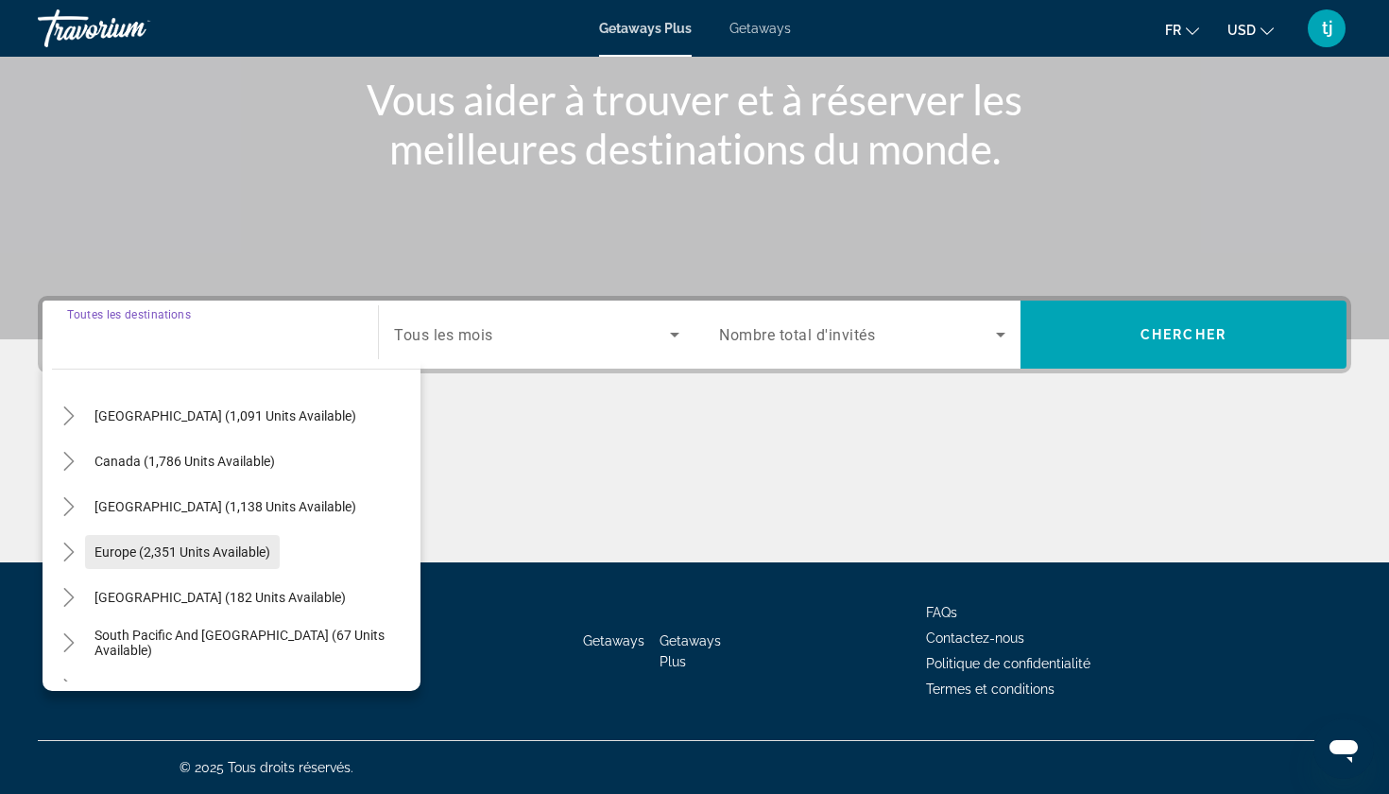
scroll to position [97, 0]
click at [71, 548] on icon "Toggle Europe (2,351 units available)" at bounding box center [68, 549] width 10 height 19
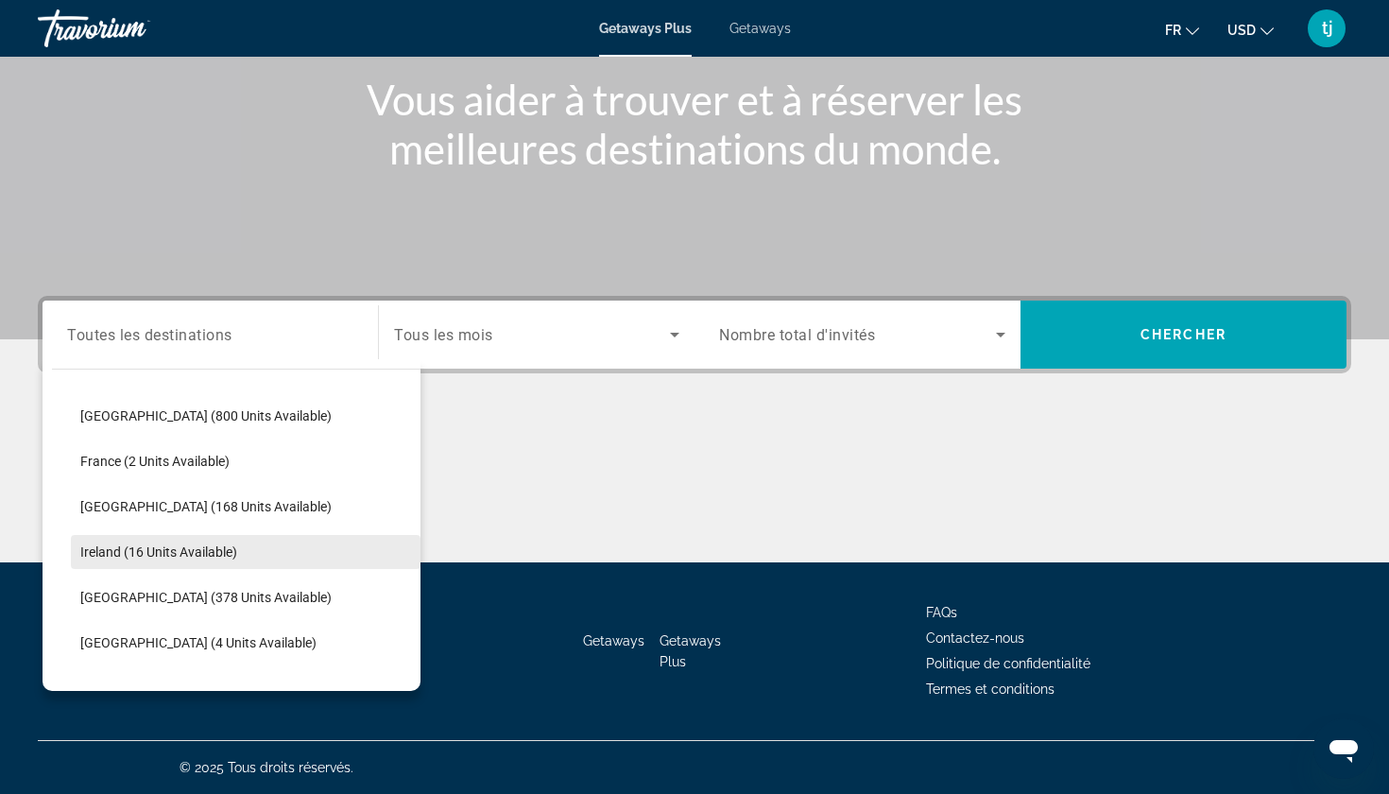
scroll to position [424, 0]
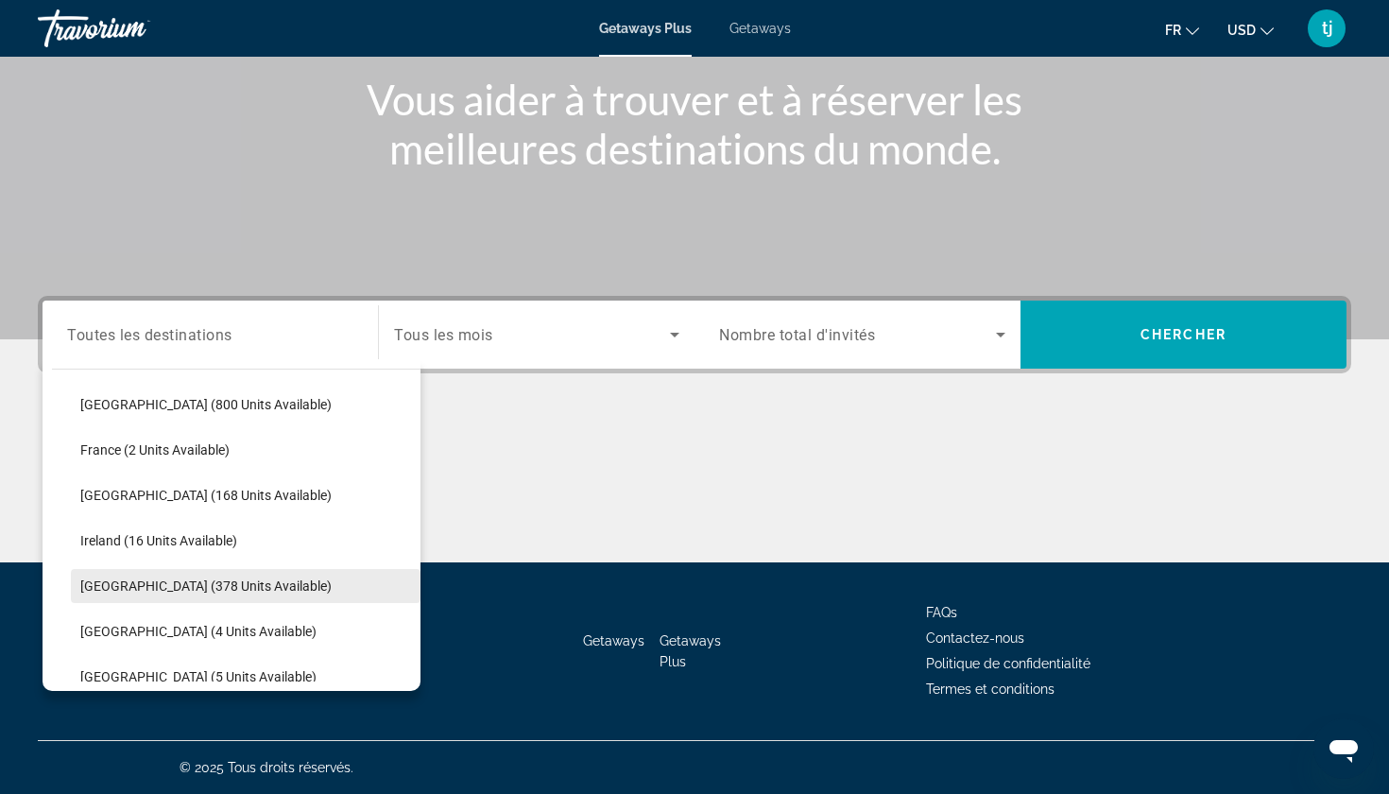
click at [177, 598] on span "Search widget" at bounding box center [246, 585] width 350 height 45
type input "**********"
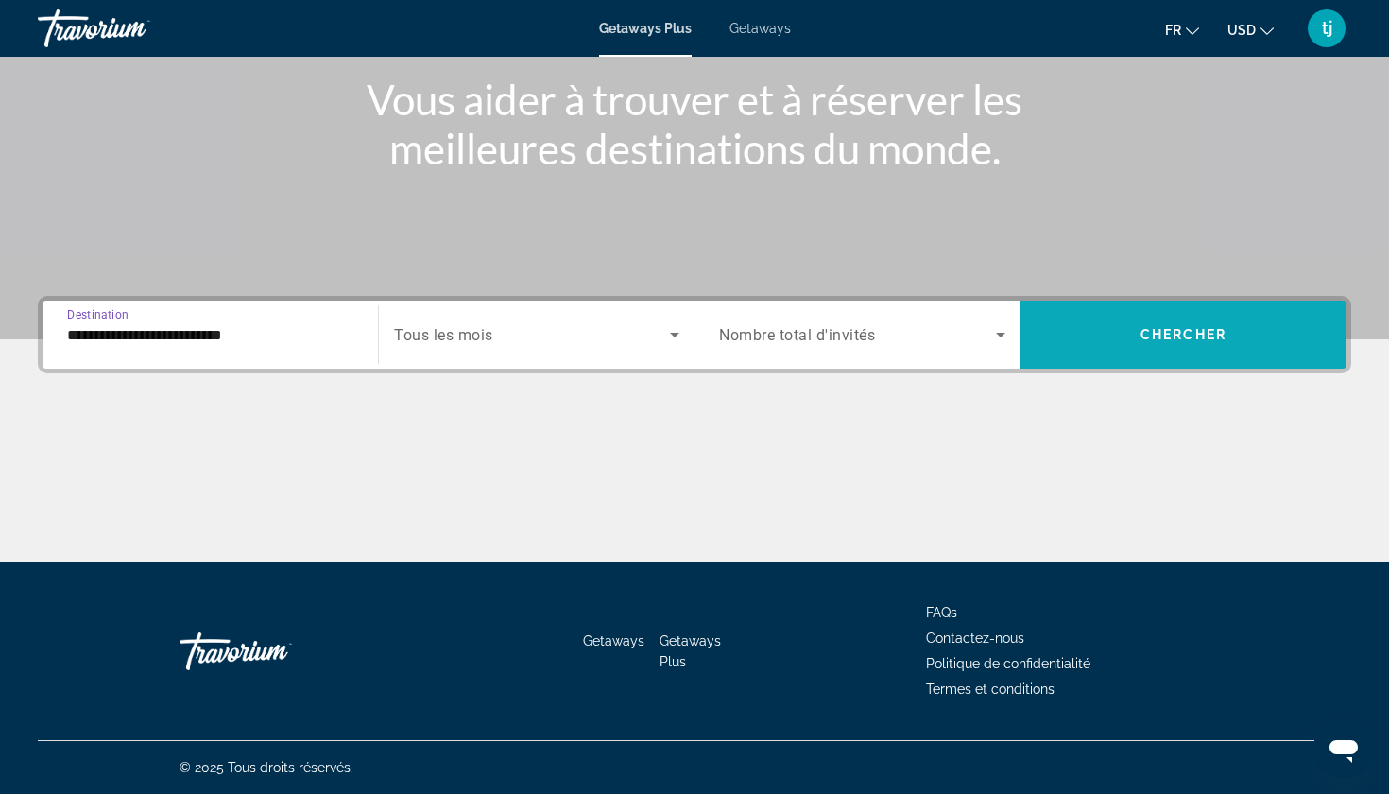
click at [1127, 328] on span "Search widget" at bounding box center [1183, 334] width 326 height 45
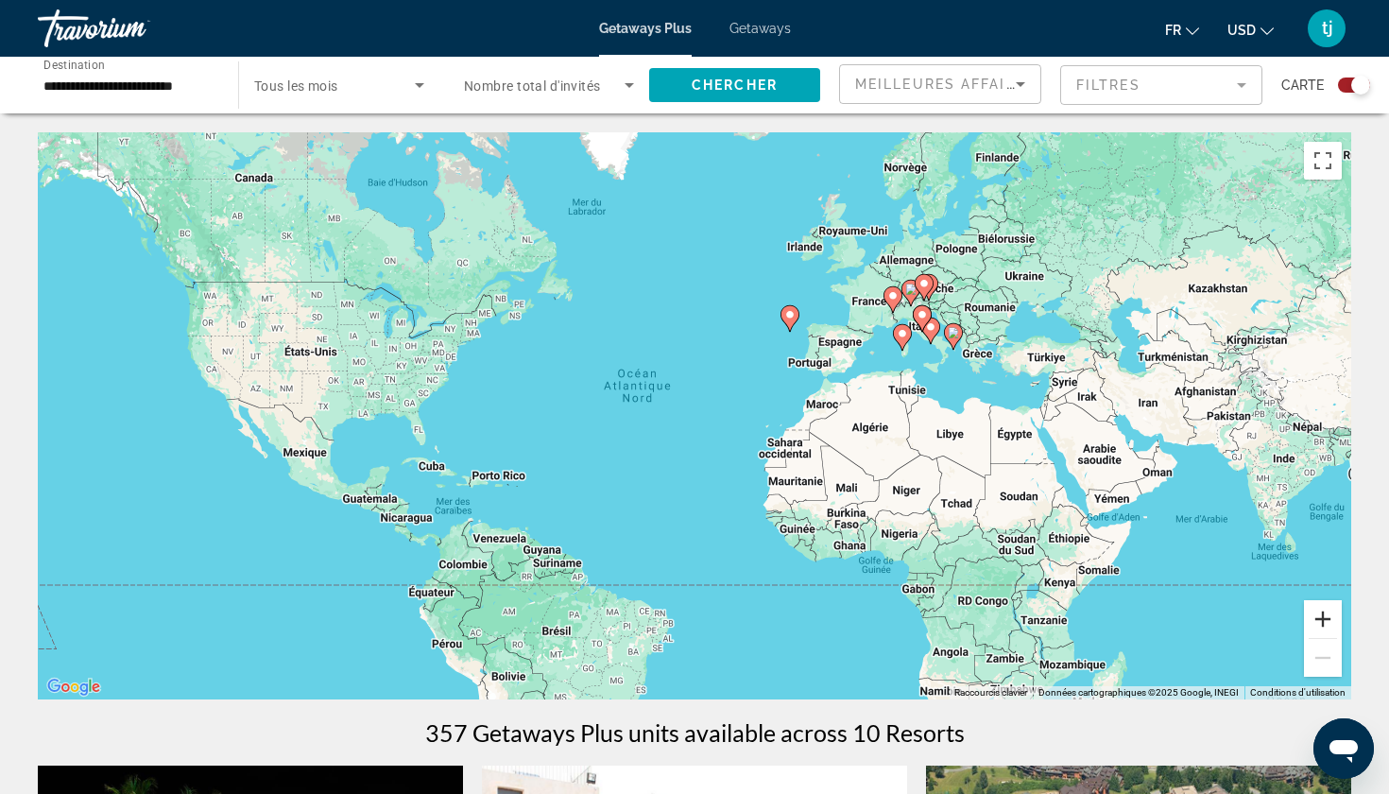
click at [1326, 618] on button "Zoom avant" at bounding box center [1323, 619] width 38 height 38
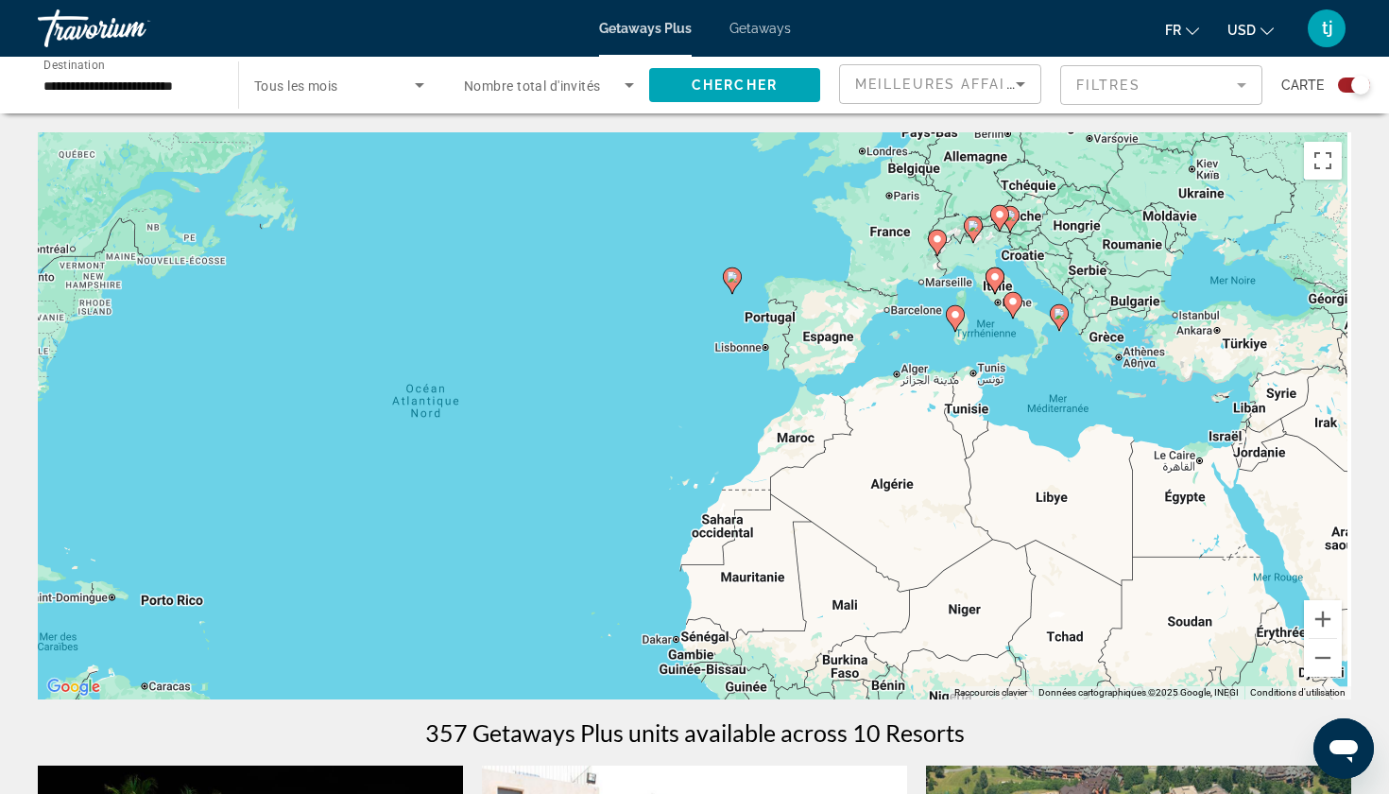
drag, startPoint x: 1084, startPoint y: 395, endPoint x: 896, endPoint y: 458, distance: 198.4
click at [896, 458] on div "Pour activer le glissement avec le clavier, appuyez sur Alt+Entrée. Une fois ce…" at bounding box center [694, 415] width 1313 height 567
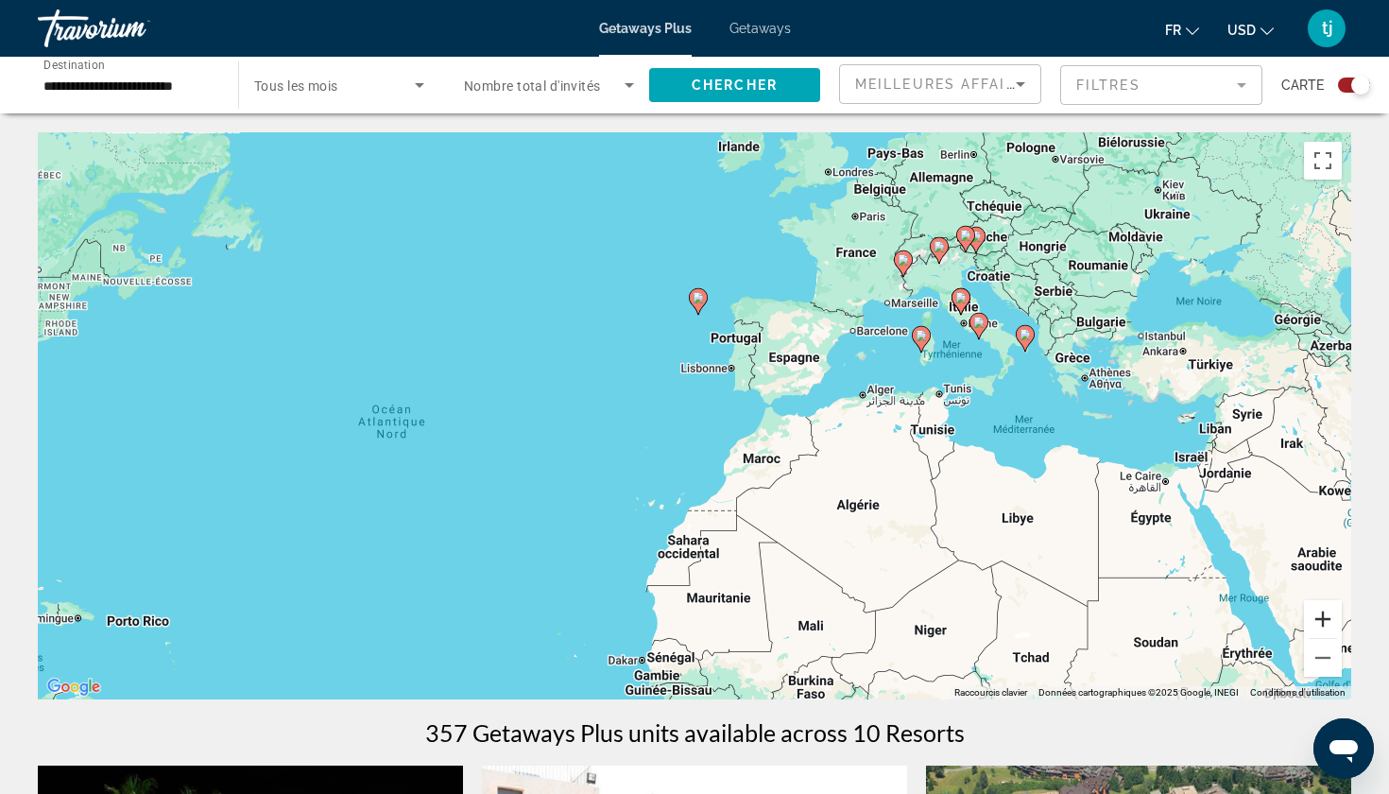
click at [1317, 613] on button "Zoom avant" at bounding box center [1323, 619] width 38 height 38
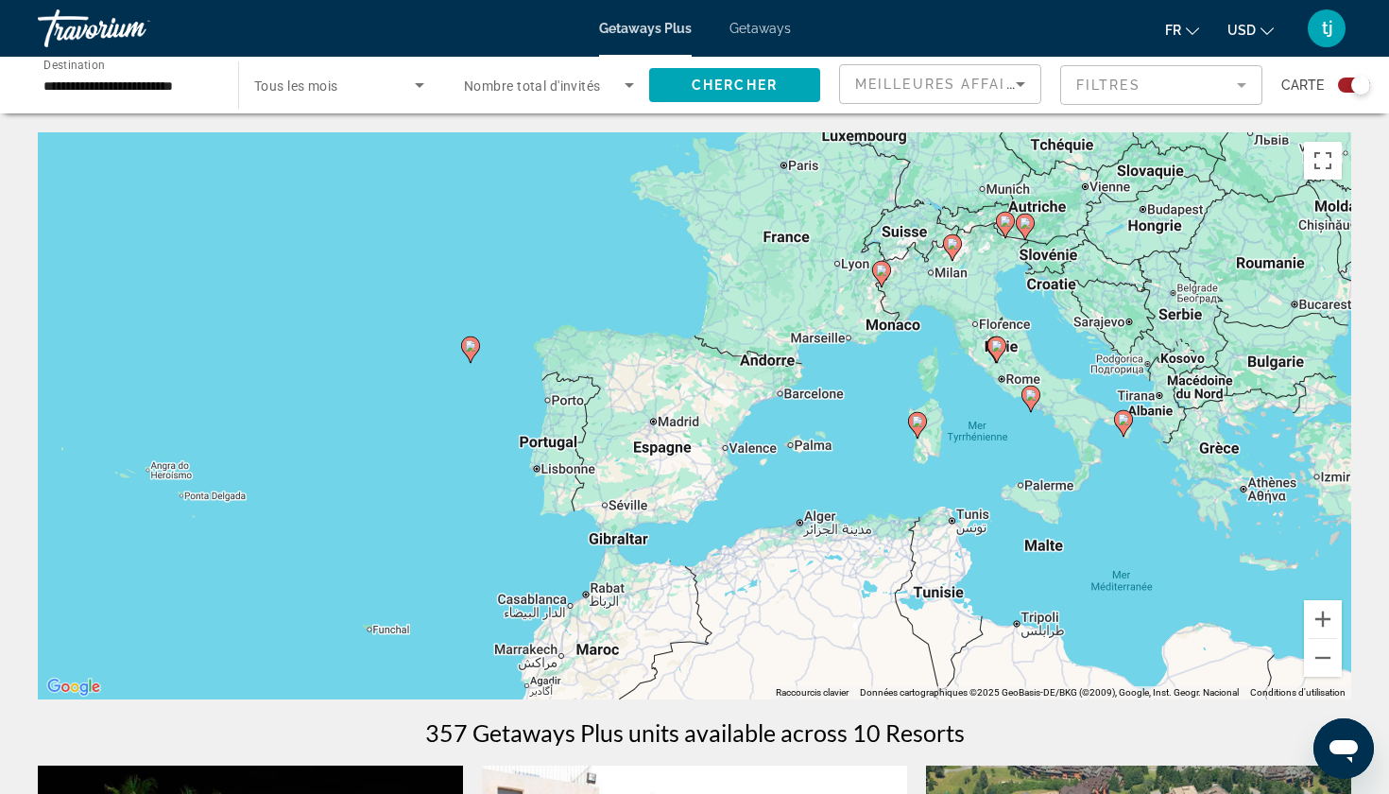
drag, startPoint x: 1249, startPoint y: 338, endPoint x: 1013, endPoint y: 489, distance: 280.4
click at [1013, 488] on div "Pour activer le glissement avec le clavier, appuyez sur Alt+Entrée. Une fois ce…" at bounding box center [694, 415] width 1313 height 567
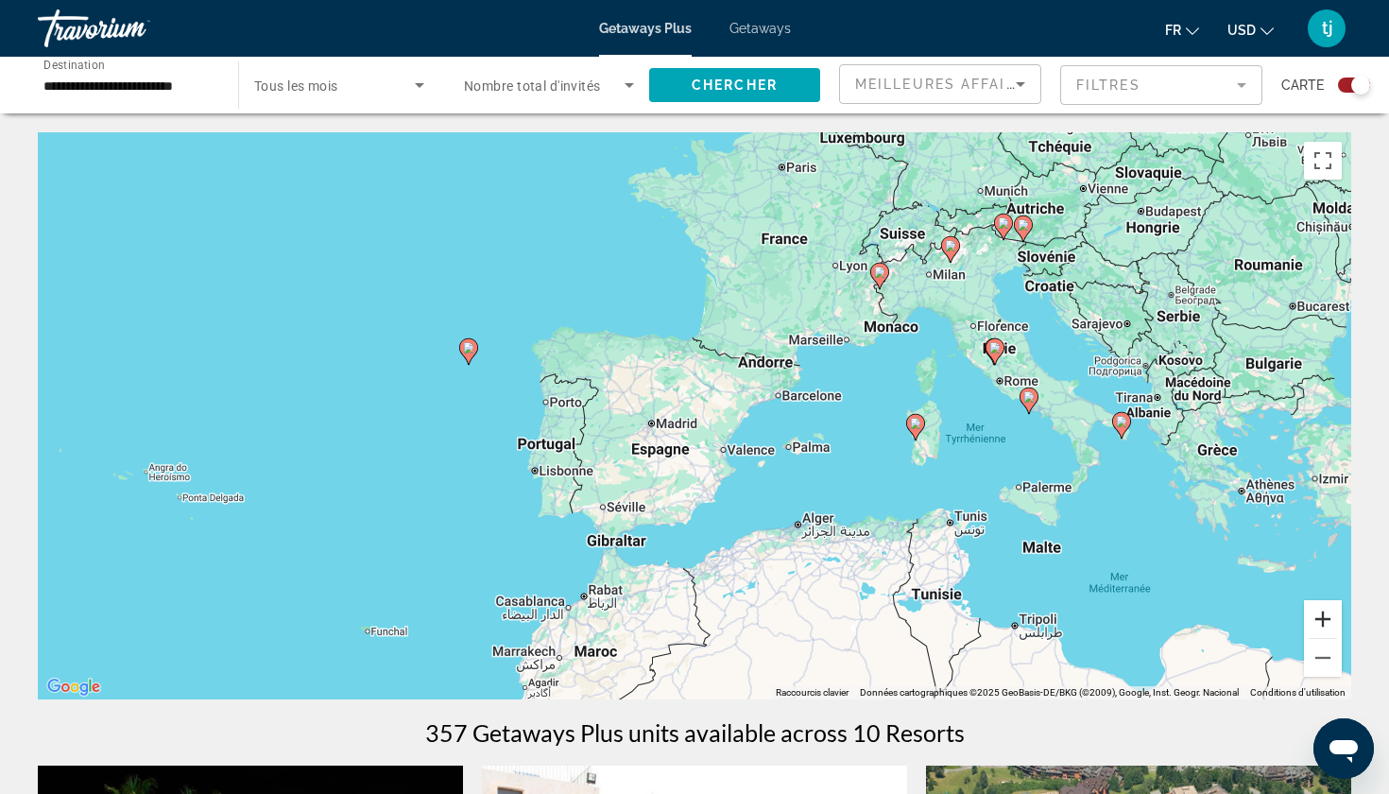
click at [1324, 618] on button "Zoom avant" at bounding box center [1323, 619] width 38 height 38
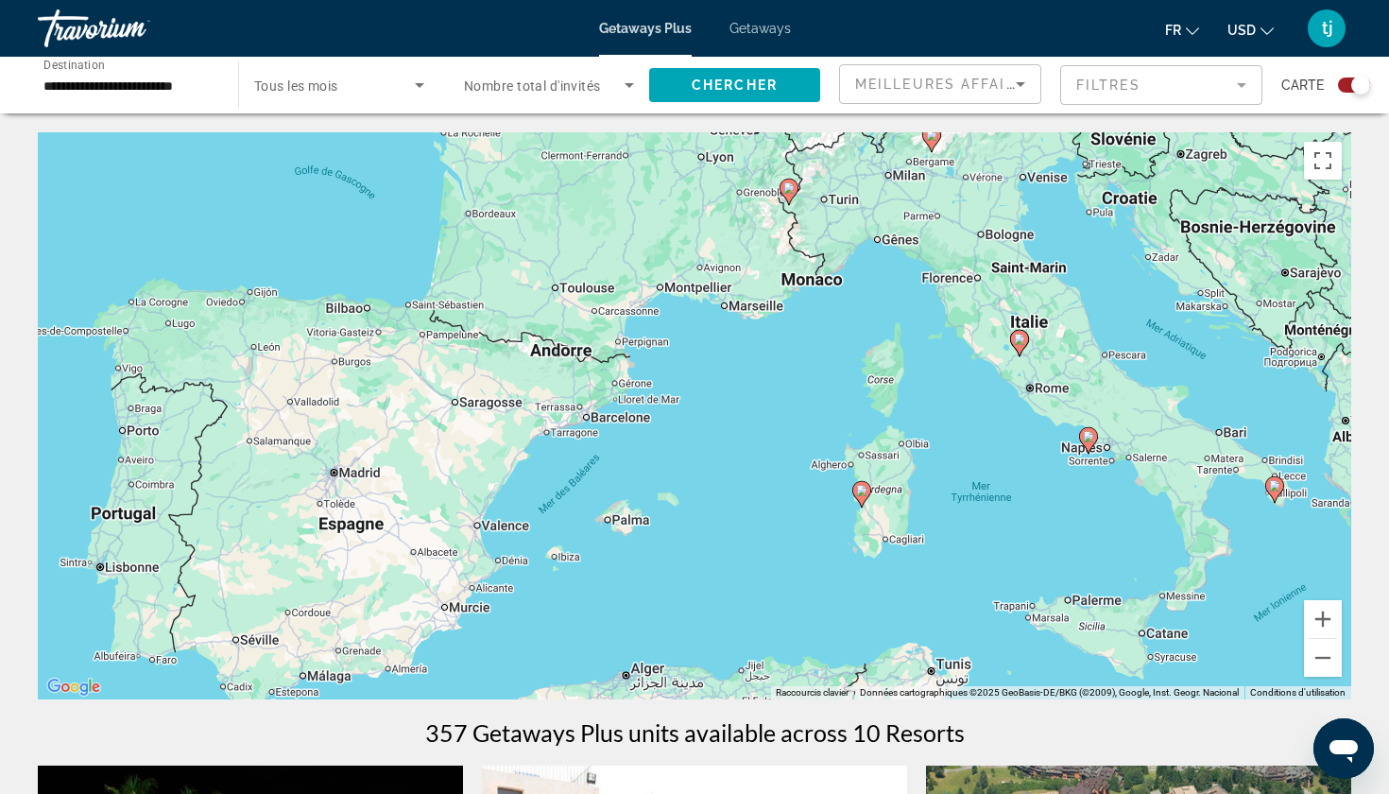
drag, startPoint x: 1207, startPoint y: 400, endPoint x: 932, endPoint y: 443, distance: 279.3
click at [932, 443] on div "Pour activer le glissement avec le clavier, appuyez sur Alt+Entrée. Une fois ce…" at bounding box center [694, 415] width 1313 height 567
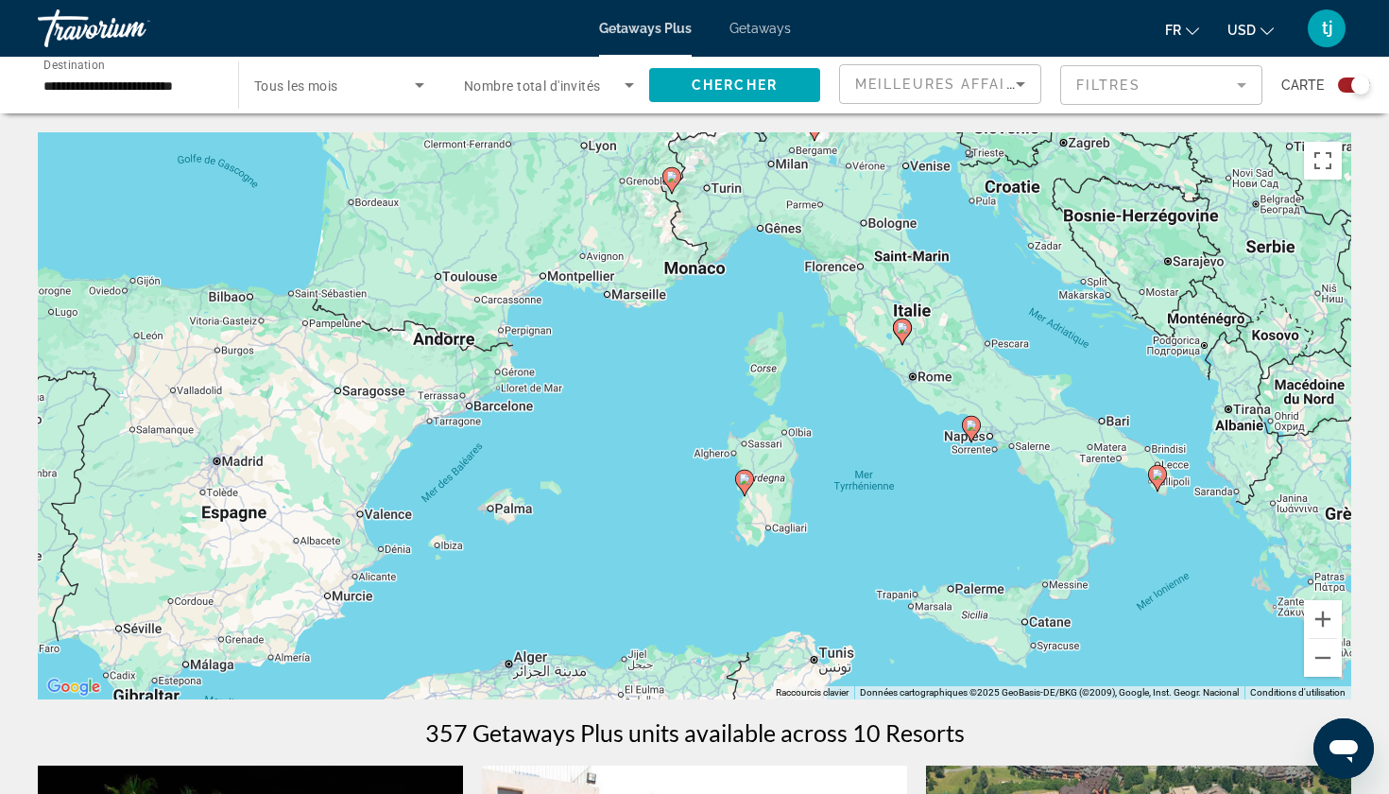
drag, startPoint x: 1093, startPoint y: 480, endPoint x: 977, endPoint y: 468, distance: 116.9
click at [977, 468] on div "Pour activer le glissement avec le clavier, appuyez sur Alt+Entrée. Une fois ce…" at bounding box center [694, 415] width 1313 height 567
click at [968, 425] on image "Main content" at bounding box center [971, 424] width 11 height 11
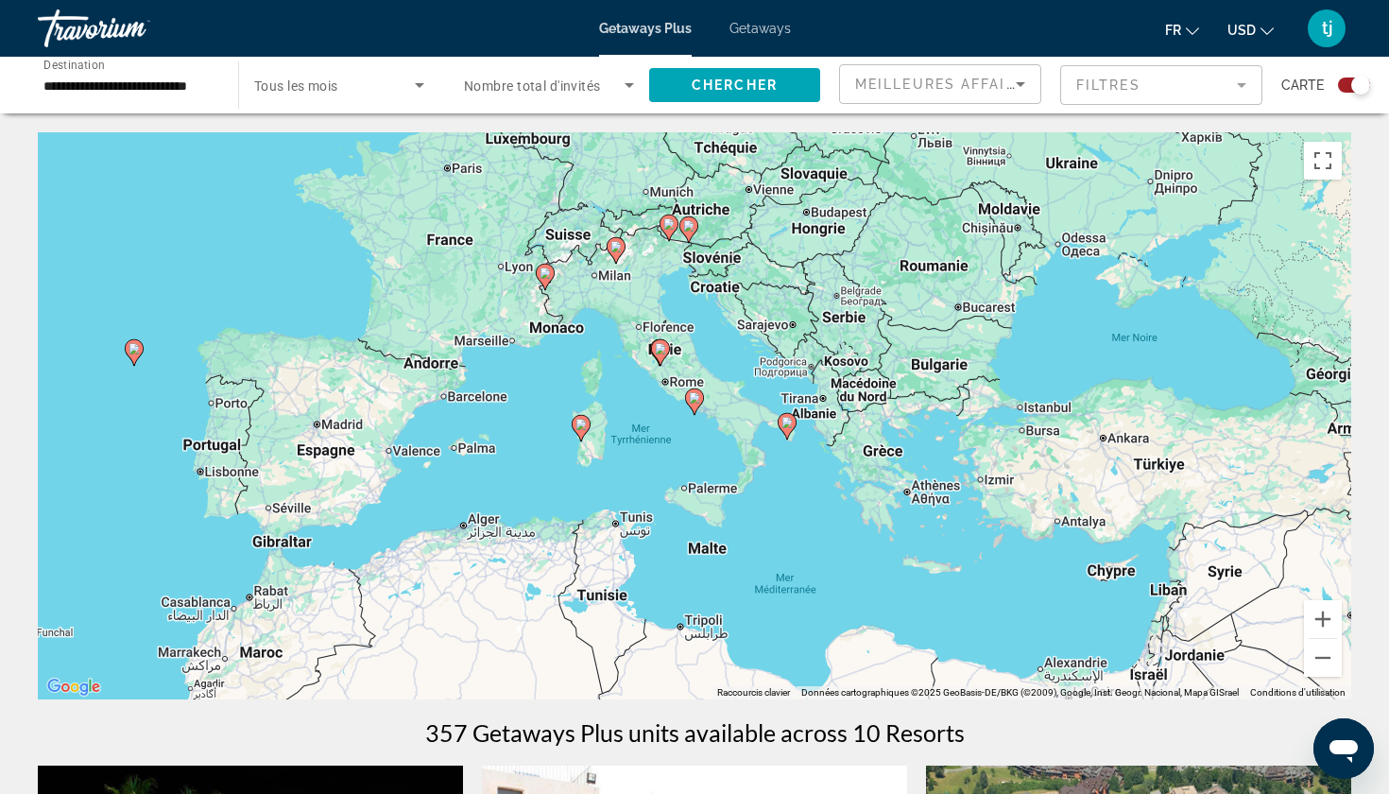
click at [693, 400] on image "Main content" at bounding box center [694, 397] width 11 height 11
type input "**********"
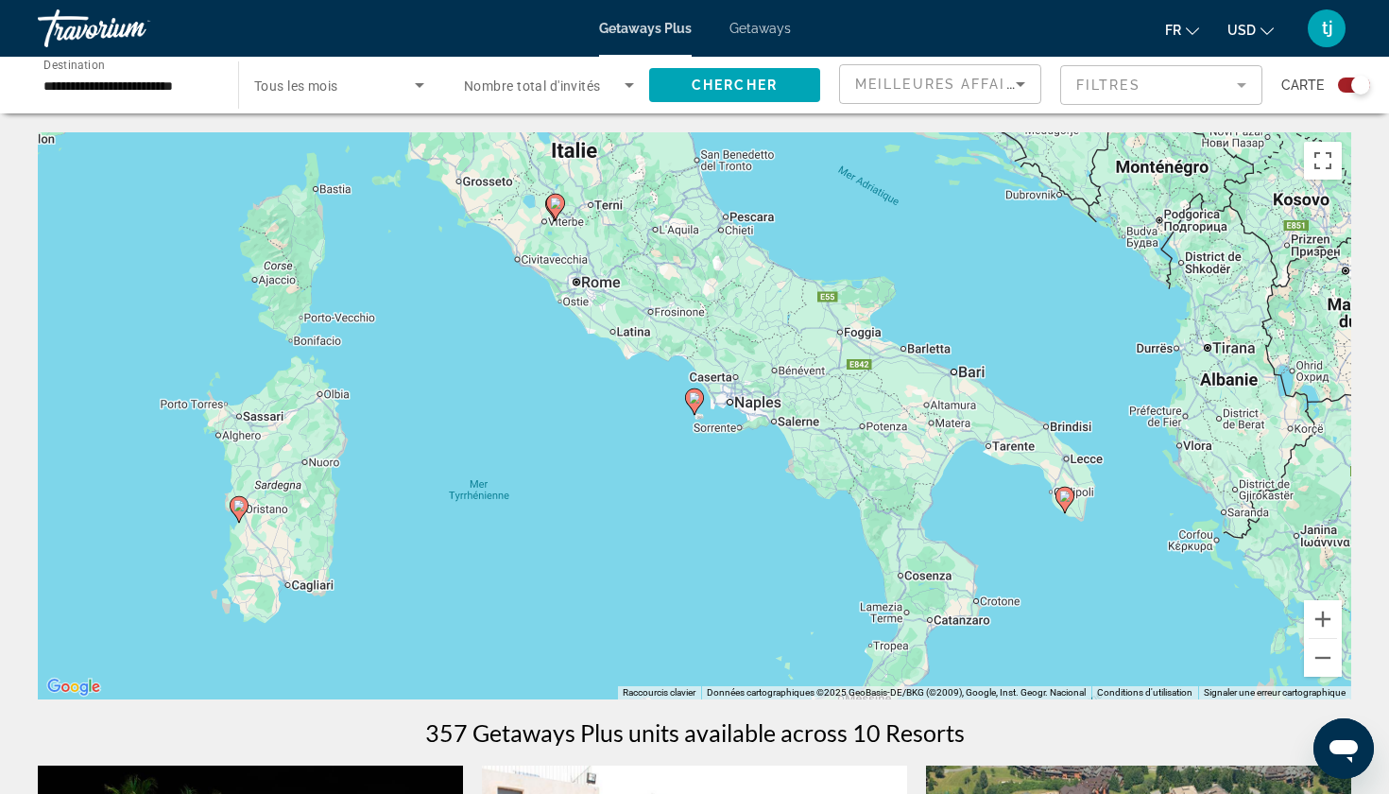
click at [693, 400] on image "Main content" at bounding box center [694, 397] width 11 height 11
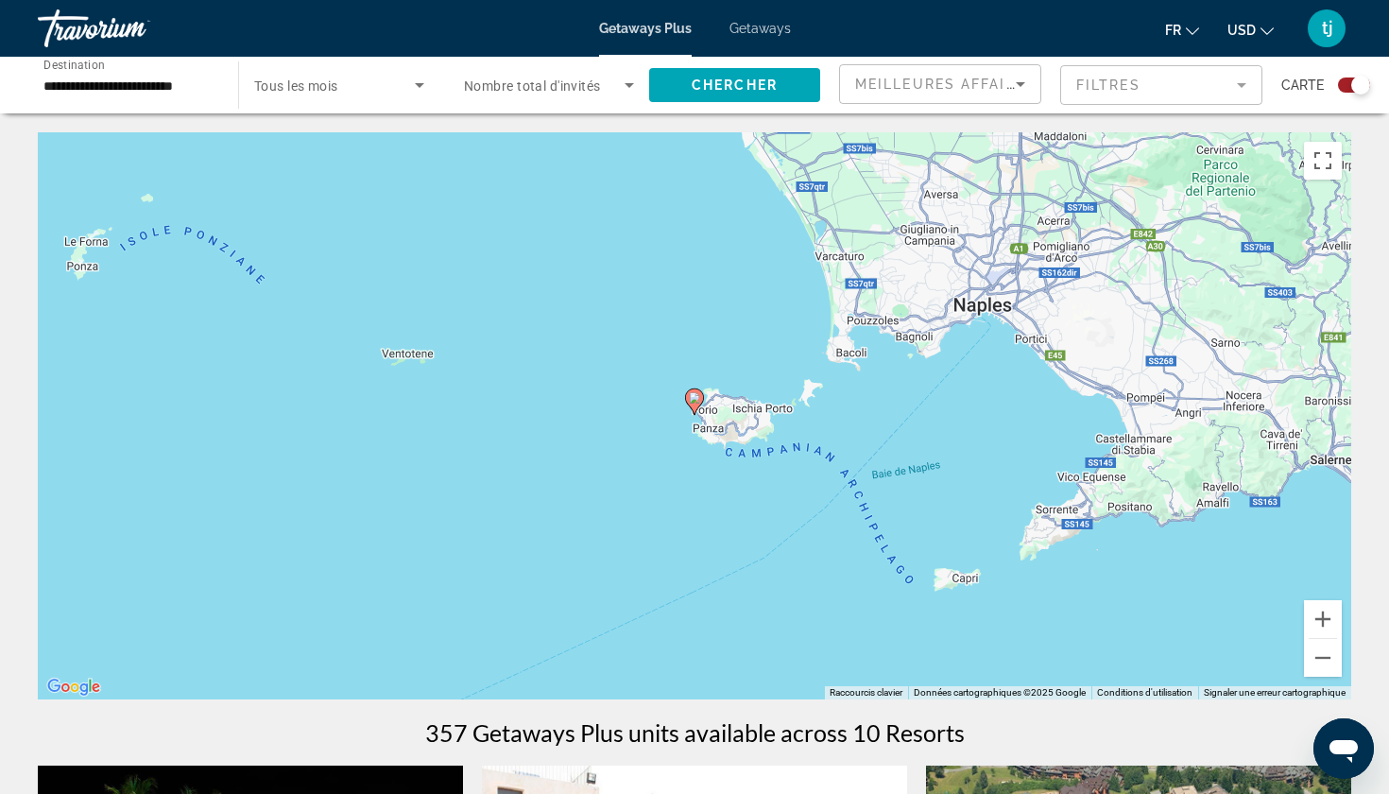
click at [693, 400] on image "Main content" at bounding box center [694, 397] width 11 height 11
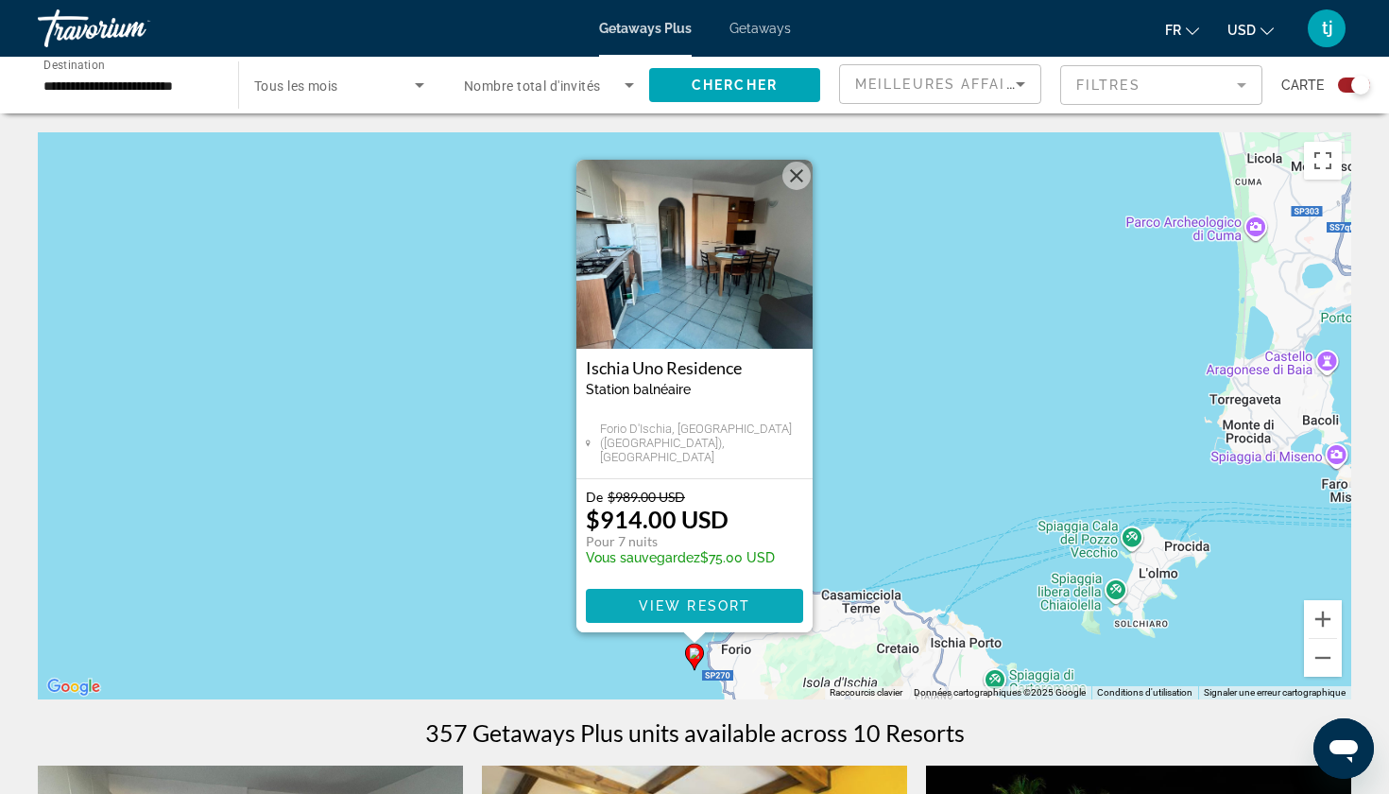
click at [717, 601] on span "View Resort" at bounding box center [694, 605] width 111 height 15
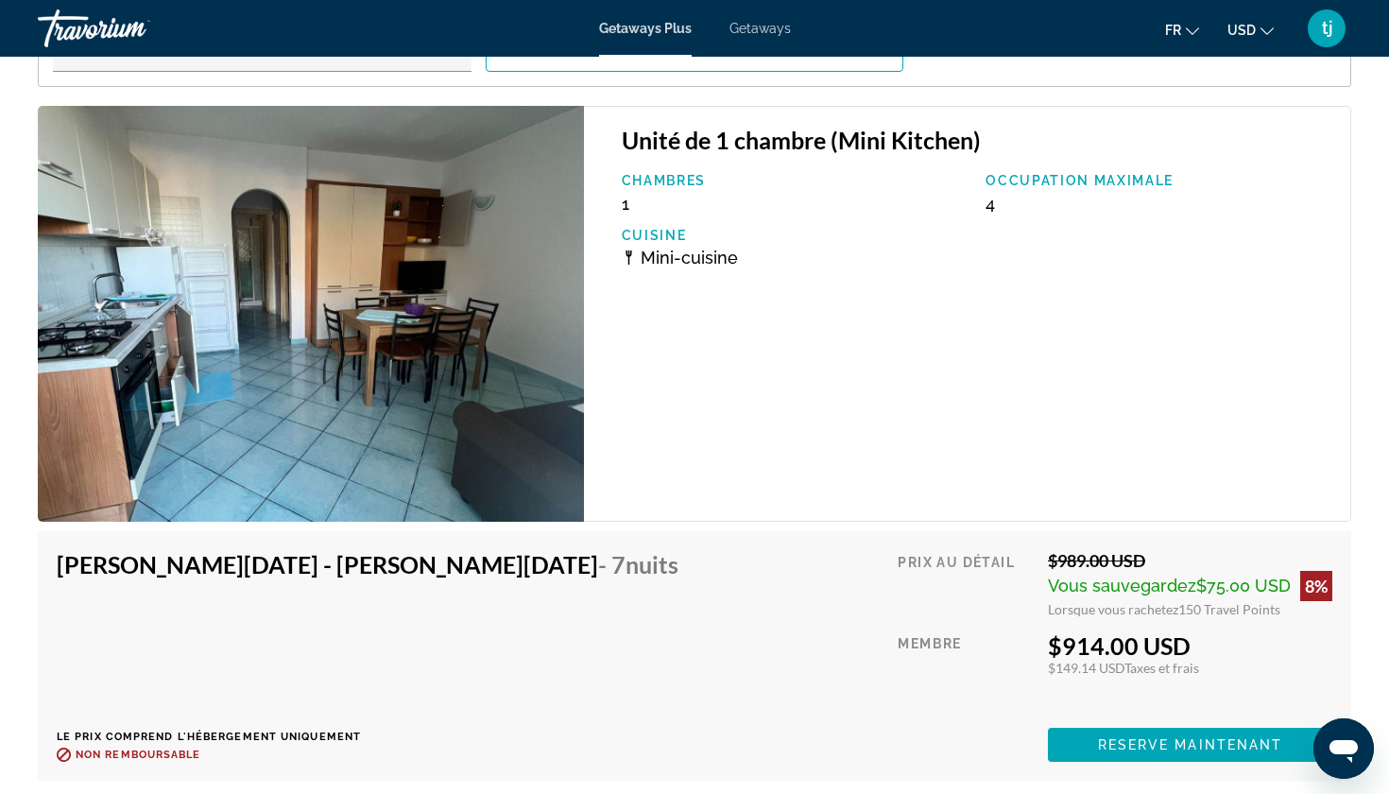
scroll to position [3552, 0]
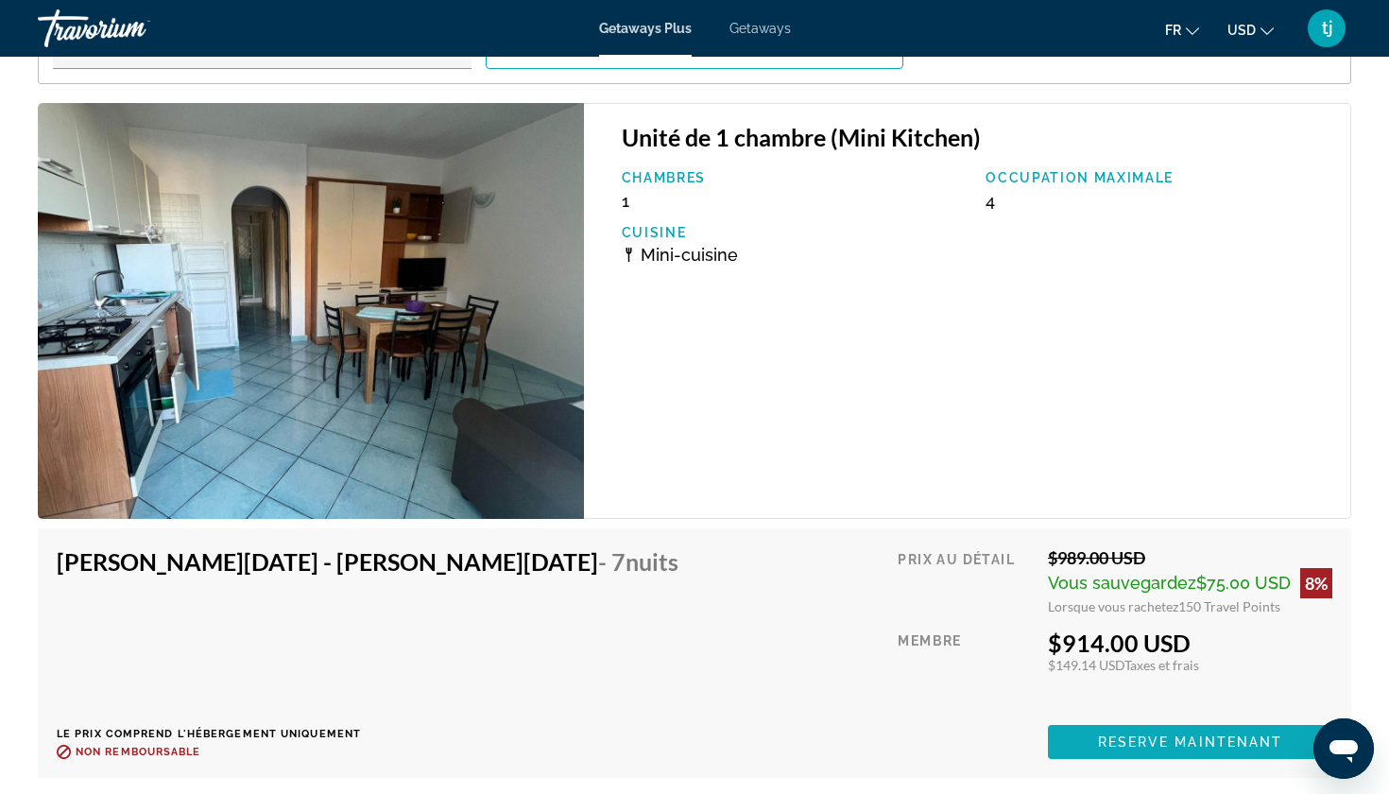
click at [1152, 734] on span "Reserve maintenant" at bounding box center [1190, 741] width 185 height 15
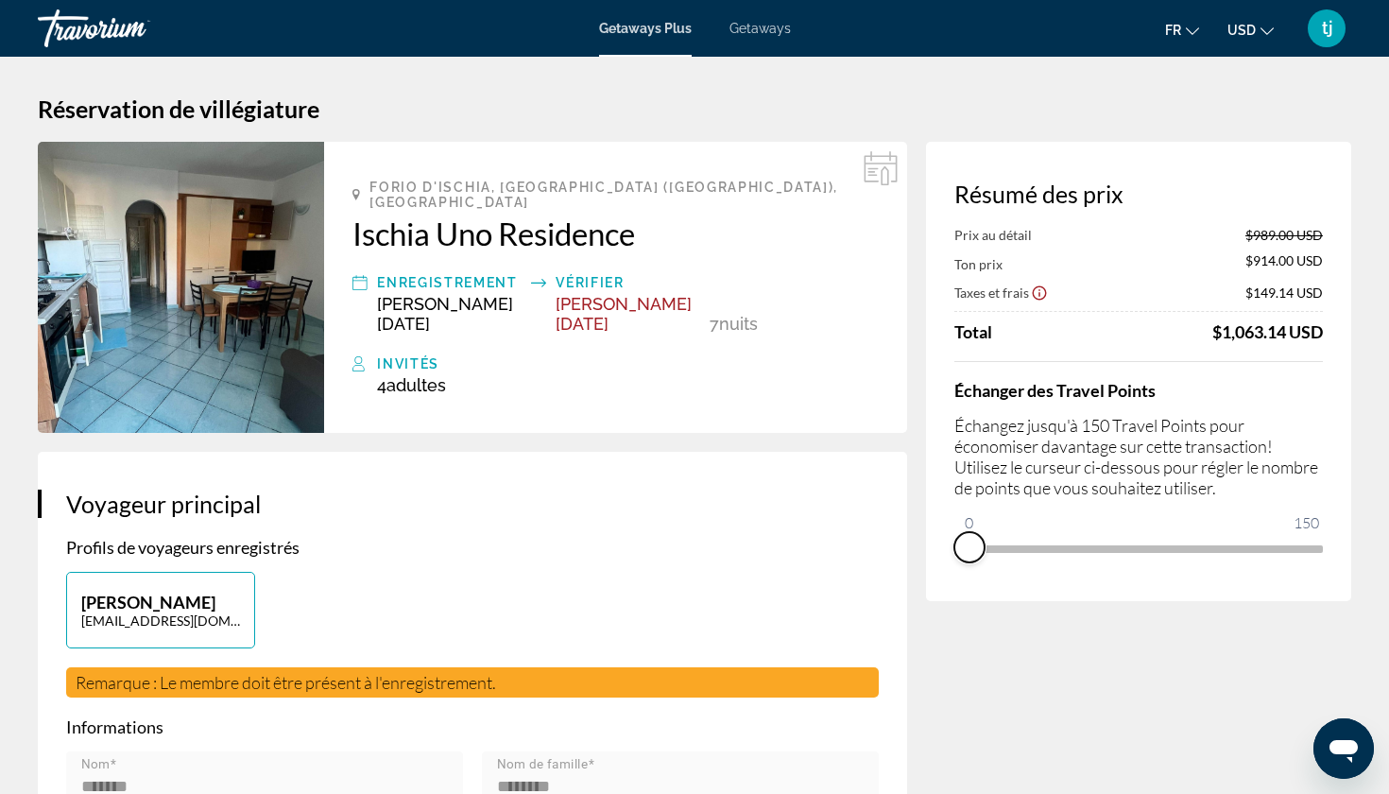
drag, startPoint x: 1298, startPoint y: 582, endPoint x: 932, endPoint y: 602, distance: 367.1
click at [932, 601] on div "Résumé des prix Prix au détail $989.00 USD Ton prix $914.00 USD Taxes et frais …" at bounding box center [1138, 371] width 425 height 459
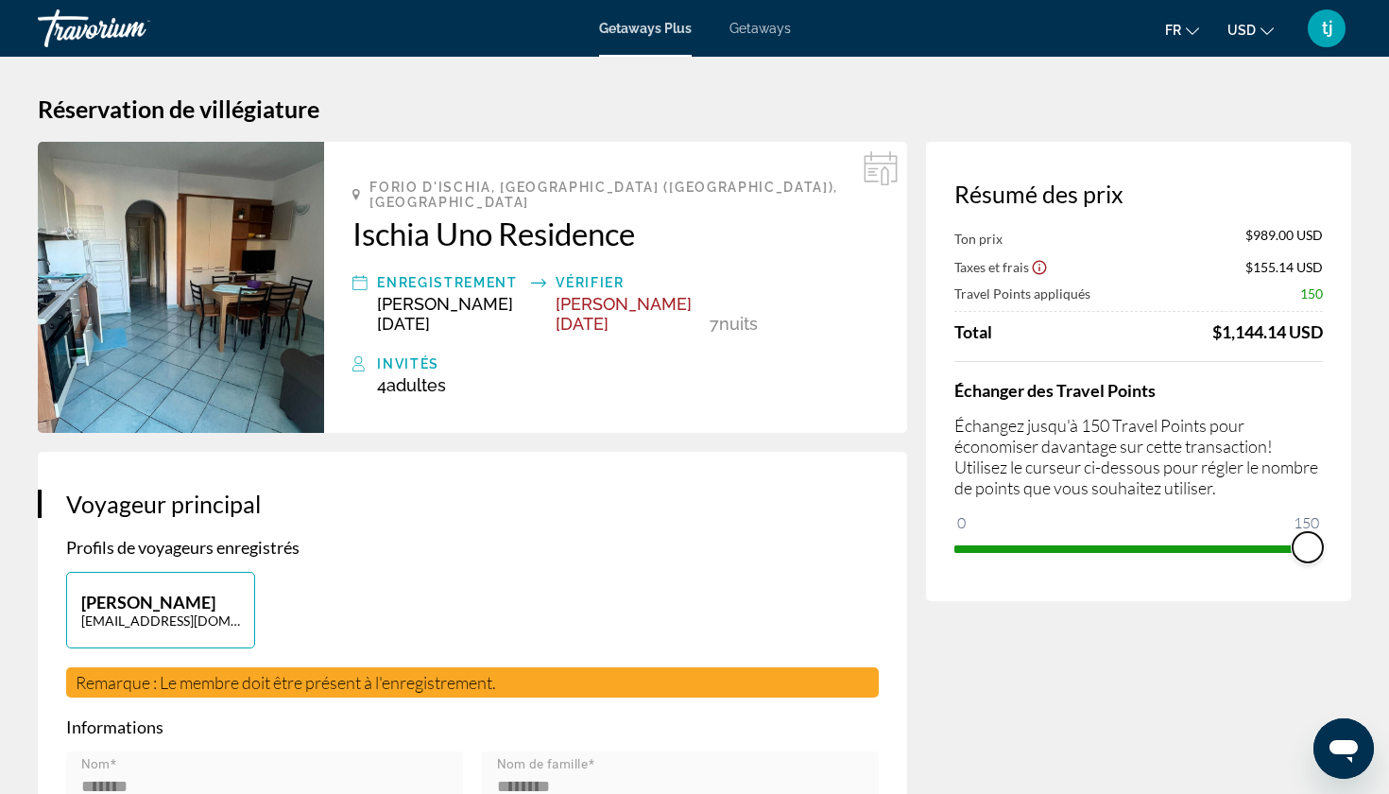
drag, startPoint x: 958, startPoint y: 531, endPoint x: 1343, endPoint y: 510, distance: 385.1
click at [1343, 511] on div "Résumé des prix Ton prix $989.00 USD Taxes et frais $155.14 USD Travel Points a…" at bounding box center [1138, 371] width 425 height 459
